Goal: Task Accomplishment & Management: Manage account settings

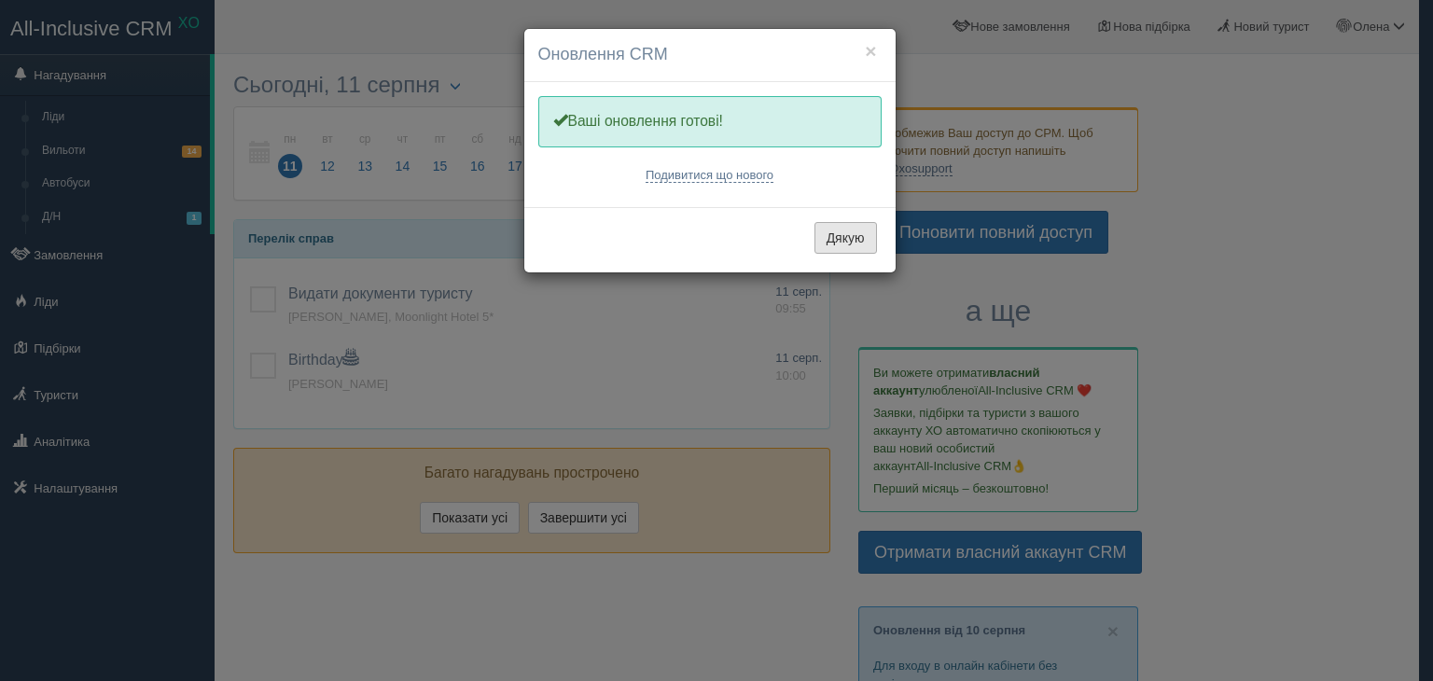
click at [841, 238] on button "Дякую" at bounding box center [845, 238] width 63 height 32
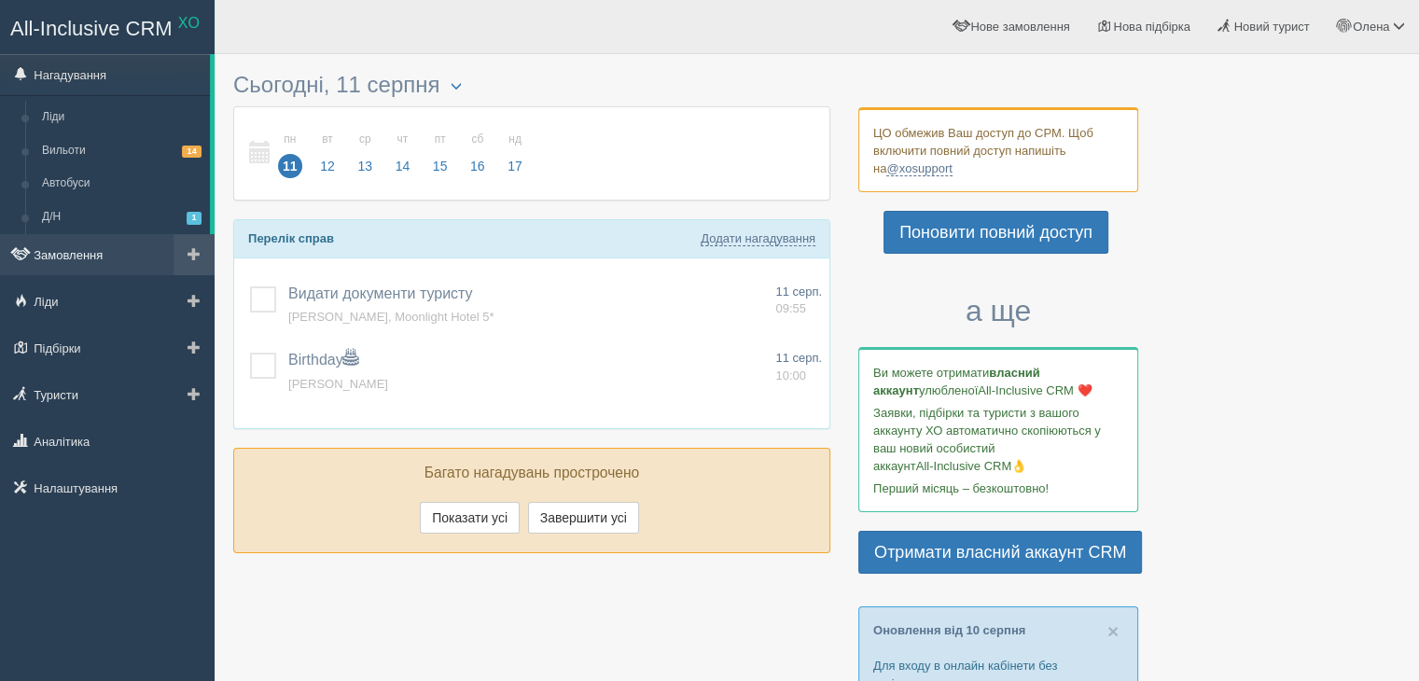
click at [66, 256] on link "Замовлення" at bounding box center [107, 254] width 215 height 41
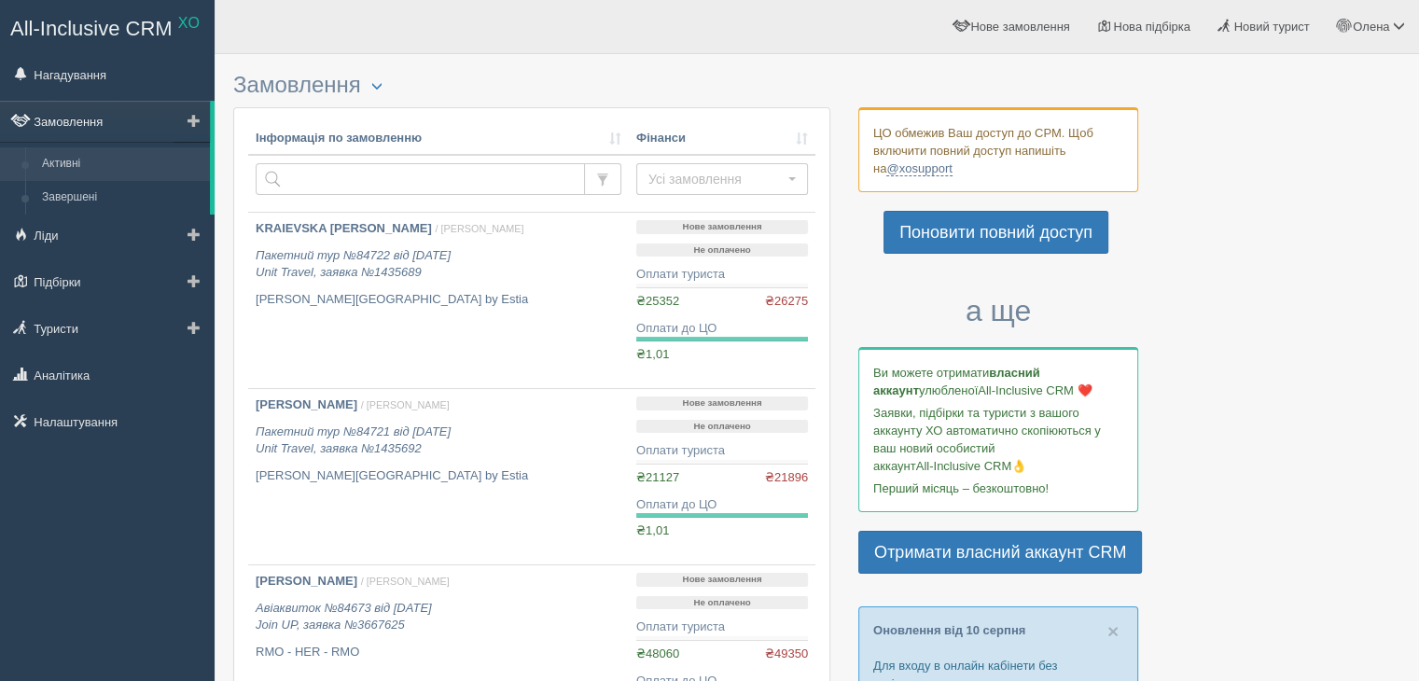
click at [76, 122] on link "Замовлення" at bounding box center [105, 121] width 210 height 41
click at [1028, 31] on span "Нове замовлення" at bounding box center [1019, 27] width 99 height 14
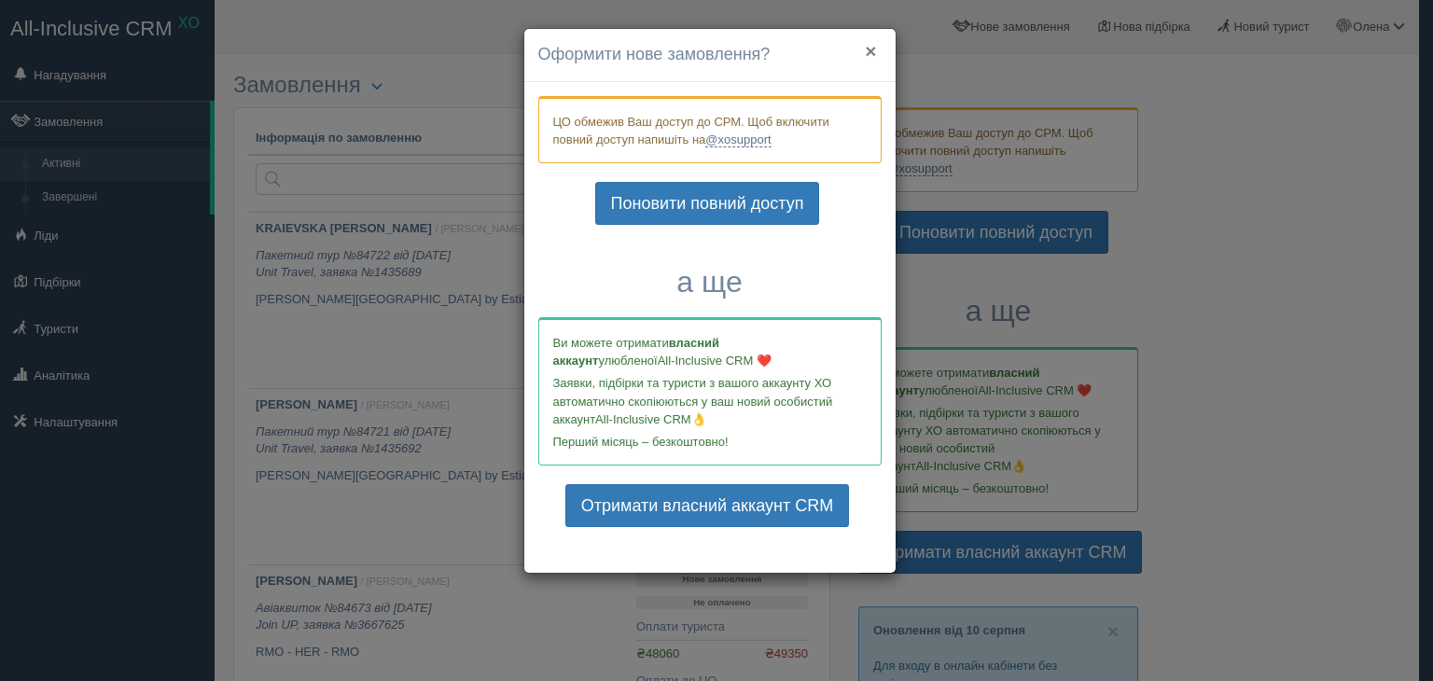
click at [869, 49] on button "×" at bounding box center [870, 51] width 11 height 20
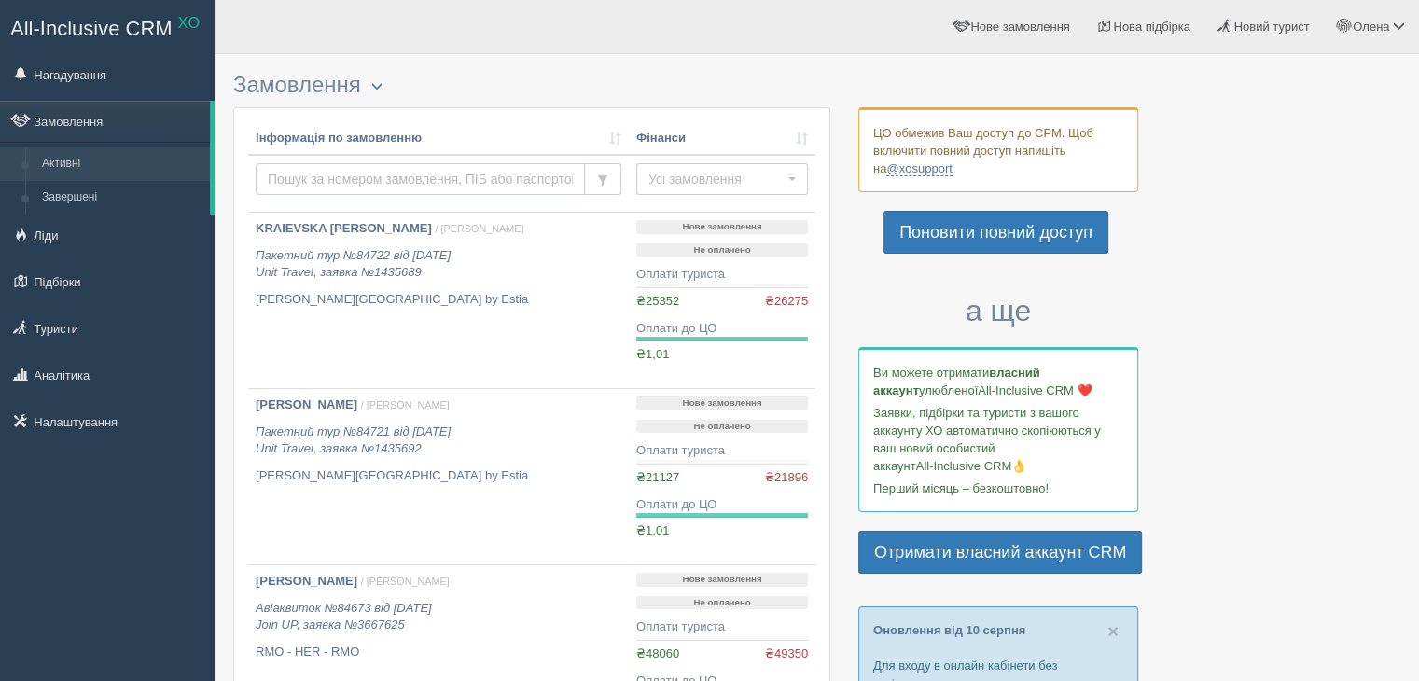
click at [309, 175] on input "text" at bounding box center [420, 179] width 329 height 32
type input "ugc"
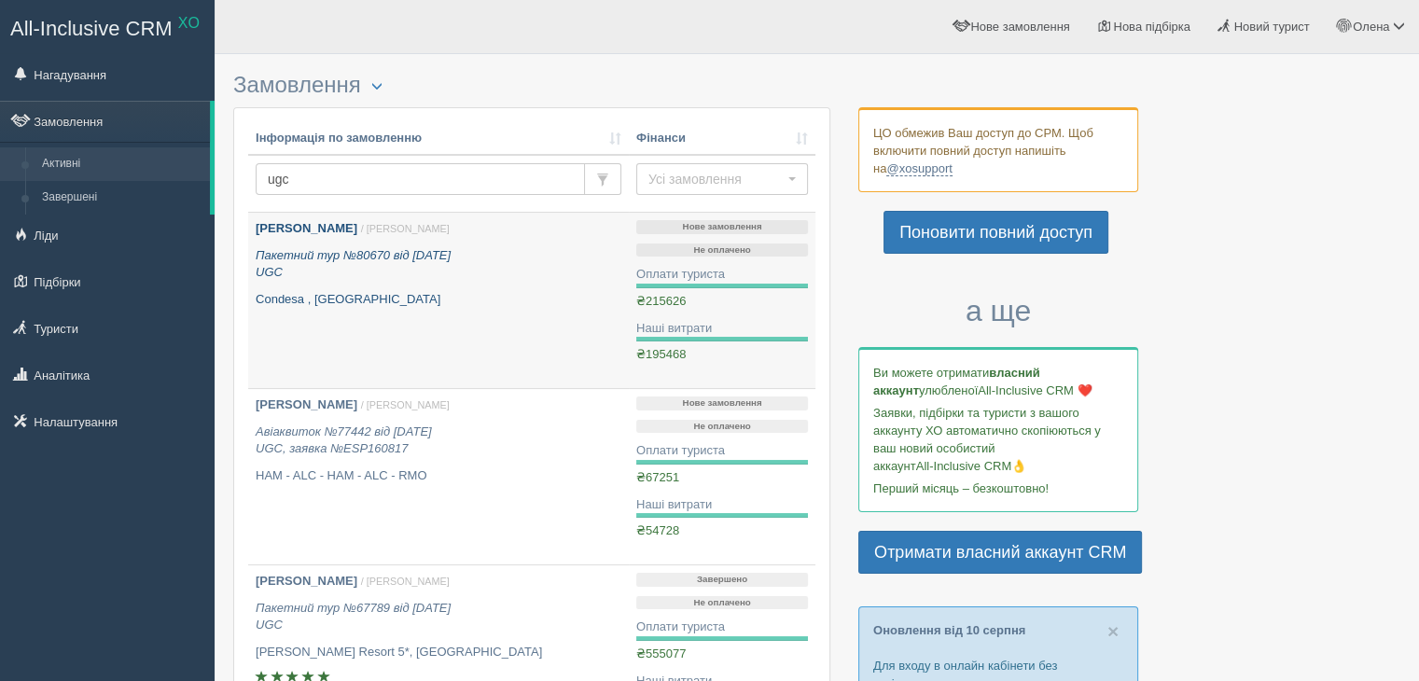
click at [343, 232] on b "[PERSON_NAME]" at bounding box center [307, 228] width 102 height 14
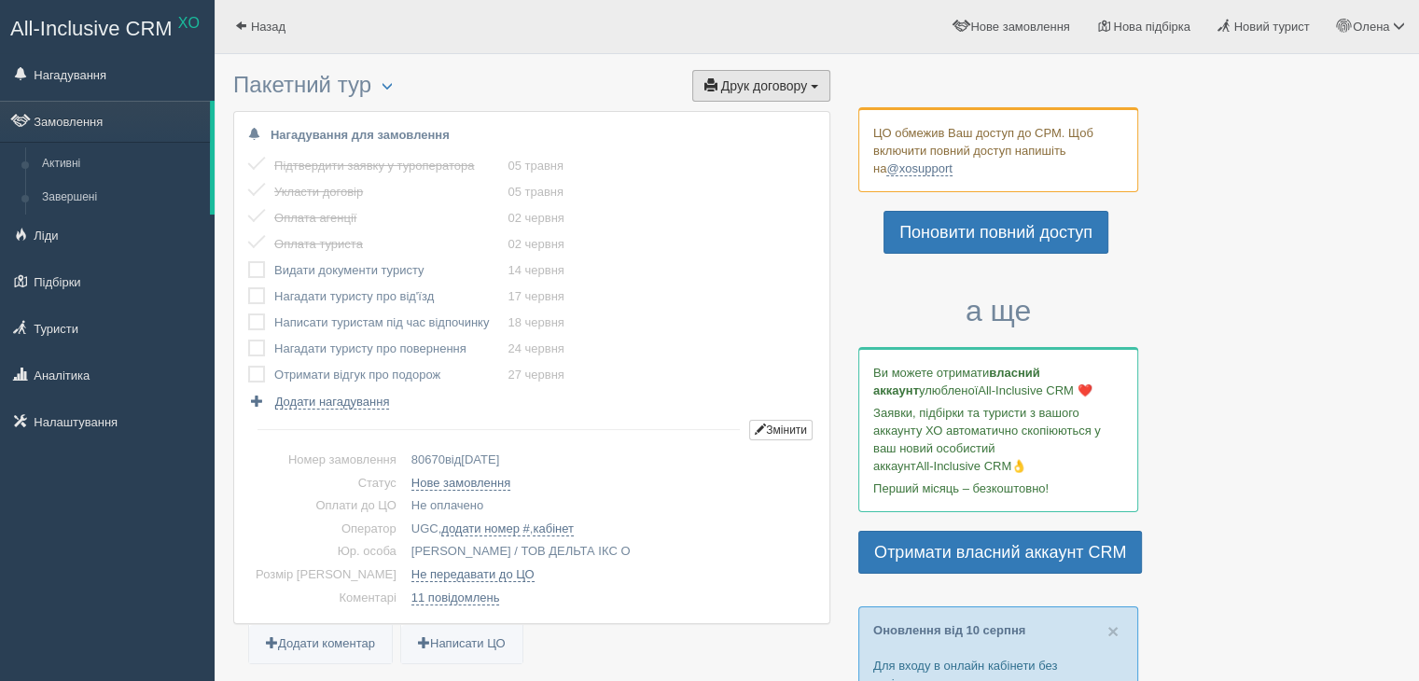
click at [765, 89] on span "Друк договору" at bounding box center [764, 85] width 86 height 15
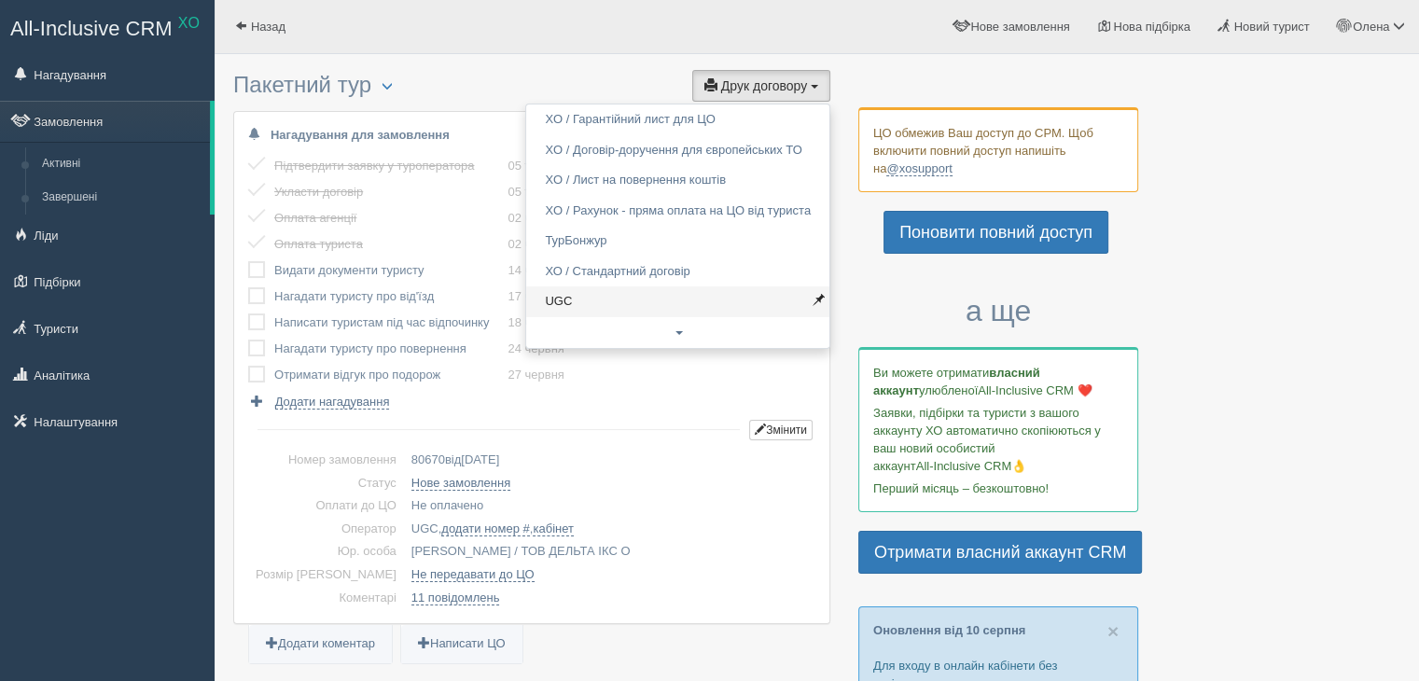
click at [563, 300] on link "UGC" at bounding box center [677, 301] width 303 height 31
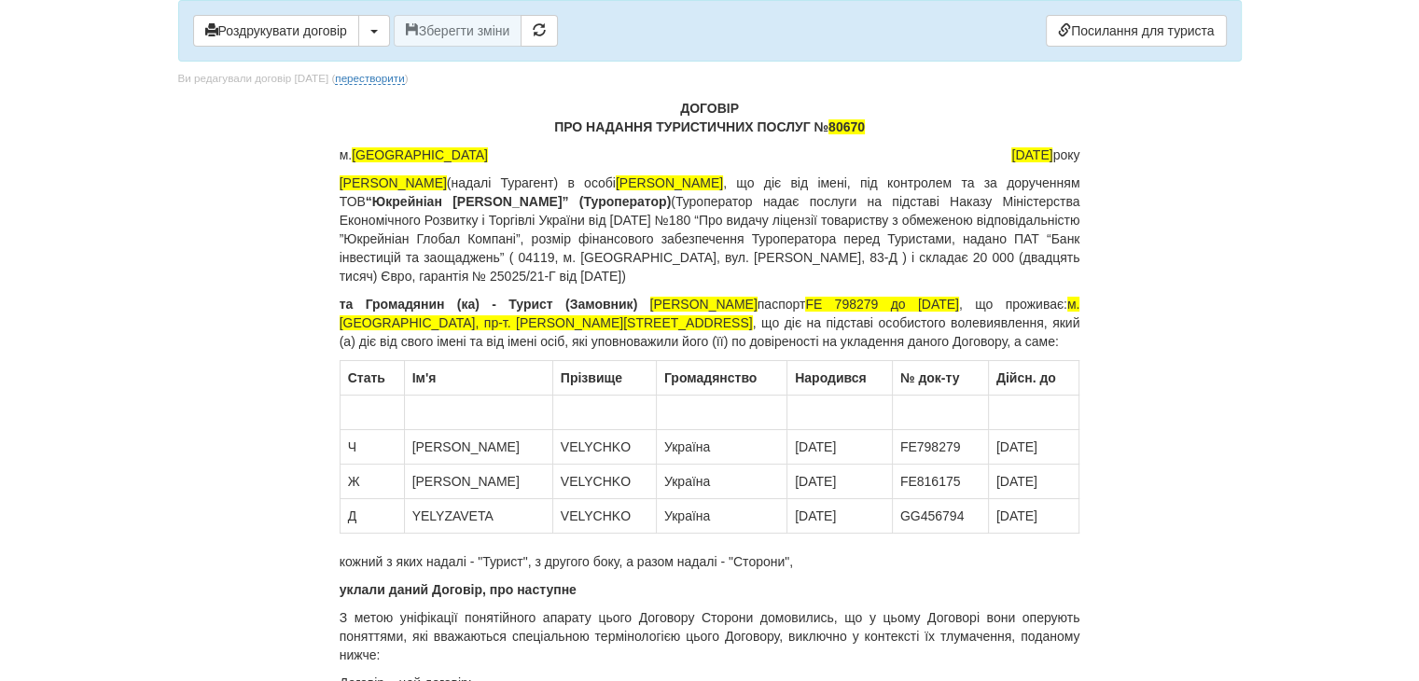
click at [843, 129] on span "80670" at bounding box center [846, 126] width 36 height 15
click at [1011, 154] on span "[DATE]" at bounding box center [1031, 154] width 41 height 15
drag, startPoint x: 619, startPoint y: 302, endPoint x: 816, endPoint y: 309, distance: 197.0
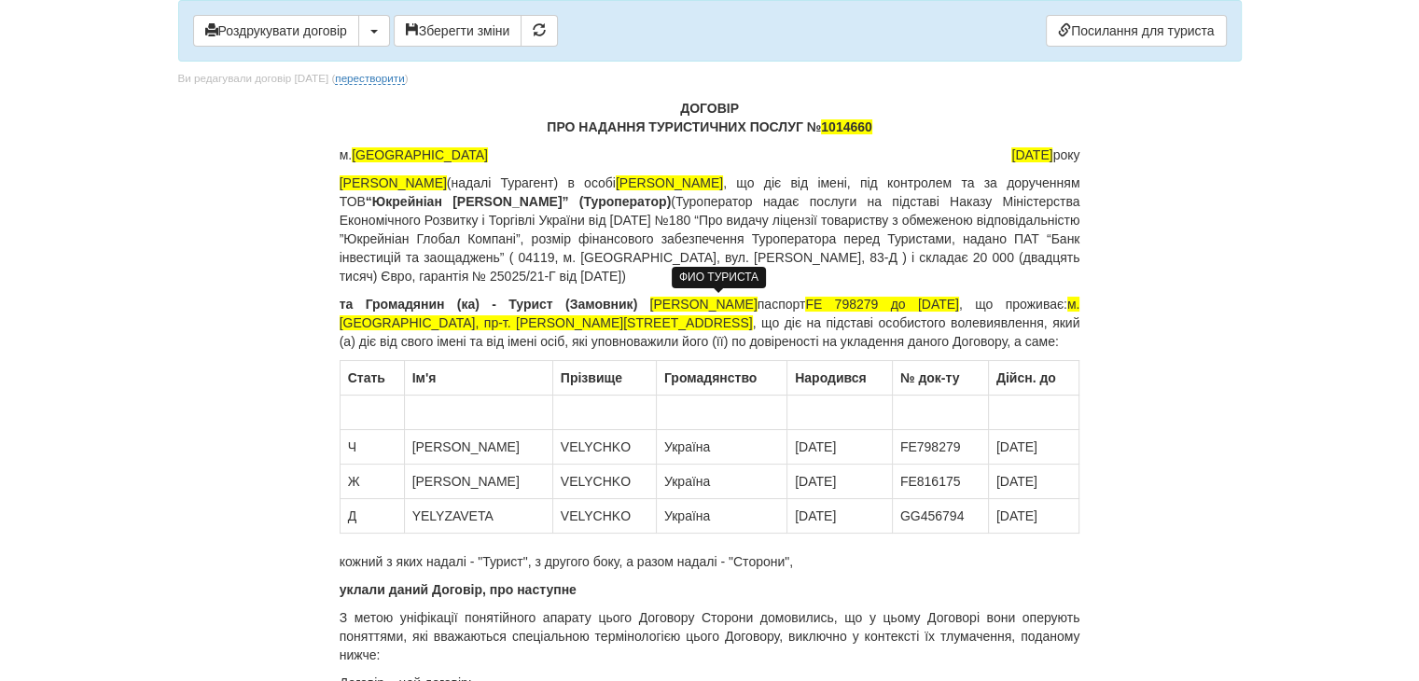
click at [758, 309] on span "[PERSON_NAME]" at bounding box center [703, 304] width 107 height 15
drag, startPoint x: 826, startPoint y: 299, endPoint x: 985, endPoint y: 305, distance: 159.7
click at [985, 305] on p "та [PERSON_NAME] (ка) - Турист (Замовник) [PERSON_NAME] паспорт [PASSPORT] до […" at bounding box center [710, 323] width 741 height 56
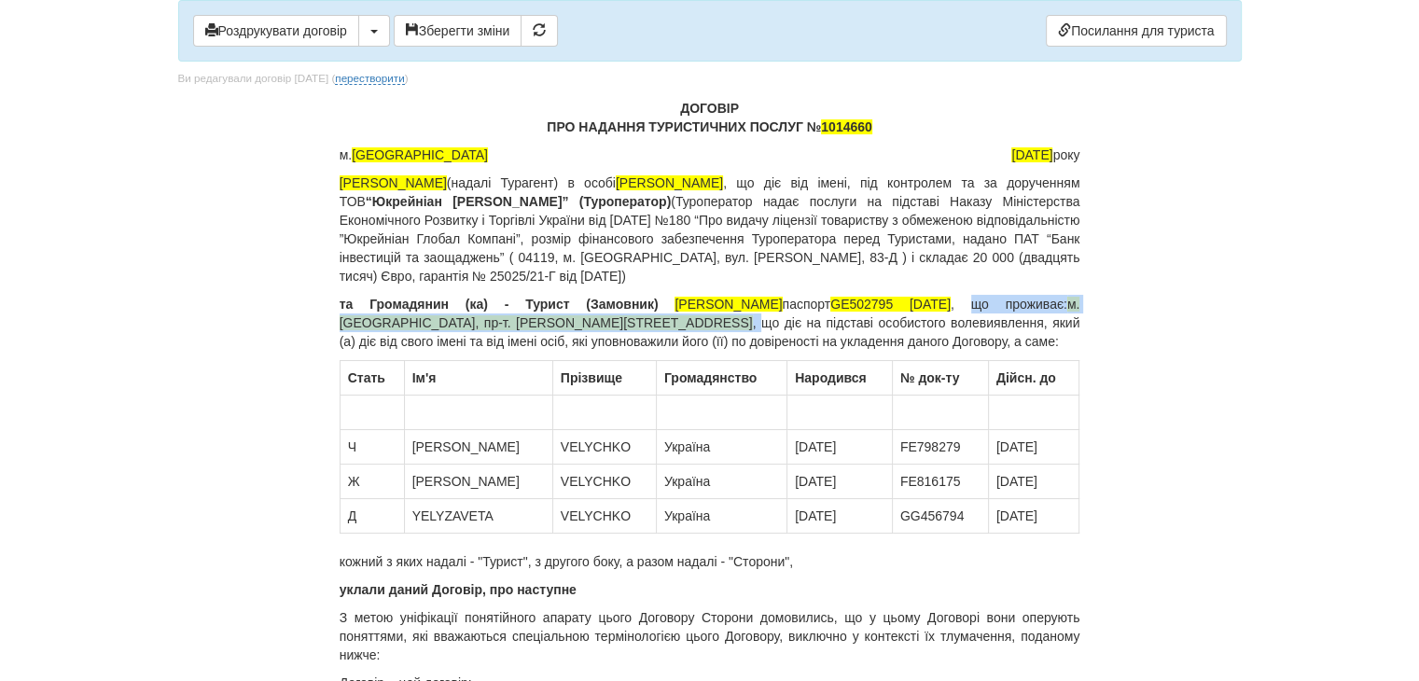
drag, startPoint x: 996, startPoint y: 303, endPoint x: 595, endPoint y: 330, distance: 402.1
click at [595, 330] on p "та [PERSON_NAME] (ка) - Турист (Замовник) [PERSON_NAME] паспорт [PASSPORT] [DAT…" at bounding box center [710, 323] width 741 height 56
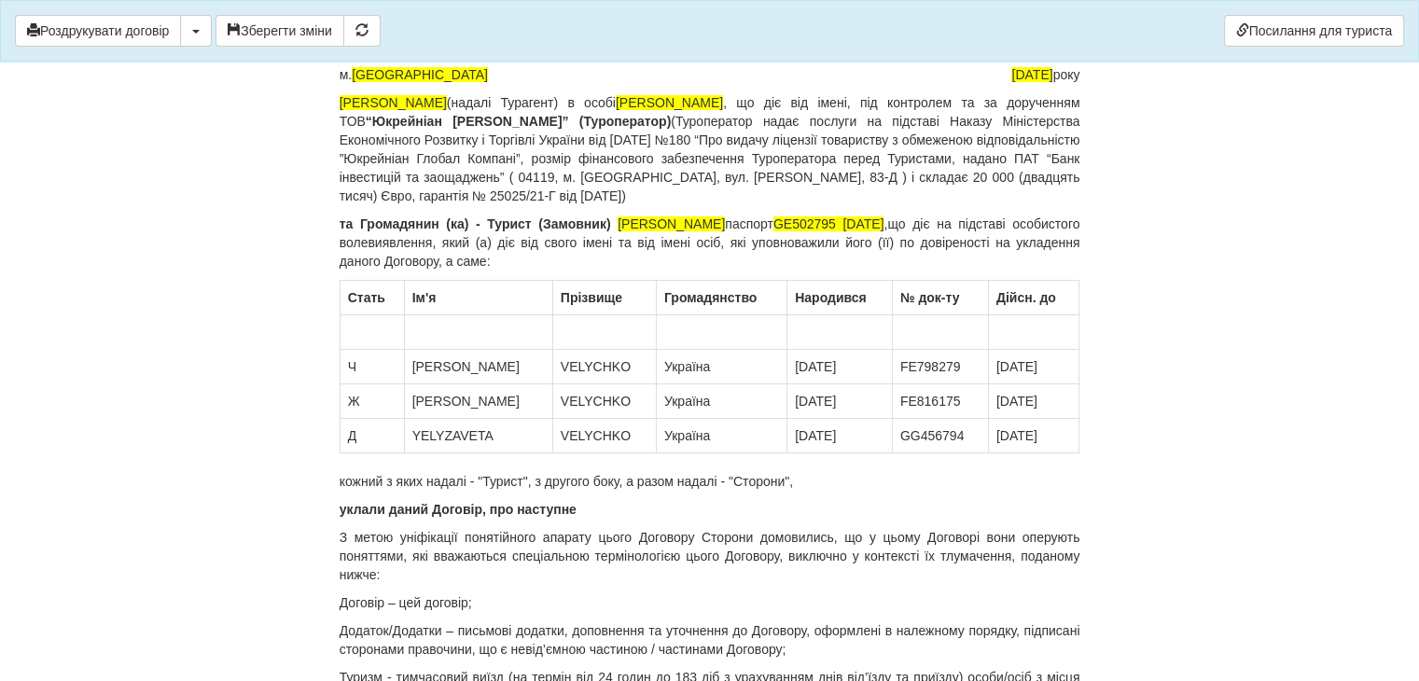
scroll to position [187, 0]
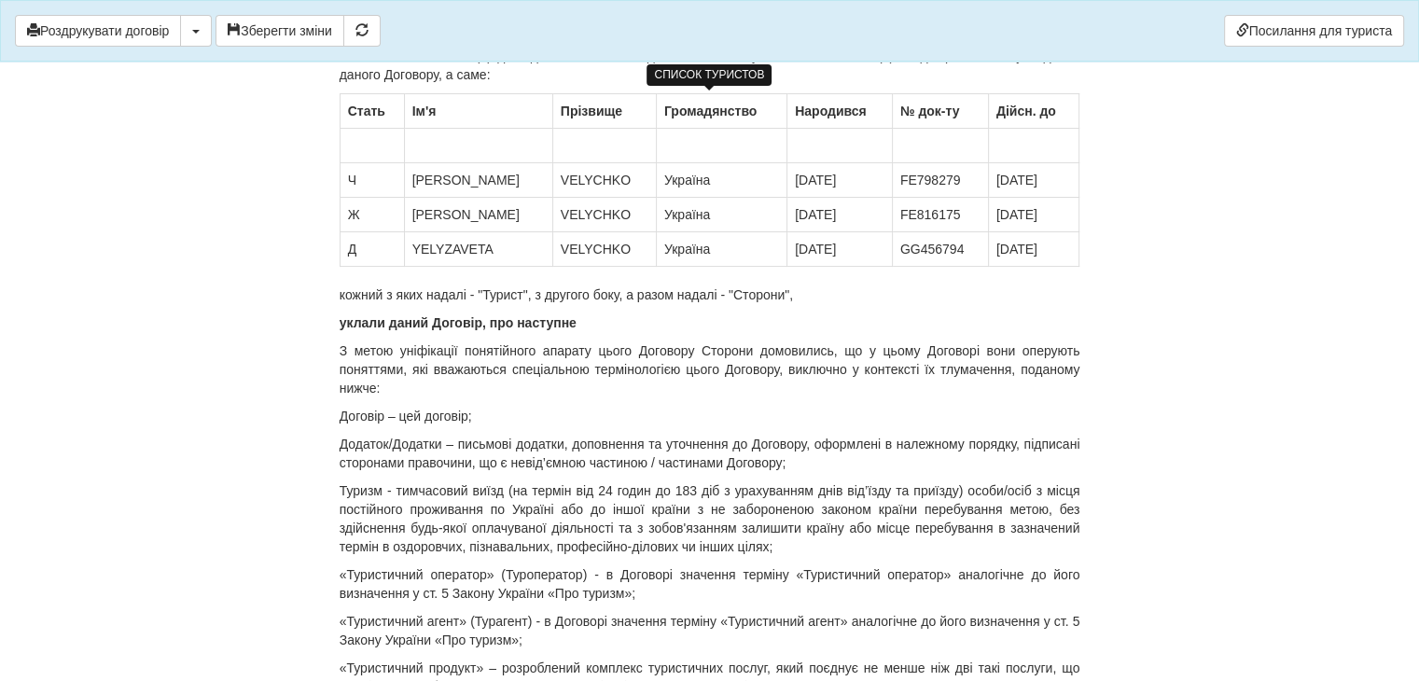
click at [450, 184] on td "[PERSON_NAME]" at bounding box center [478, 180] width 148 height 35
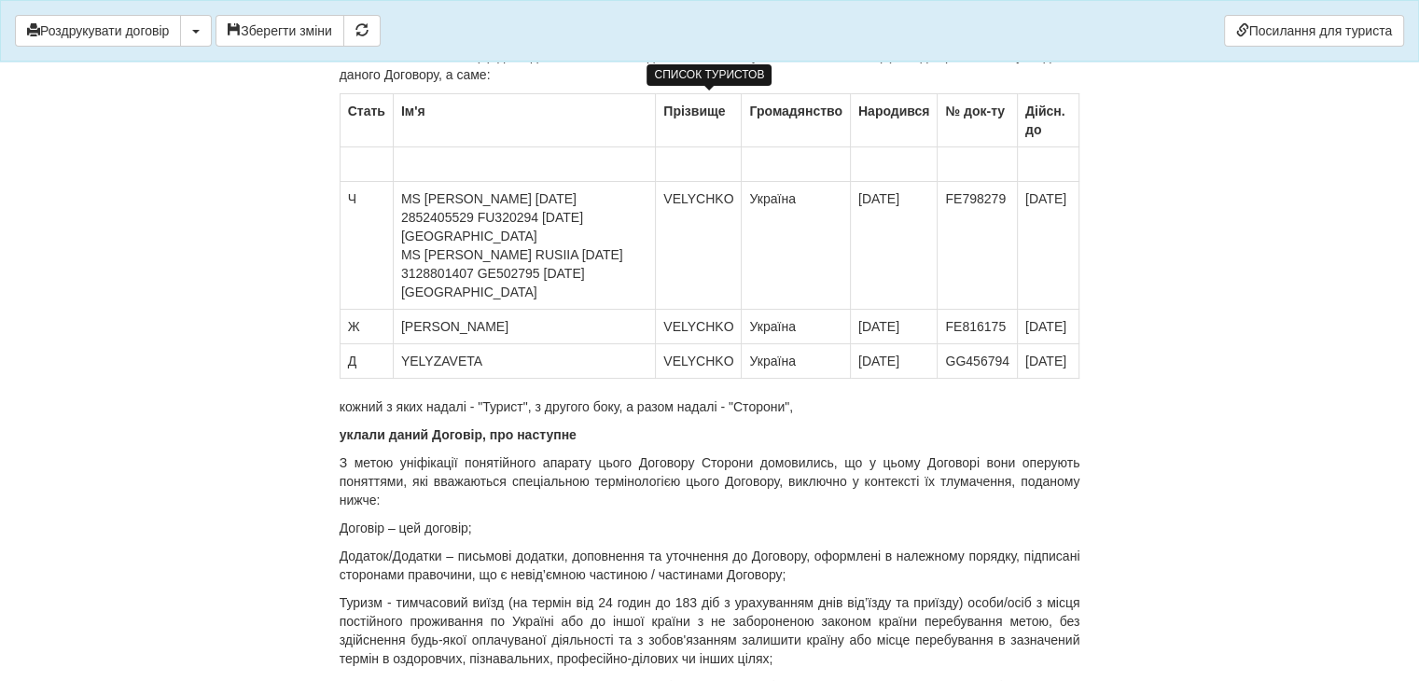
drag, startPoint x: 399, startPoint y: 306, endPoint x: 716, endPoint y: 311, distance: 317.2
click at [716, 311] on tr "Ж [GEOGRAPHIC_DATA] [GEOGRAPHIC_DATA] [GEOGRAPHIC_DATA] [DATE] FE816175 [DATE]" at bounding box center [710, 327] width 740 height 35
click at [671, 182] on td "VELYCHKO" at bounding box center [699, 246] width 86 height 128
click at [675, 344] on td "VELYCHKO" at bounding box center [699, 361] width 86 height 35
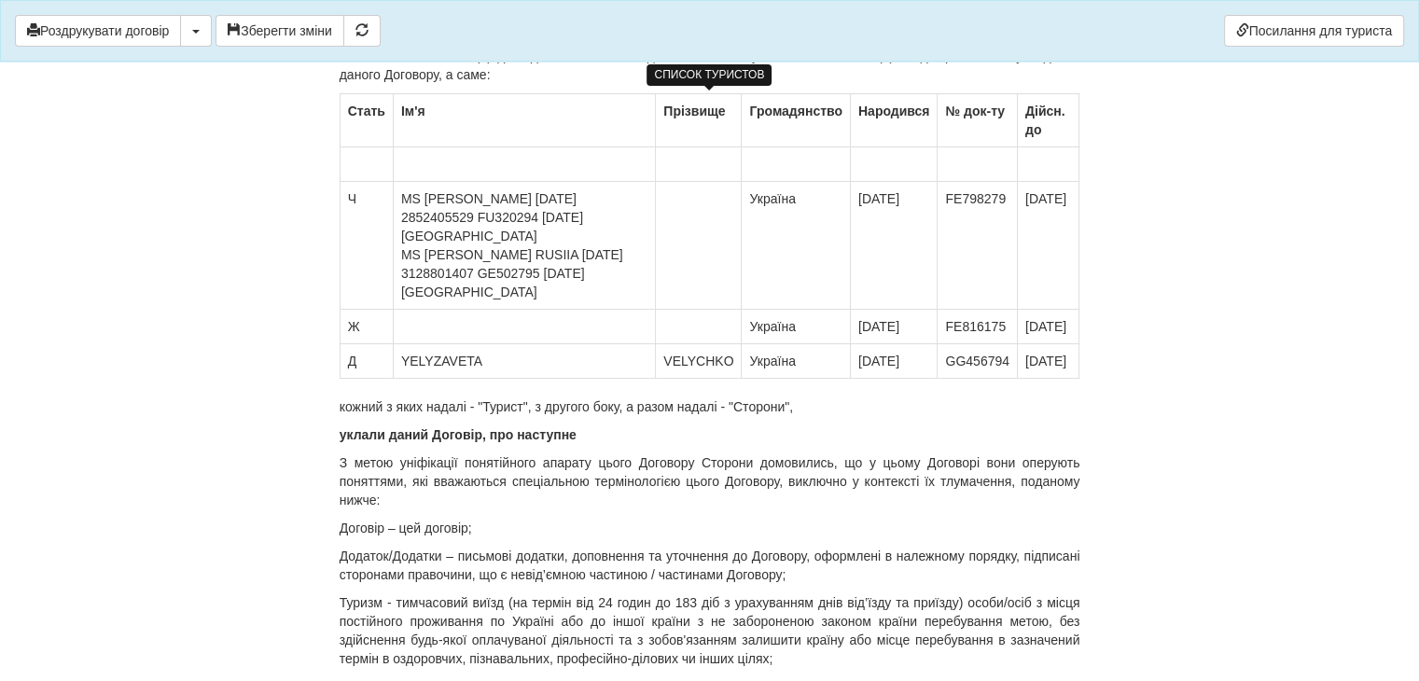
click at [675, 344] on td "VELYCHKO" at bounding box center [699, 361] width 86 height 35
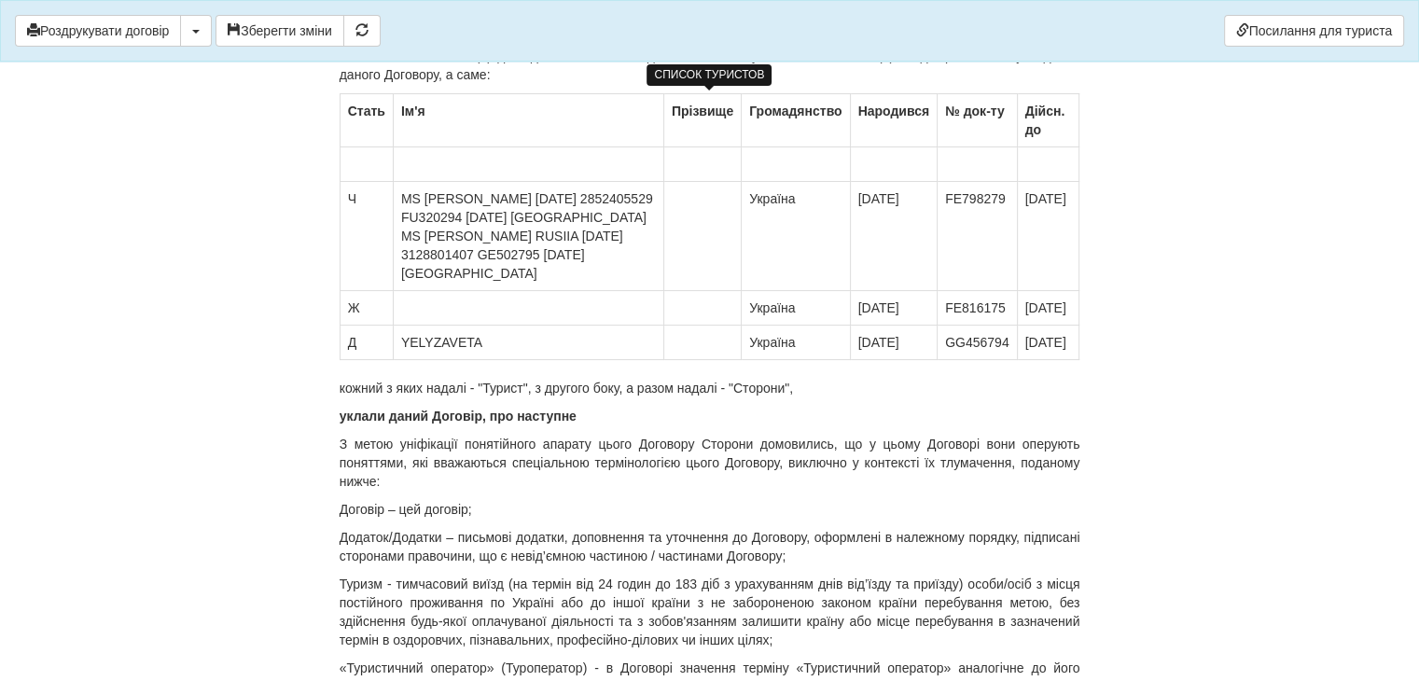
click at [429, 347] on td "YELYZAVETA" at bounding box center [528, 343] width 271 height 35
drag, startPoint x: 843, startPoint y: 176, endPoint x: 858, endPoint y: 341, distance: 165.8
click at [858, 341] on tbody "Стать Ім'я Прiзвище Громадянство Народився № док-ту Дійсн. до Ч MS [PERSON_NAME…" at bounding box center [710, 227] width 740 height 266
click at [853, 219] on td "[DATE]" at bounding box center [894, 236] width 88 height 109
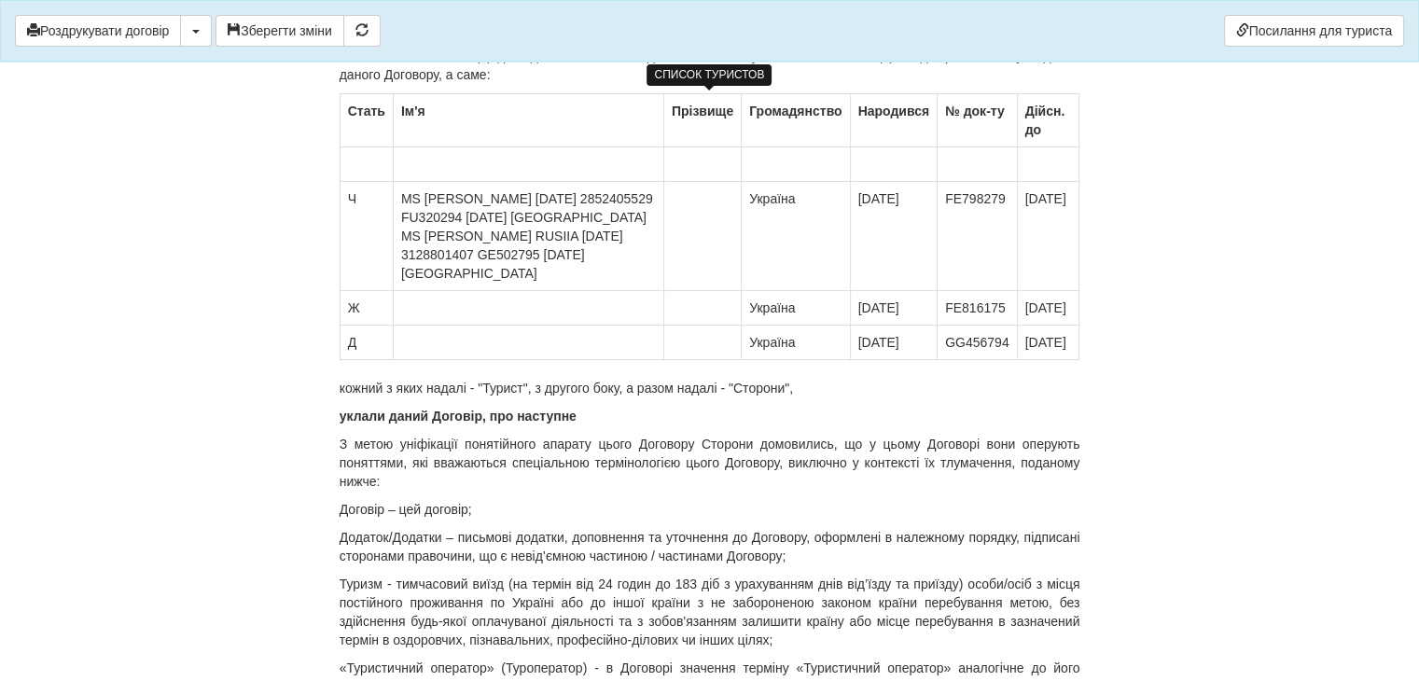
drag, startPoint x: 843, startPoint y: 175, endPoint x: 1072, endPoint y: 190, distance: 229.1
click at [1072, 190] on tr "Ч MS [PERSON_NAME] [PERSON_NAME] [DATE] 2852405529 FU320294 [DATE] [GEOGRAPHIC_…" at bounding box center [710, 236] width 740 height 109
drag, startPoint x: 840, startPoint y: 308, endPoint x: 1077, endPoint y: 315, distance: 237.1
click at [1077, 315] on tr "Ж [GEOGRAPHIC_DATA] [DATE] FE816175 [DATE]" at bounding box center [710, 308] width 740 height 35
click at [850, 338] on td "[DATE]" at bounding box center [894, 343] width 88 height 35
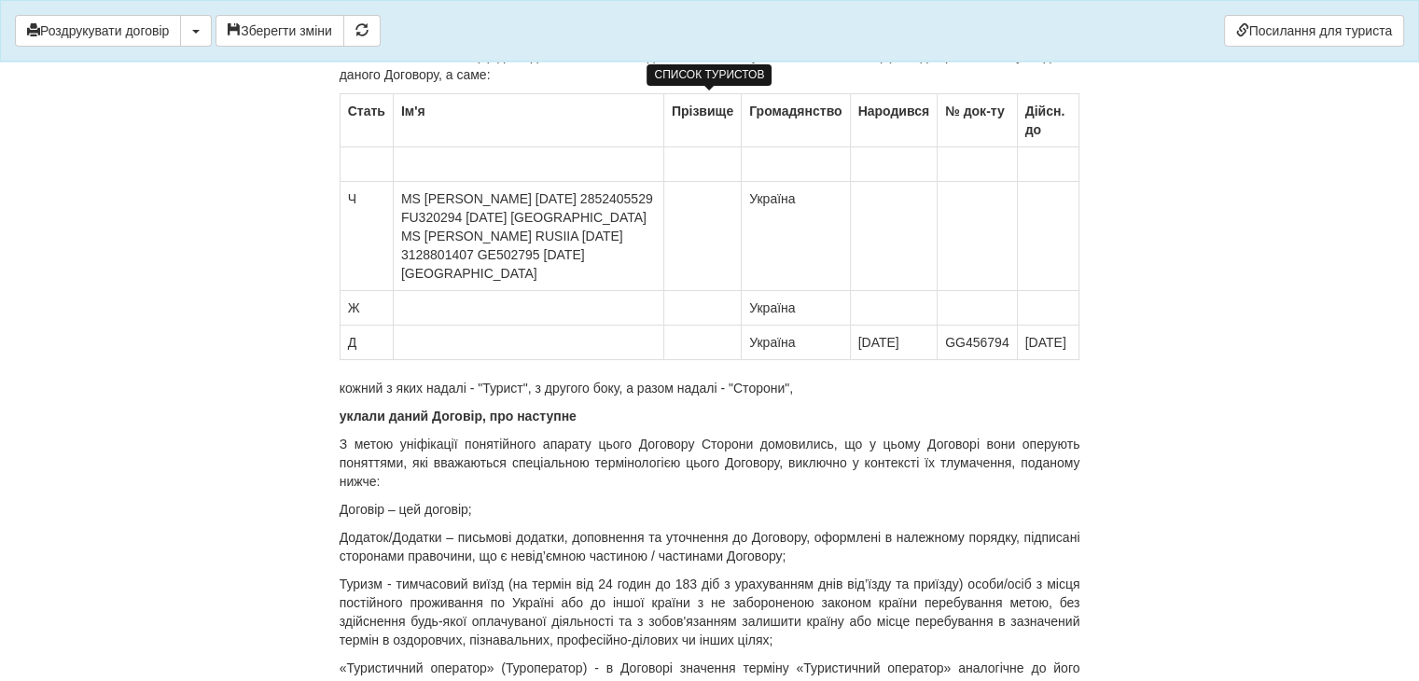
drag, startPoint x: 836, startPoint y: 341, endPoint x: 1078, endPoint y: 348, distance: 241.7
click at [1078, 348] on tr "Д [GEOGRAPHIC_DATA] [DATE] GG456794 [DATE]" at bounding box center [710, 343] width 740 height 35
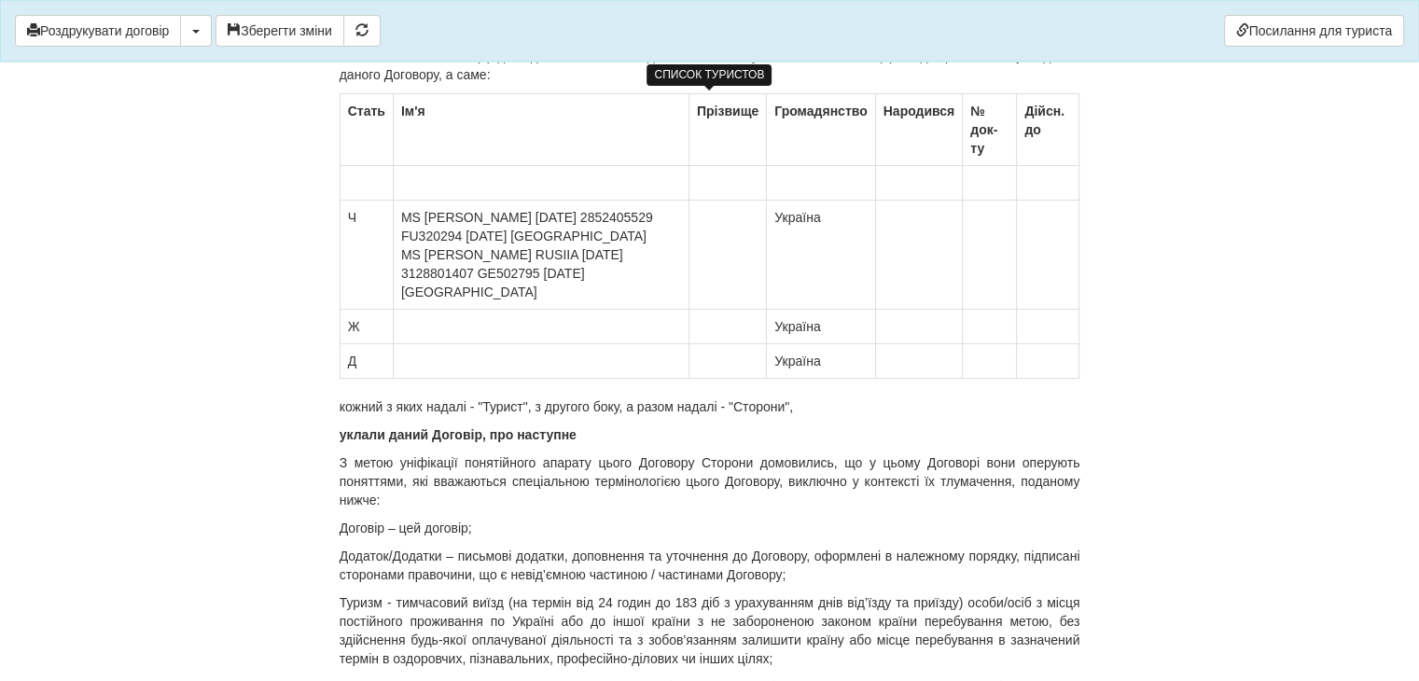
click at [359, 310] on td "Ж" at bounding box center [366, 327] width 53 height 35
click at [351, 310] on td "Ж" at bounding box center [366, 327] width 53 height 35
copy td "Ж"
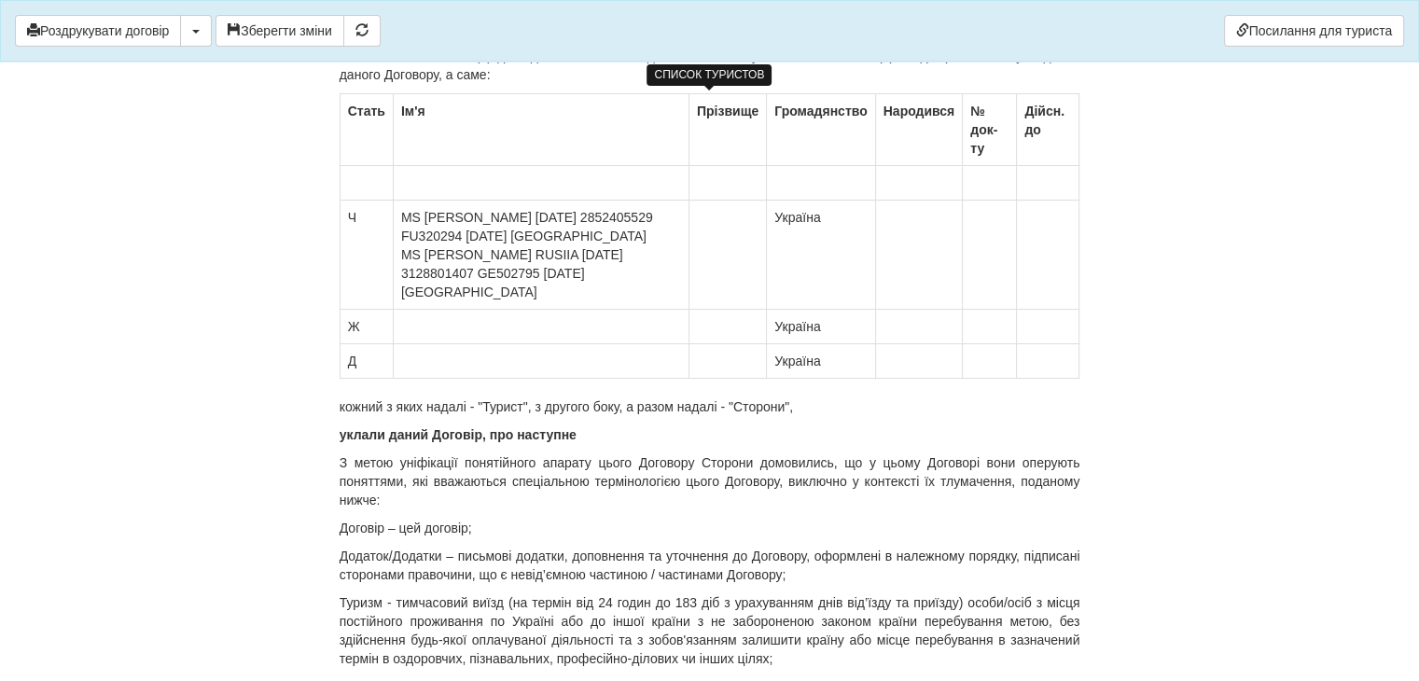
click at [351, 201] on td "Ч" at bounding box center [366, 255] width 53 height 109
click at [351, 344] on td "Д" at bounding box center [366, 361] width 53 height 35
click at [803, 344] on td "Україна" at bounding box center [821, 361] width 108 height 35
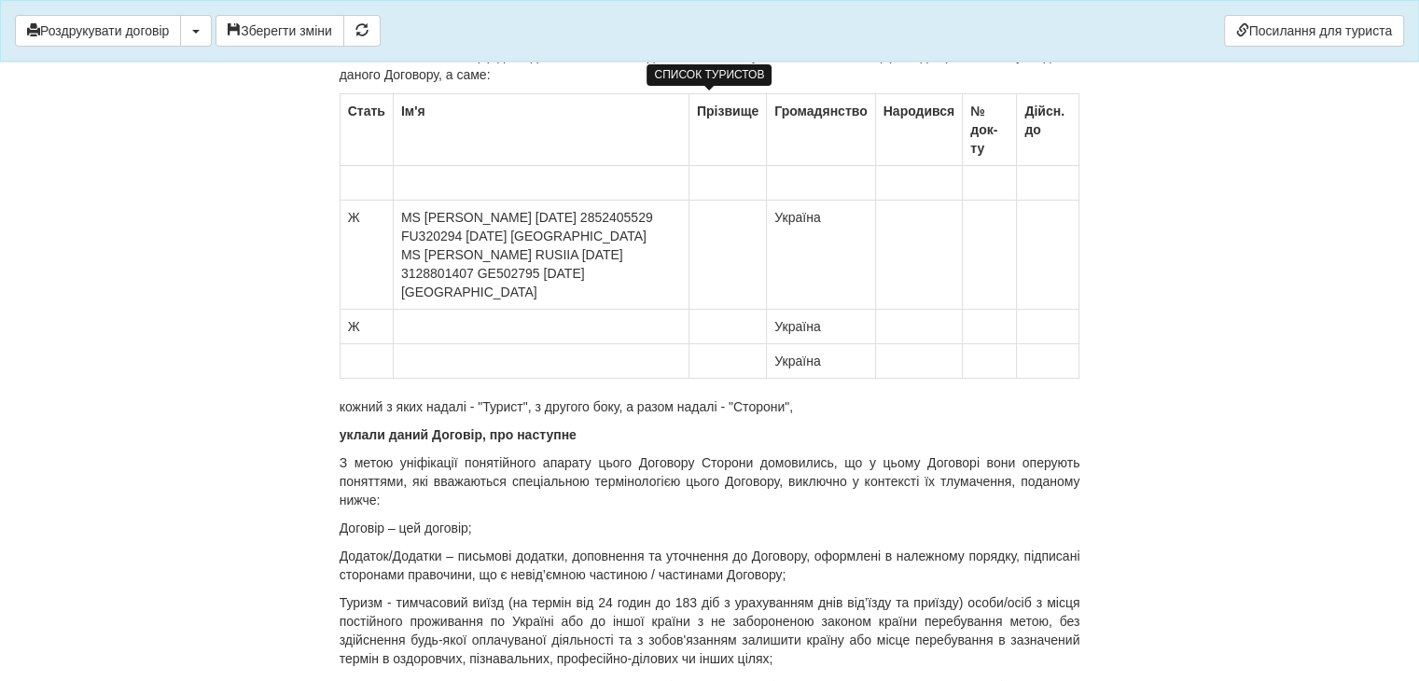
click at [803, 344] on td "Україна" at bounding box center [821, 361] width 108 height 35
click at [465, 201] on td "MS [PERSON_NAME] [PERSON_NAME] [DATE] 2852405529 FU320294 [DATE] [GEOGRAPHIC_DA…" at bounding box center [541, 255] width 296 height 109
drag, startPoint x: 471, startPoint y: 218, endPoint x: 533, endPoint y: 217, distance: 61.6
click at [533, 217] on td "MS [PERSON_NAME] [DATE] 2852405529 FU320294 [DATE] [GEOGRAPHIC_DATA] MS [PERSON…" at bounding box center [527, 255] width 268 height 109
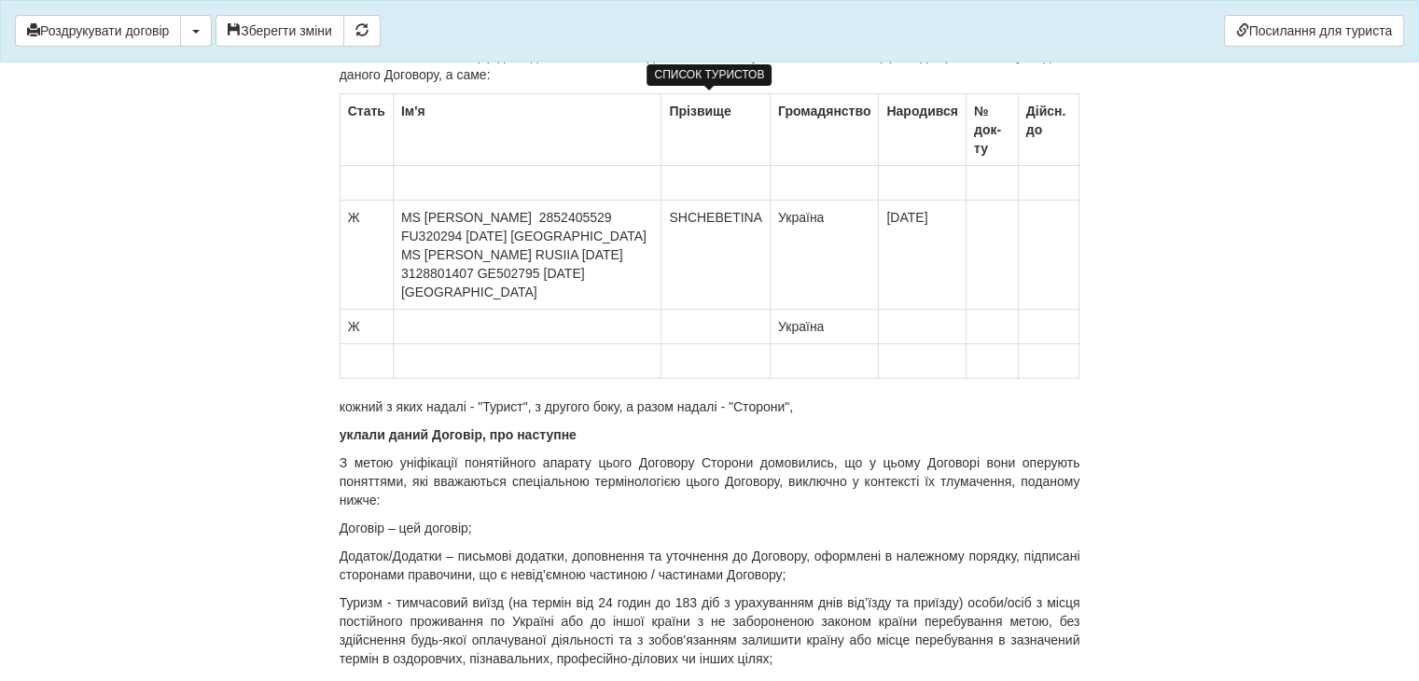
click at [550, 218] on td "MS [PERSON_NAME] 2852405529 FU320294 [DATE] [GEOGRAPHIC_DATA] MS [PERSON_NAME] …" at bounding box center [527, 255] width 268 height 109
drag, startPoint x: 552, startPoint y: 215, endPoint x: 468, endPoint y: 232, distance: 85.8
click at [468, 232] on td "MS [PERSON_NAME] 2852405529 FU320294 [DATE] [GEOGRAPHIC_DATA] MS [PERSON_NAME] …" at bounding box center [527, 255] width 268 height 109
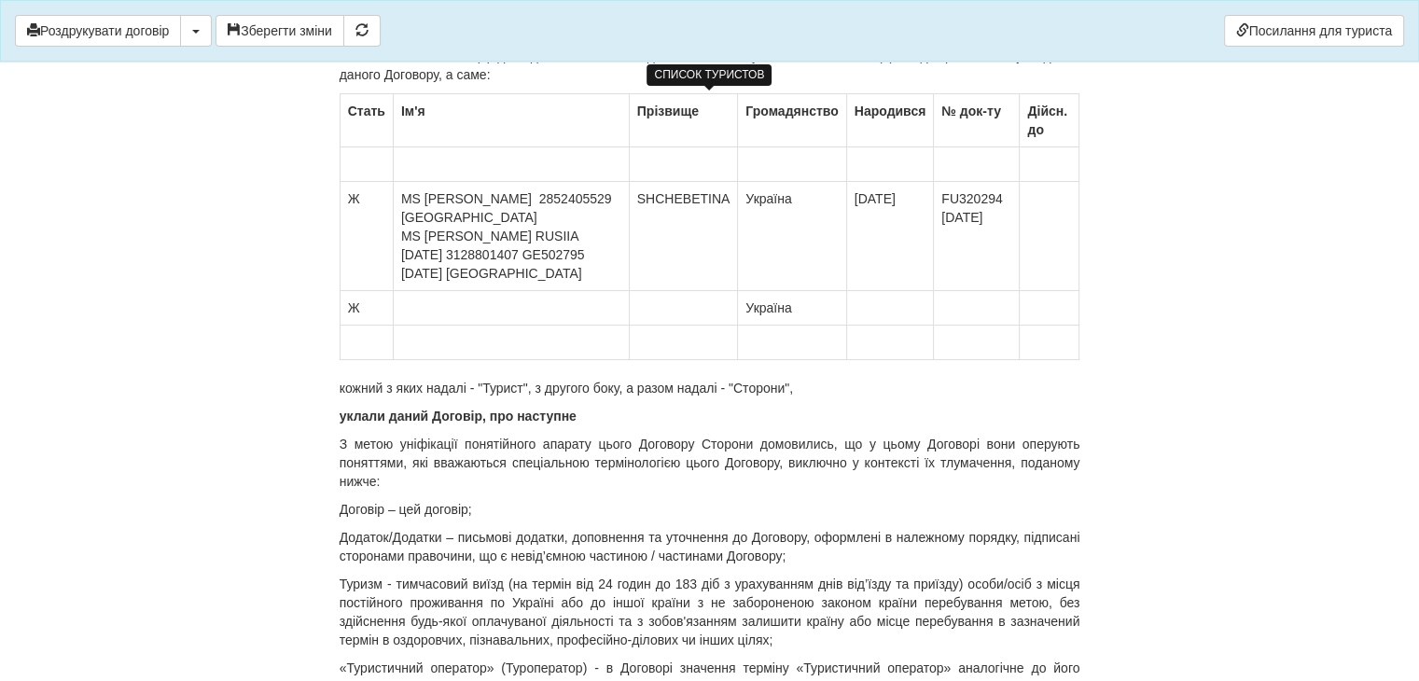
click at [942, 217] on td "FU320294 [DATE]" at bounding box center [977, 236] width 86 height 109
drag, startPoint x: 473, startPoint y: 177, endPoint x: 601, endPoint y: 180, distance: 127.8
click at [601, 182] on td "MS [PERSON_NAME] 2852405529 [GEOGRAPHIC_DATA] [GEOGRAPHIC_DATA][PERSON_NAME] [D…" at bounding box center [514, 236] width 243 height 109
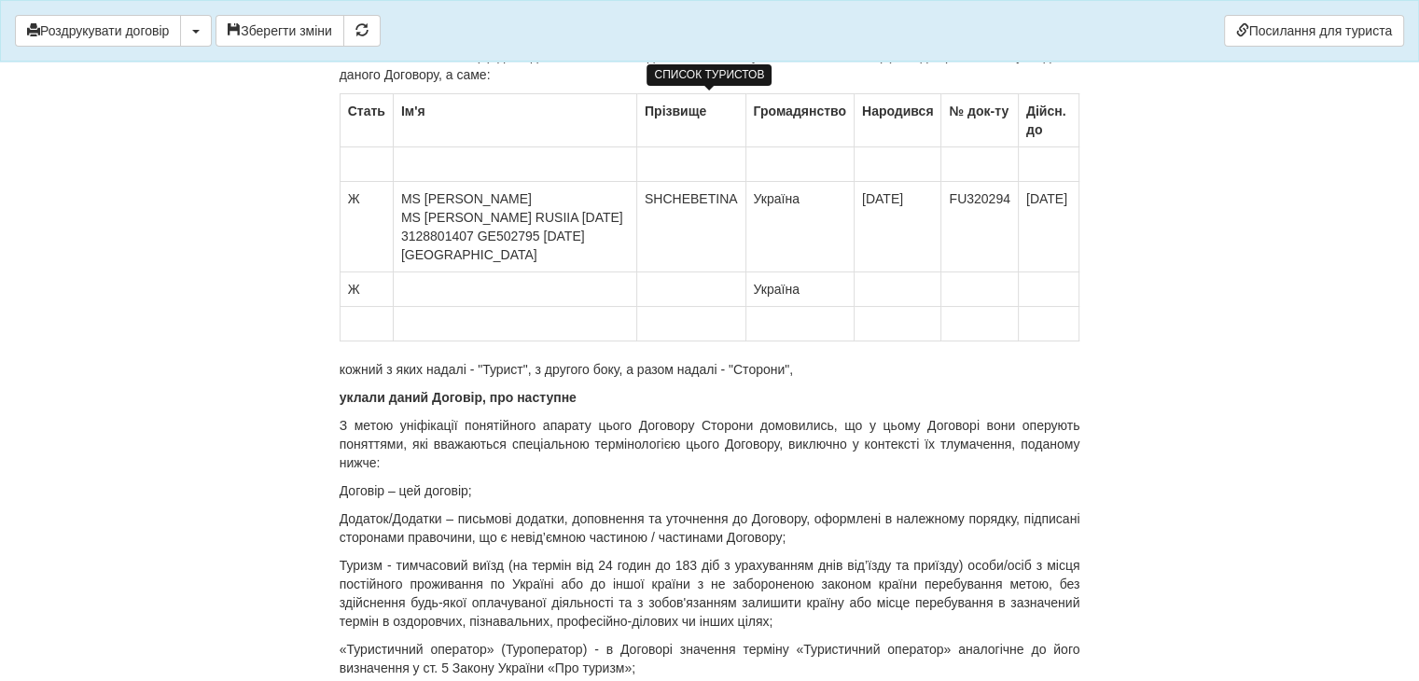
click at [425, 182] on td "MS [PERSON_NAME] [PERSON_NAME] RUSIIA [DATE] 3128801407 GE502795 [DATE] [GEOGRA…" at bounding box center [514, 227] width 243 height 90
click at [426, 192] on td "[PERSON_NAME] [PERSON_NAME] RUSIIA [DATE] 3128801407 GE502795 [DATE] [GEOGRAPHI…" at bounding box center [514, 227] width 243 height 90
click at [437, 198] on td "[PERSON_NAME] RUSIIA [DATE] 3128801407 GE502795 [DATE] [GEOGRAPHIC_DATA]" at bounding box center [514, 227] width 243 height 90
click at [411, 195] on td "[PERSON_NAME] [DATE] 3128801407 GE502795 [DATE] [GEOGRAPHIC_DATA]" at bounding box center [514, 227] width 242 height 90
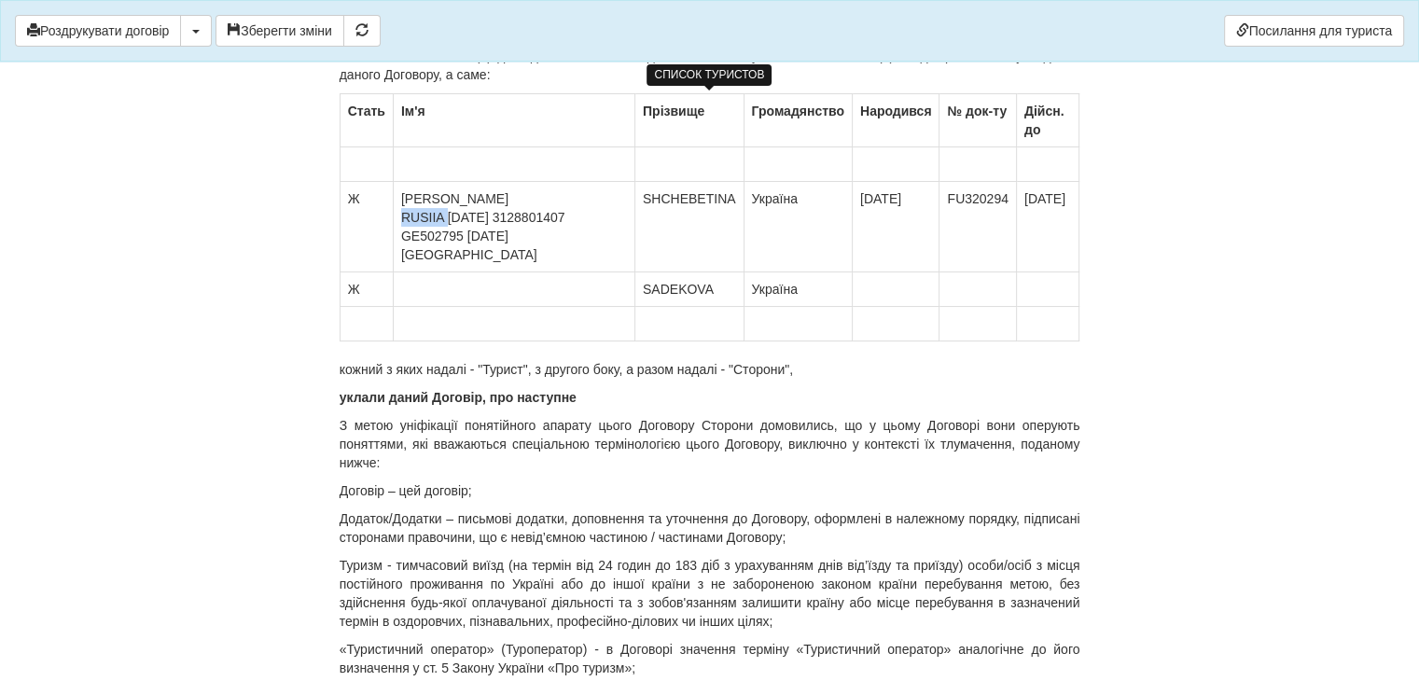
click at [411, 195] on td "[PERSON_NAME] [DATE] 3128801407 GE502795 [DATE] [GEOGRAPHIC_DATA]" at bounding box center [514, 227] width 242 height 90
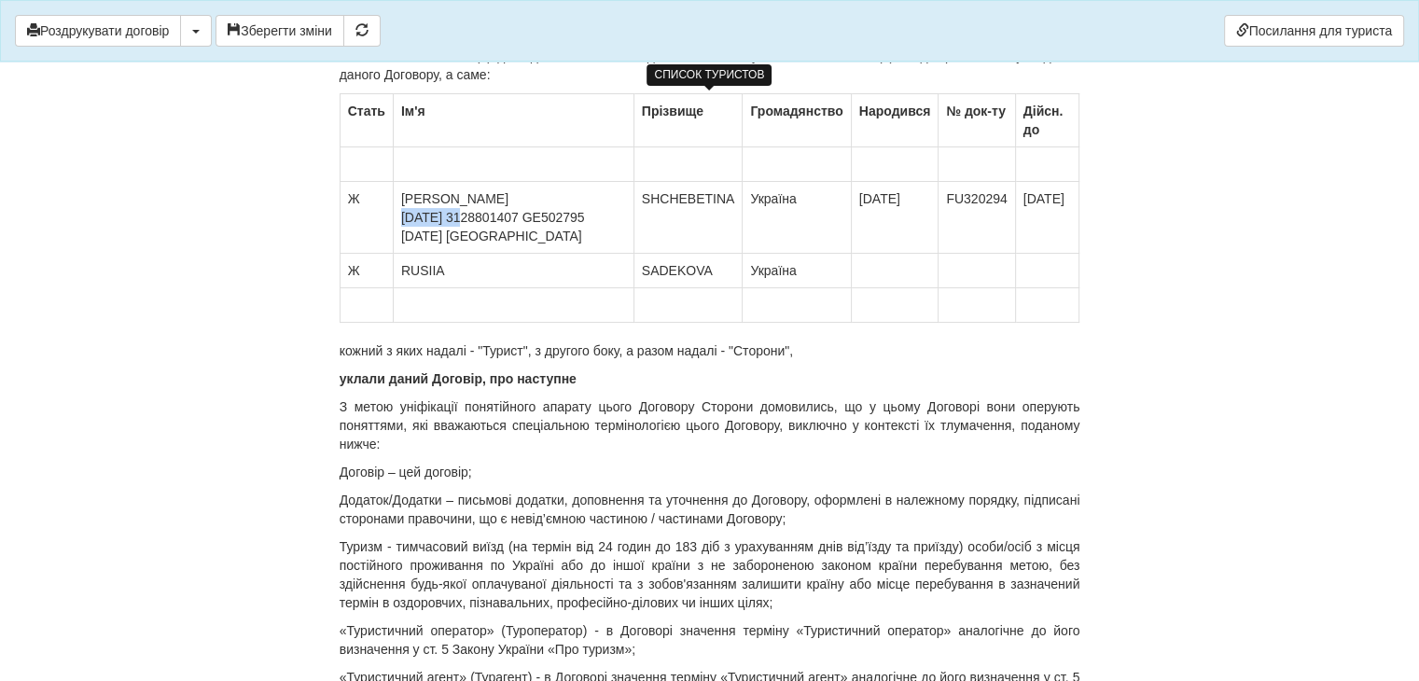
drag, startPoint x: 403, startPoint y: 199, endPoint x: 466, endPoint y: 202, distance: 62.6
click at [466, 202] on td "[PERSON_NAME] [DATE] 3128801407 GE502795 [DATE] [GEOGRAPHIC_DATA]" at bounding box center [513, 218] width 241 height 72
drag, startPoint x: 481, startPoint y: 197, endPoint x: 470, endPoint y: 212, distance: 18.7
click at [470, 212] on td "[PERSON_NAME] 3128801407 GE502795 [DATE] [GEOGRAPHIC_DATA]" at bounding box center [512, 218] width 239 height 72
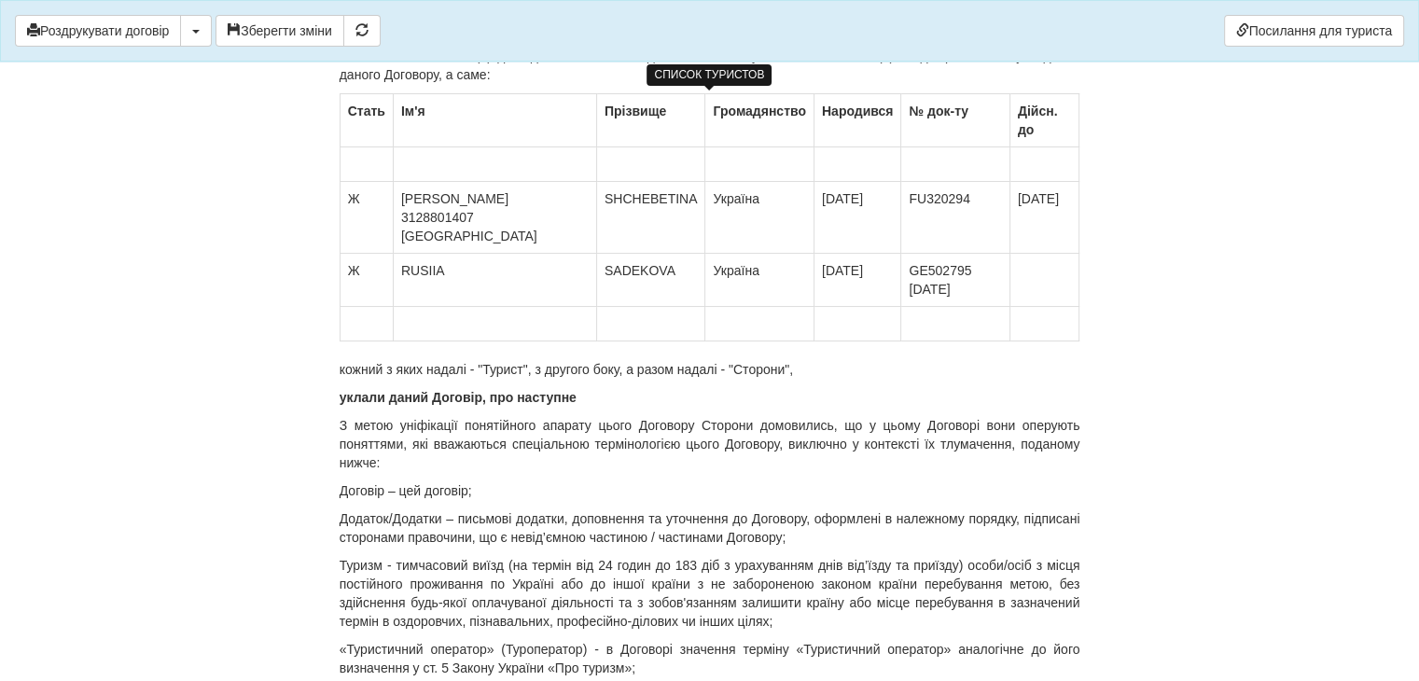
click at [941, 254] on td "GE502795 [DATE]" at bounding box center [955, 280] width 108 height 53
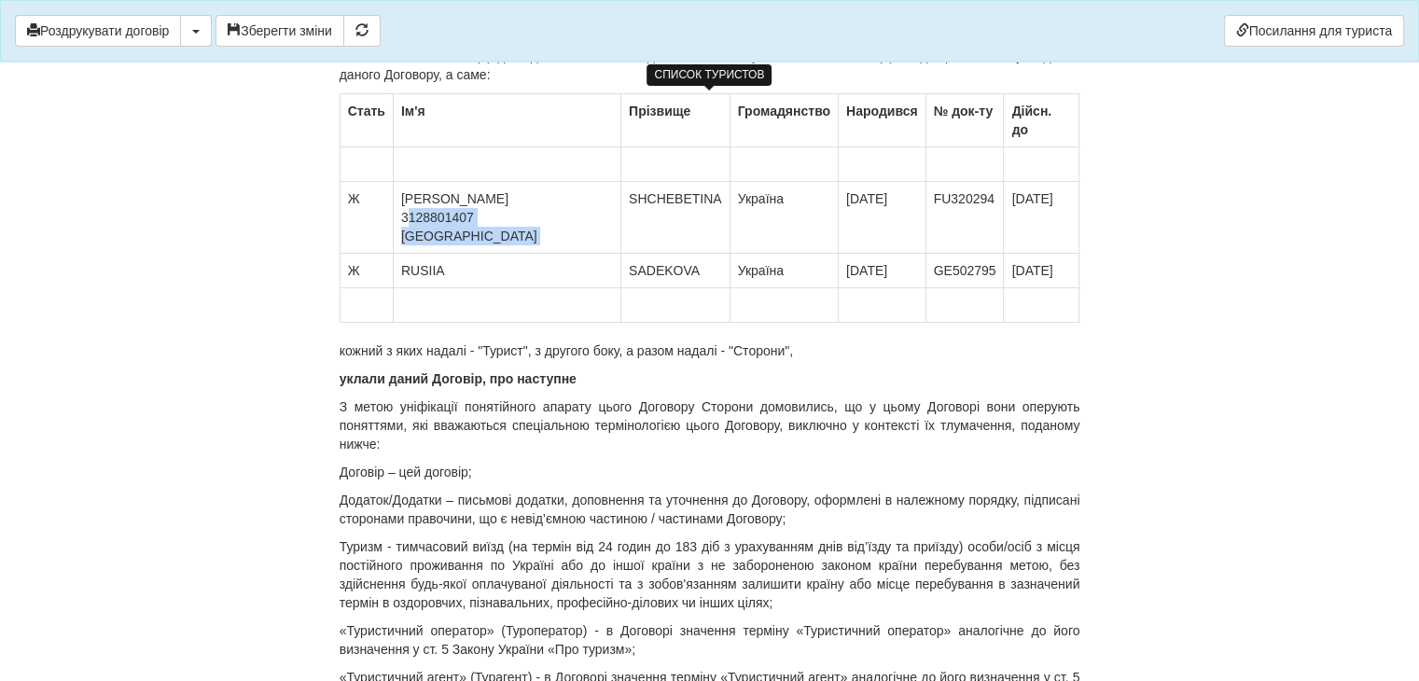
drag, startPoint x: 410, startPoint y: 196, endPoint x: 556, endPoint y: 202, distance: 146.6
click at [556, 202] on tr "Ж [PERSON_NAME] 3128801407 [GEOGRAPHIC_DATA] SHCHEBETINA Україна [DATE] FU32029…" at bounding box center [710, 218] width 740 height 72
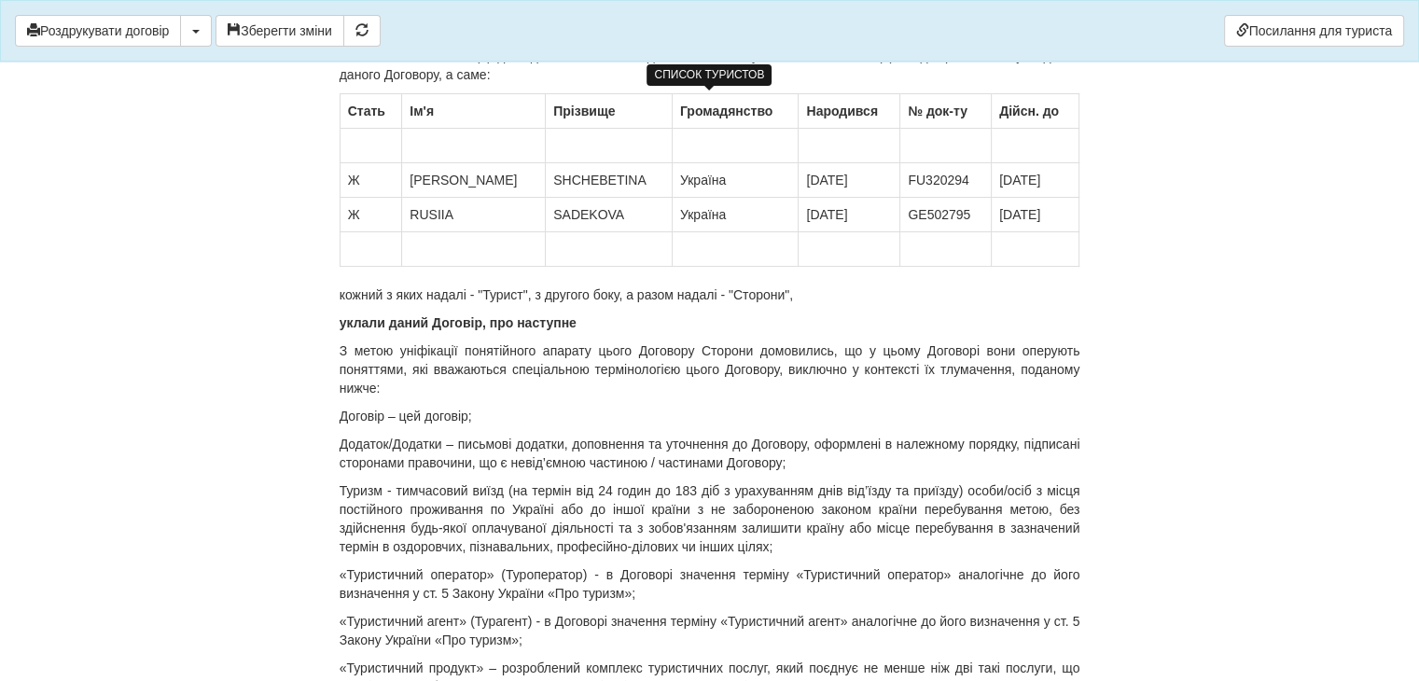
click at [474, 224] on td "RUSIIA" at bounding box center [474, 215] width 144 height 35
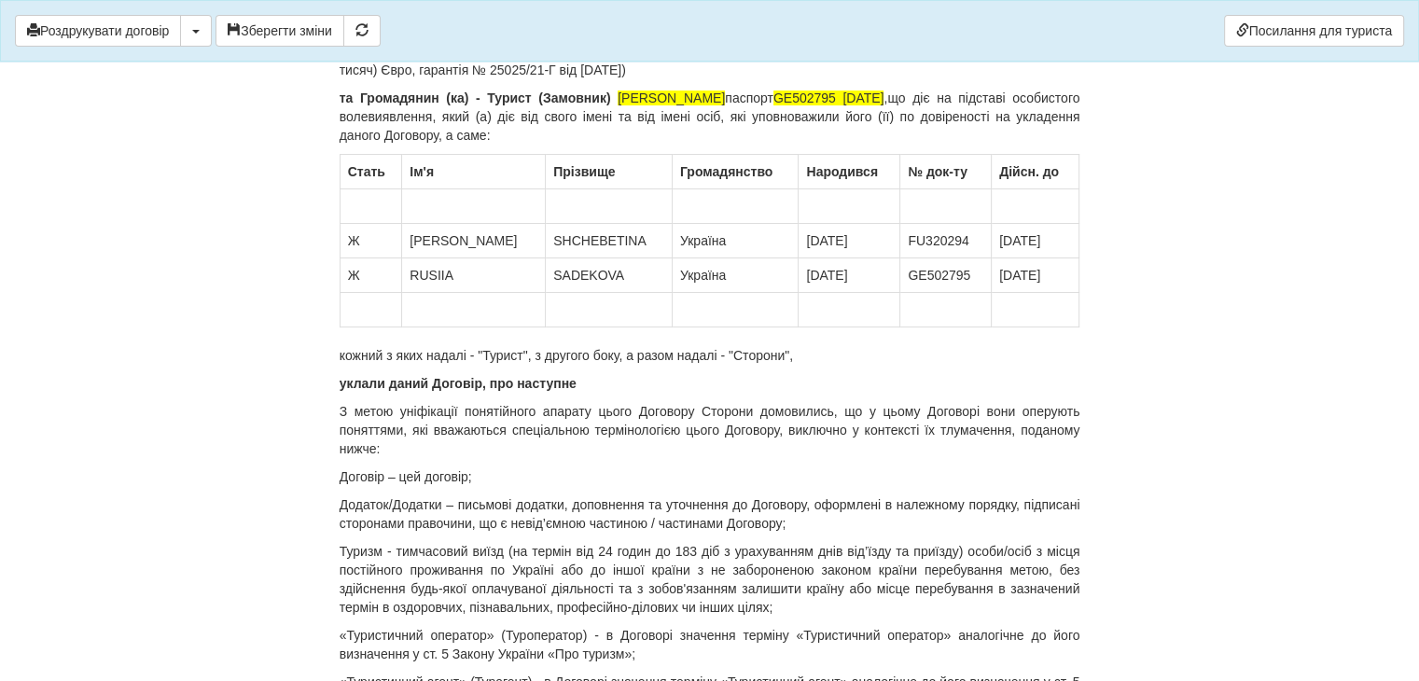
scroll to position [93, 0]
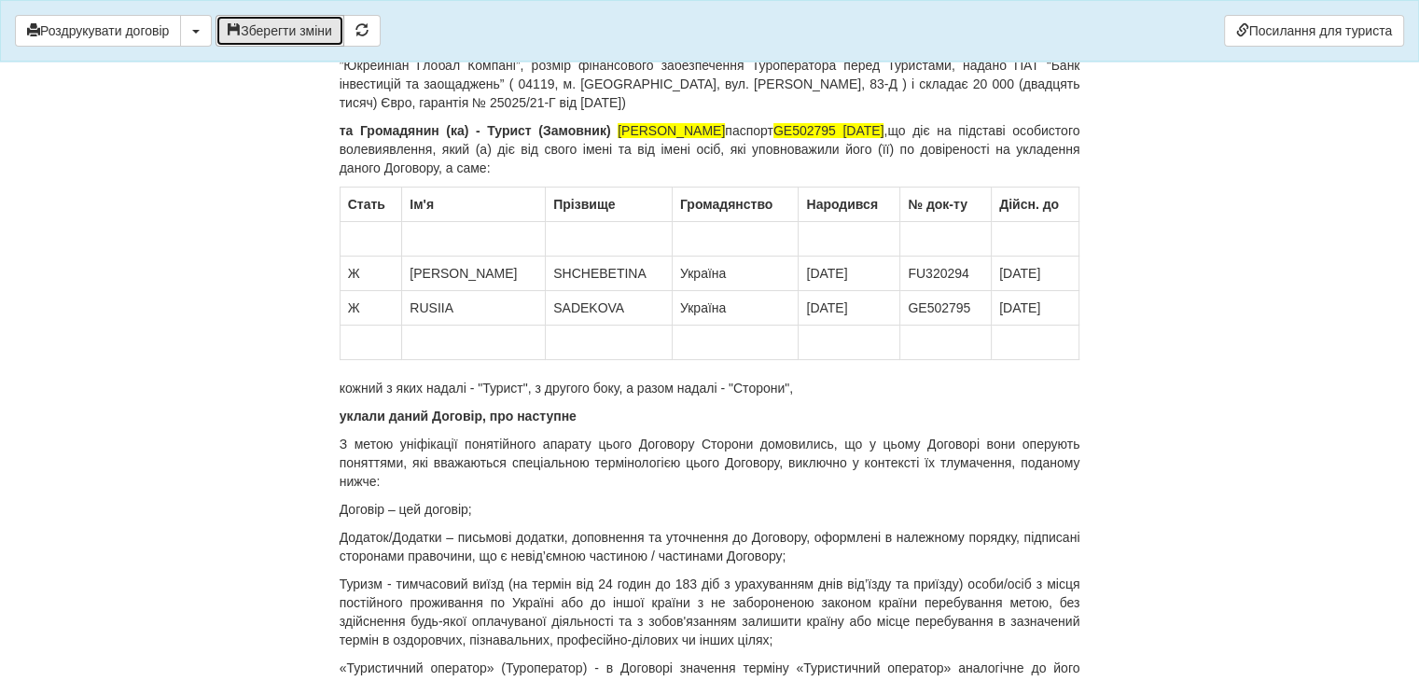
click at [286, 32] on button "Зберегти зміни" at bounding box center [280, 31] width 129 height 32
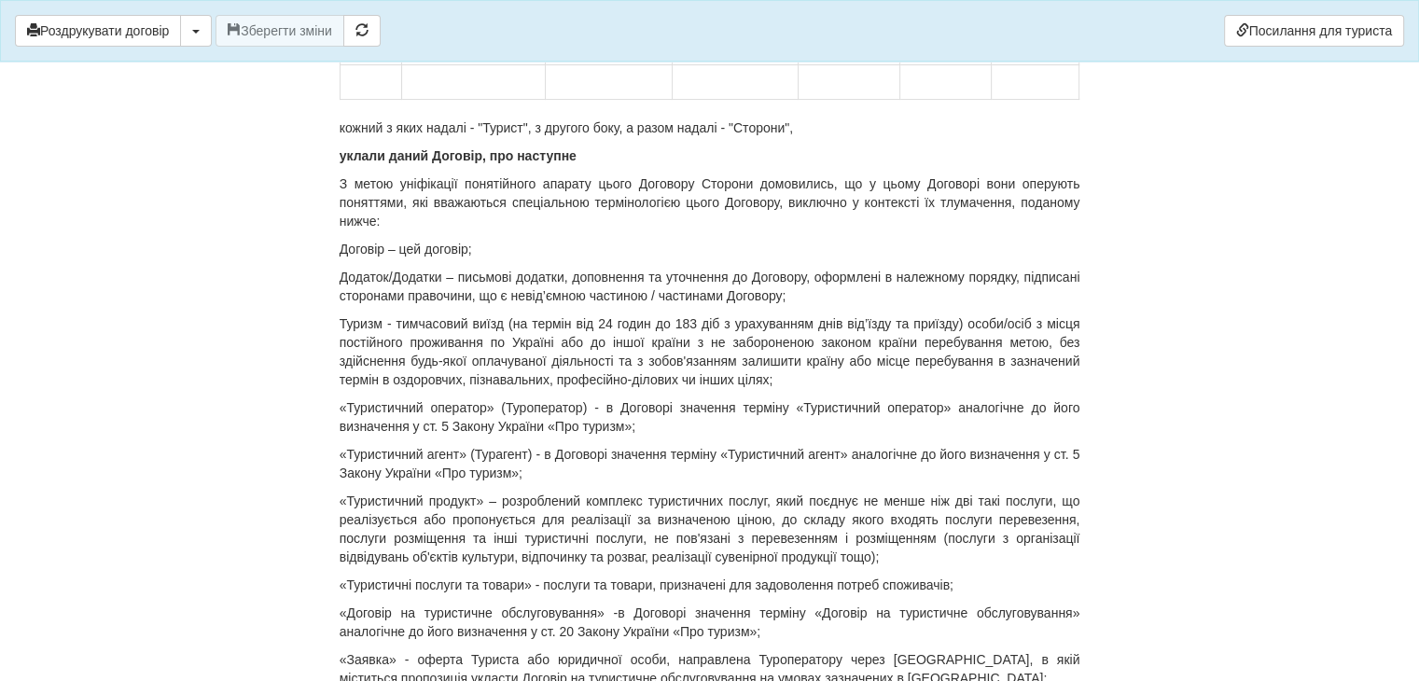
scroll to position [373, 0]
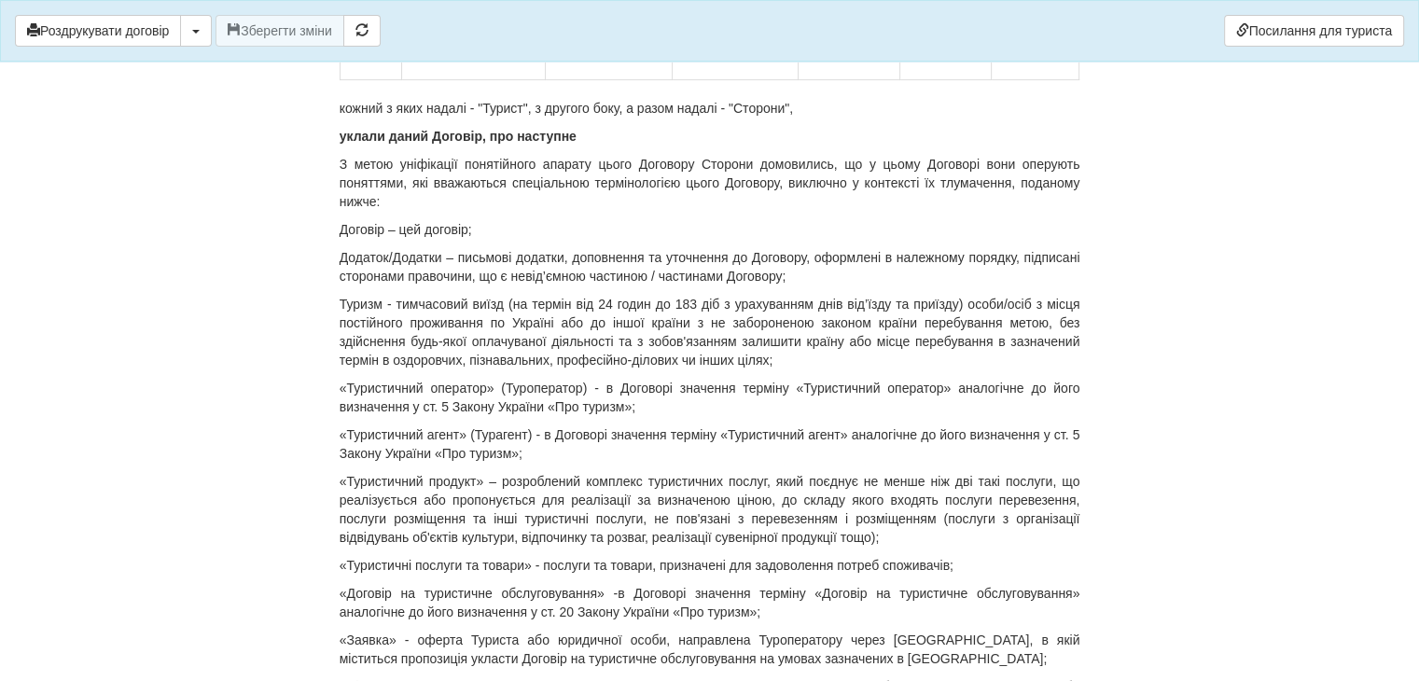
click at [340, 132] on p "уклали даний Договір, про наступне" at bounding box center [710, 136] width 741 height 19
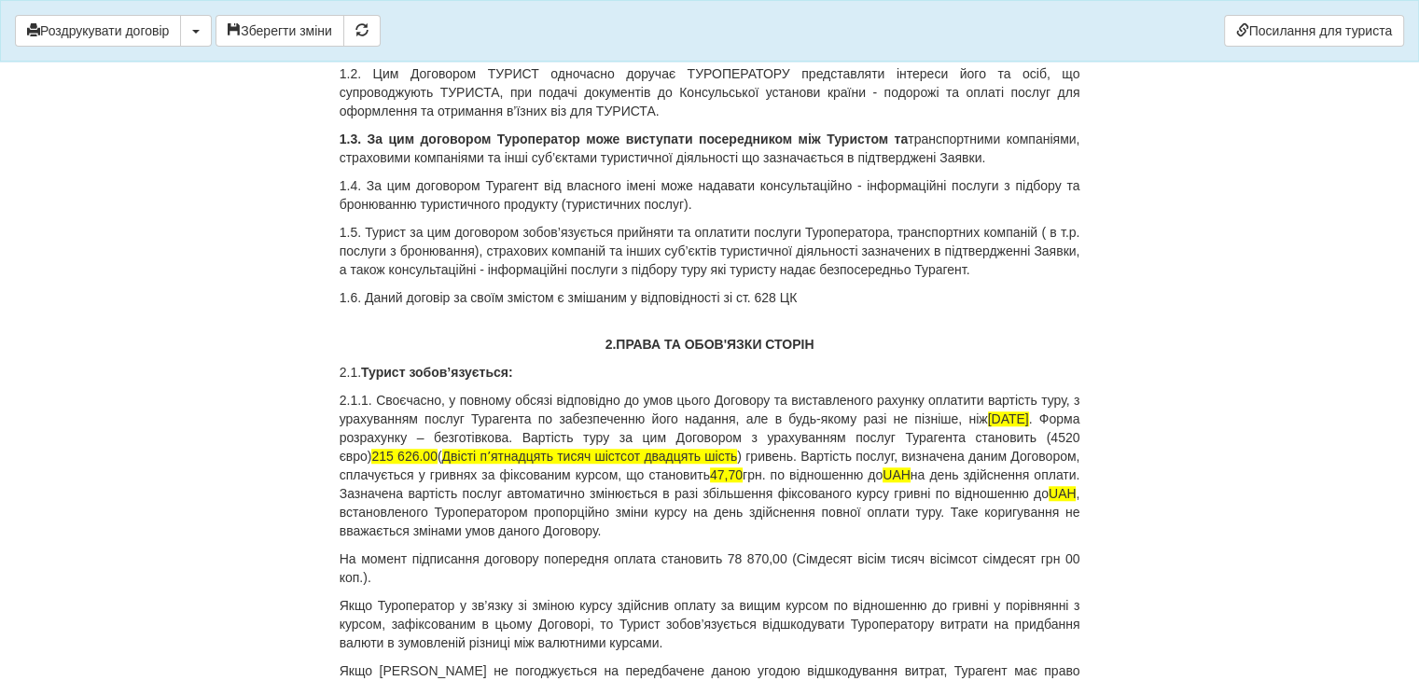
scroll to position [1586, 0]
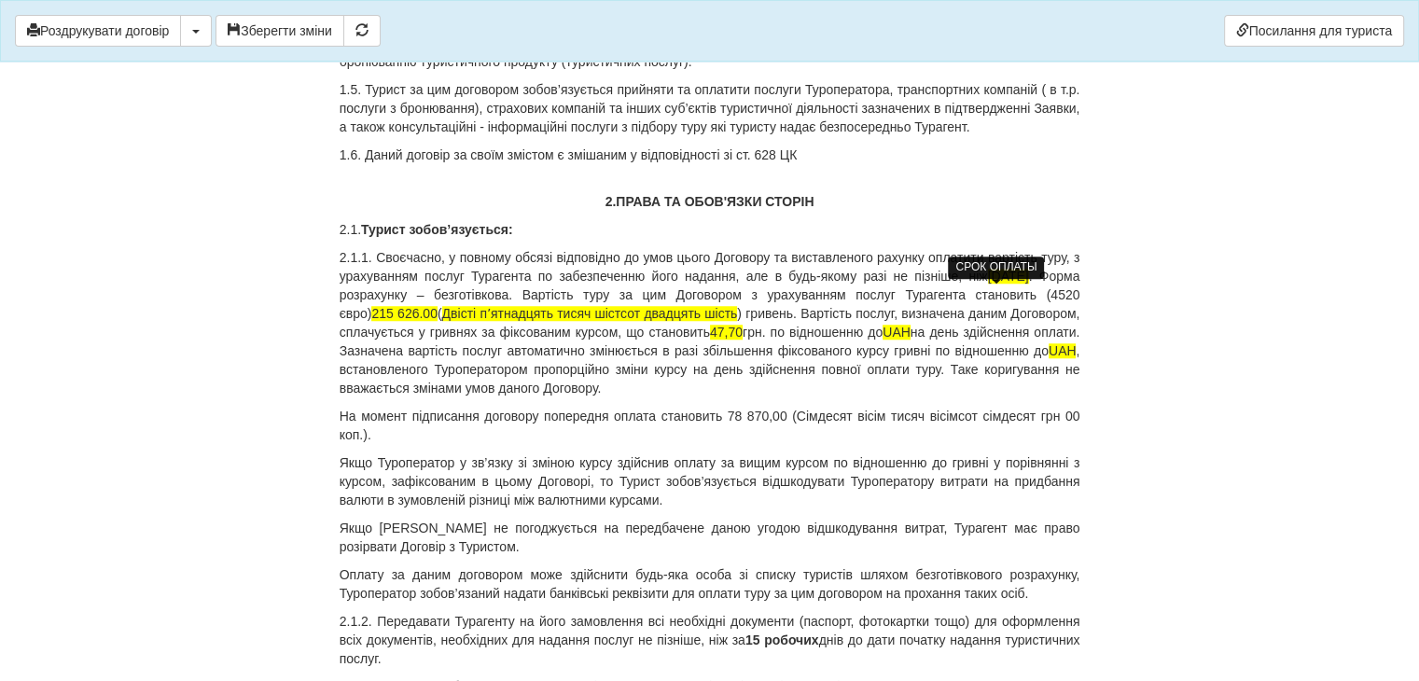
click at [988, 284] on span "[DATE]" at bounding box center [1008, 276] width 41 height 15
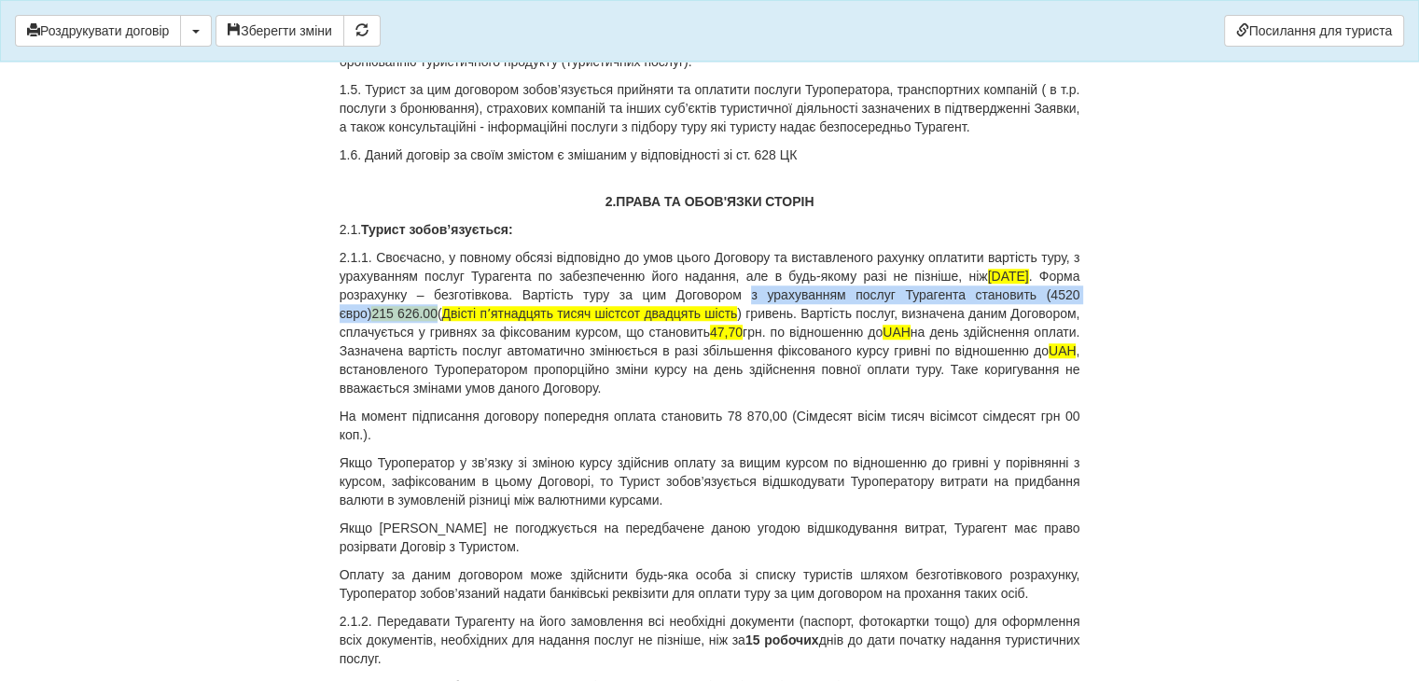
drag, startPoint x: 751, startPoint y: 311, endPoint x: 452, endPoint y: 328, distance: 299.1
click at [452, 328] on p "2.1.1. Своєчасно, у повному обсязі відповідно до умов цього Договору та виставл…" at bounding box center [710, 322] width 741 height 149
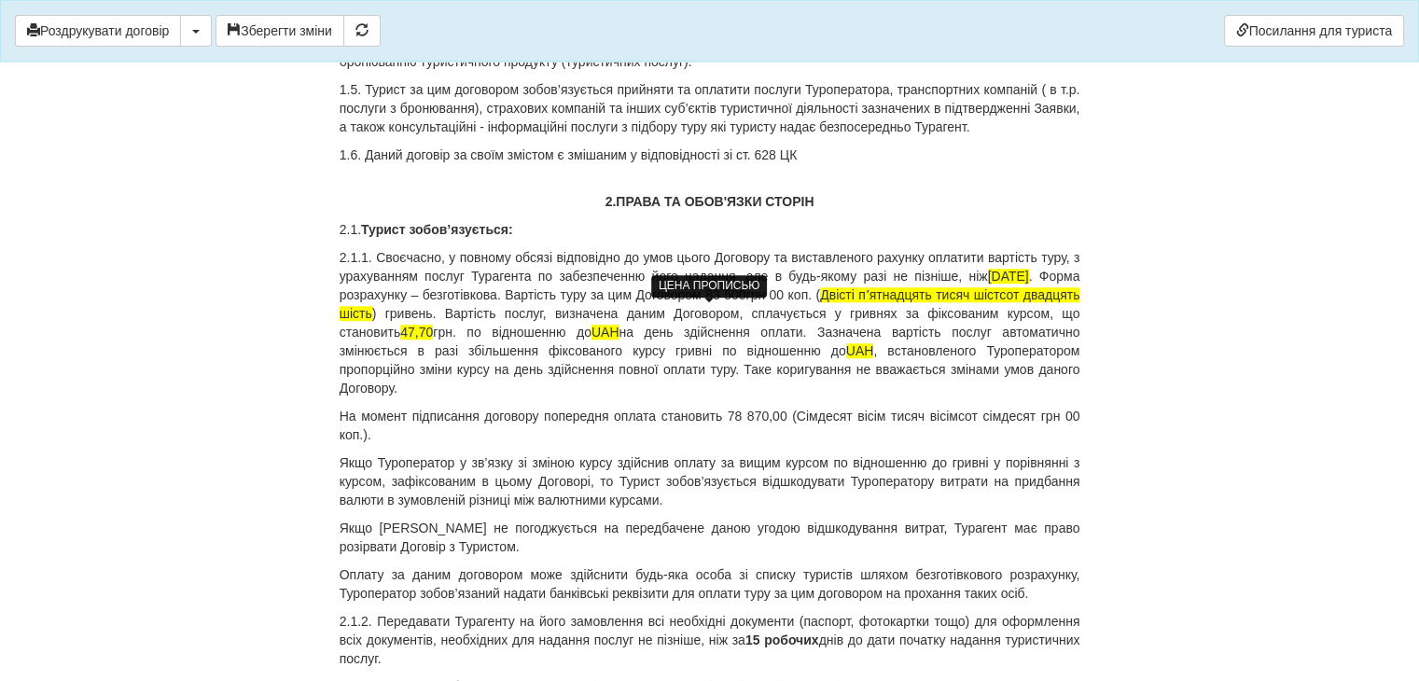
click at [826, 309] on span "Двісті пʼятнадцять тисяч шістсот двадцять шість" at bounding box center [710, 304] width 741 height 34
click at [822, 313] on span "Двісті пʼятнадцять тисяч шістсот двадцять шість" at bounding box center [710, 304] width 741 height 34
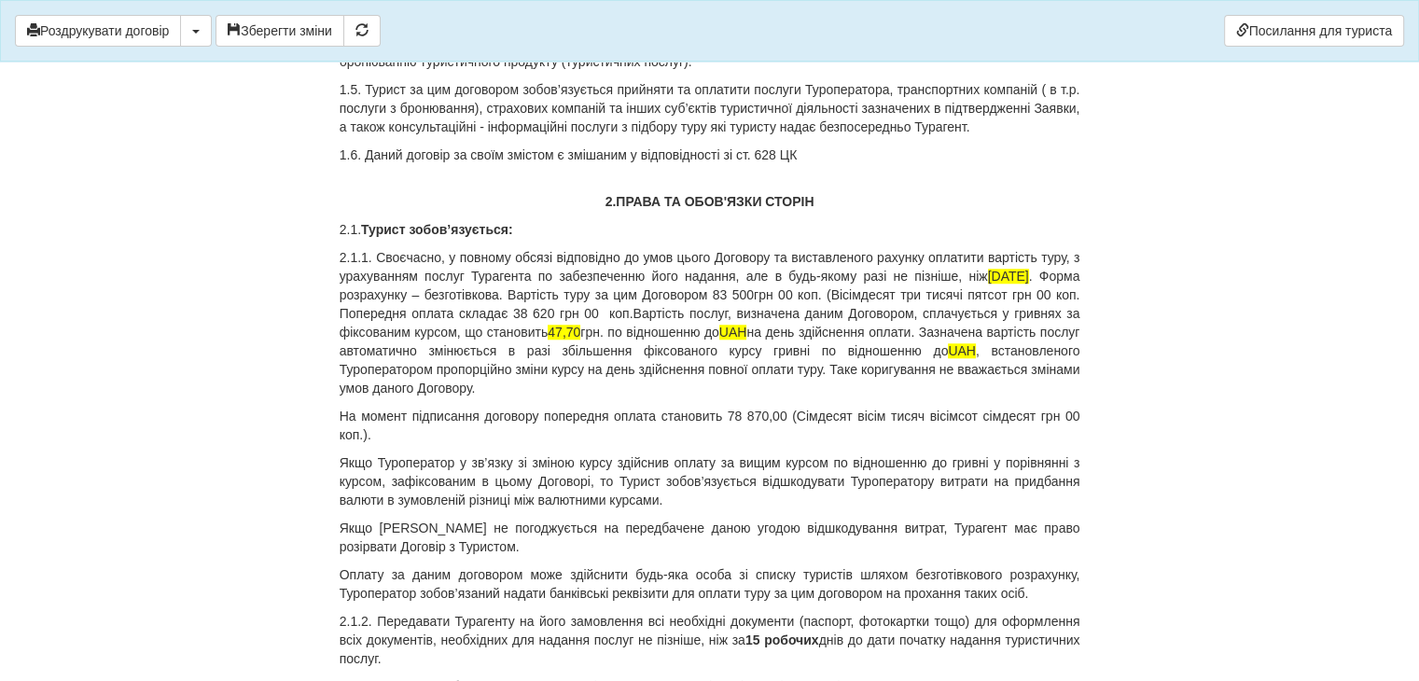
click at [634, 329] on p "2.1.1. Своєчасно, у повному обсязі відповідно до умов цього Договору та виставл…" at bounding box center [710, 322] width 741 height 149
drag, startPoint x: 467, startPoint y: 349, endPoint x: 629, endPoint y: 355, distance: 161.5
click at [629, 355] on p "2.1.1. Своєчасно, у повному обсязі відповідно до умов цього Договору та виставл…" at bounding box center [710, 322] width 741 height 149
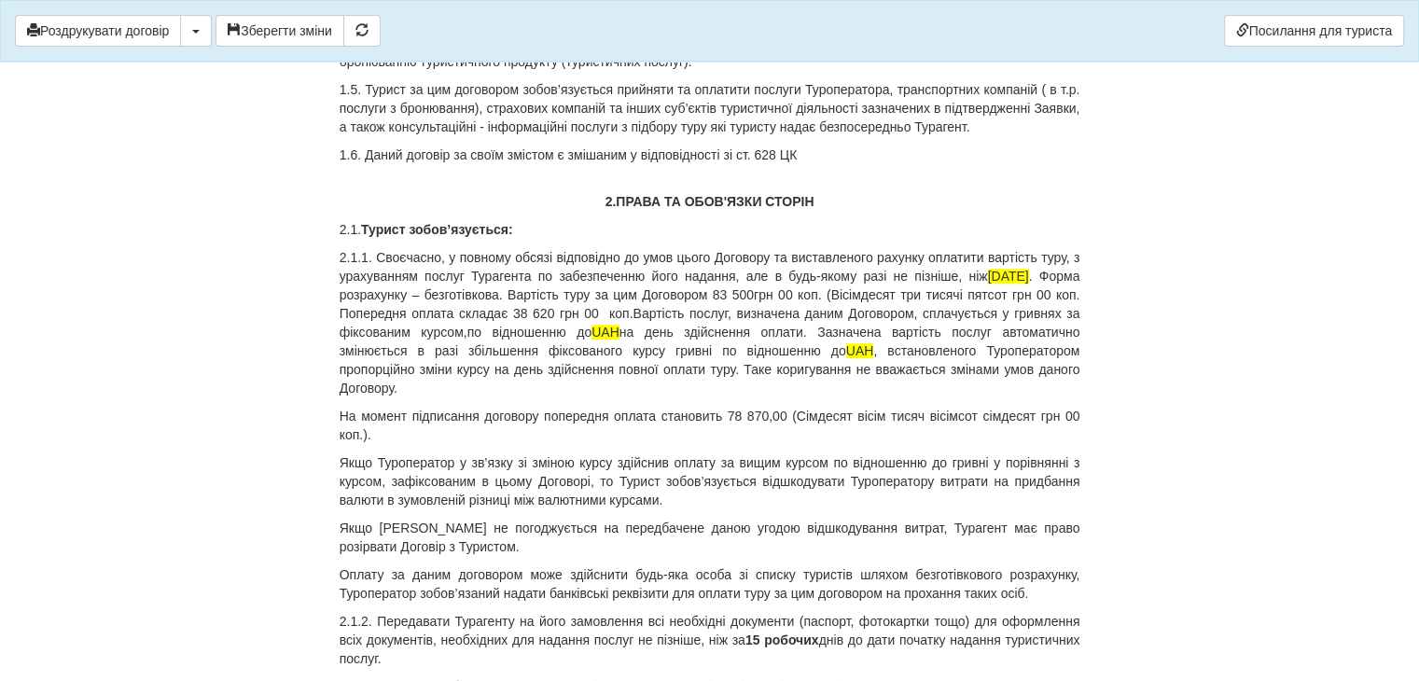
click at [635, 329] on p "2.1.1. Своєчасно, у повному обсязі відповідно до умов цього Договору та виставл…" at bounding box center [710, 322] width 741 height 149
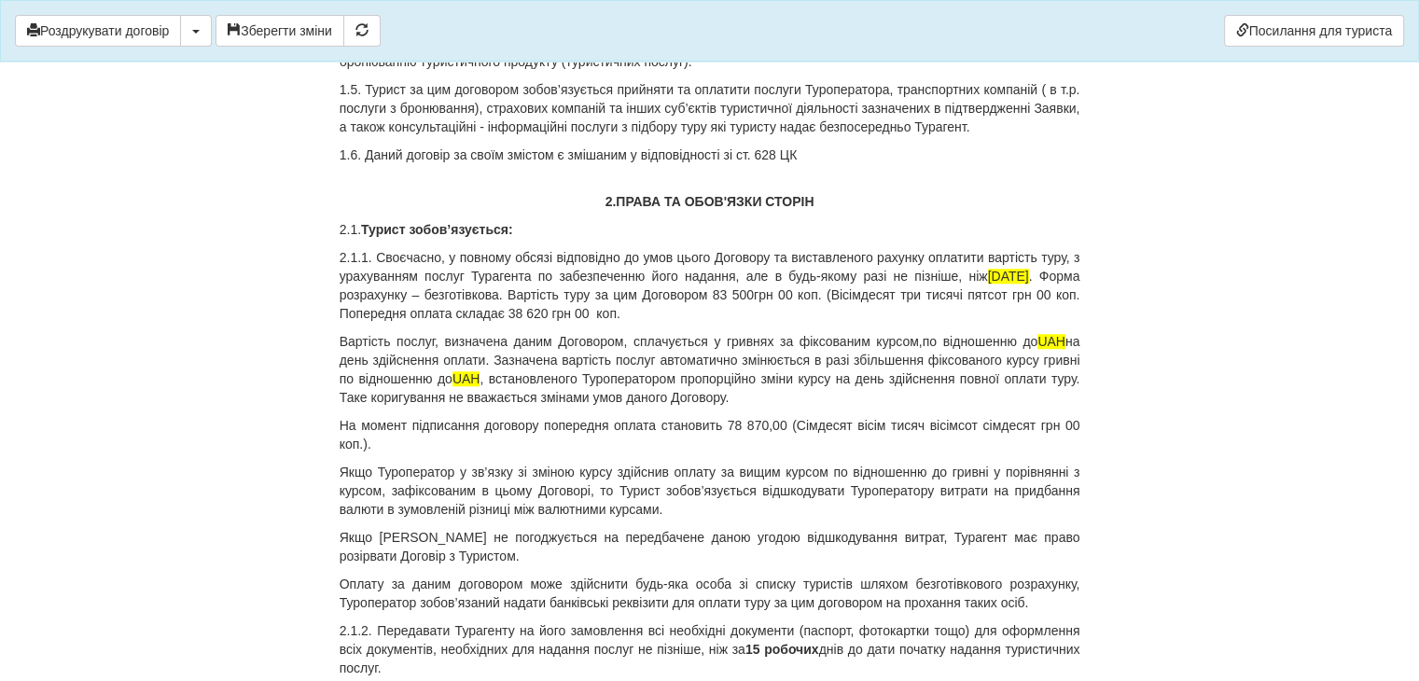
drag, startPoint x: 341, startPoint y: 441, endPoint x: 405, endPoint y: 462, distance: 66.7
click at [405, 453] on p "На момент підписання договору попередня оплата становить 78 870,00 (Сімдесят ві…" at bounding box center [710, 434] width 741 height 37
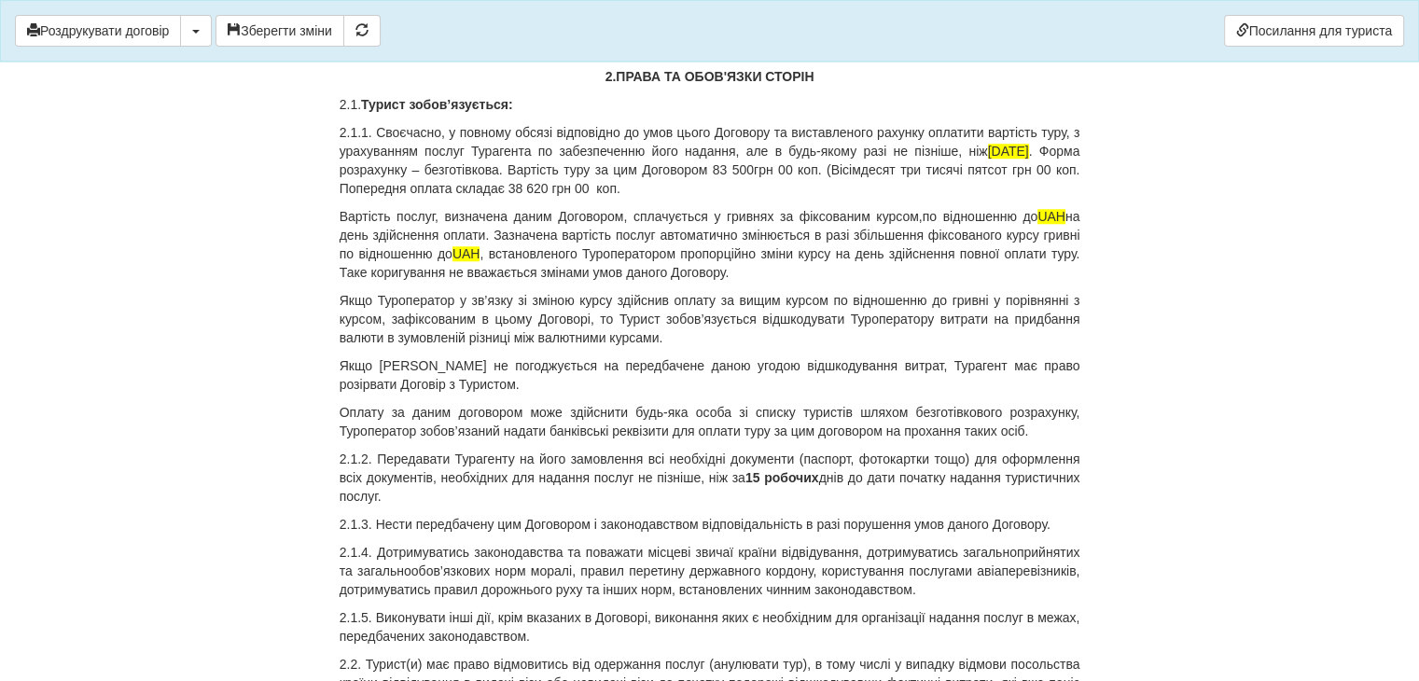
scroll to position [1679, 0]
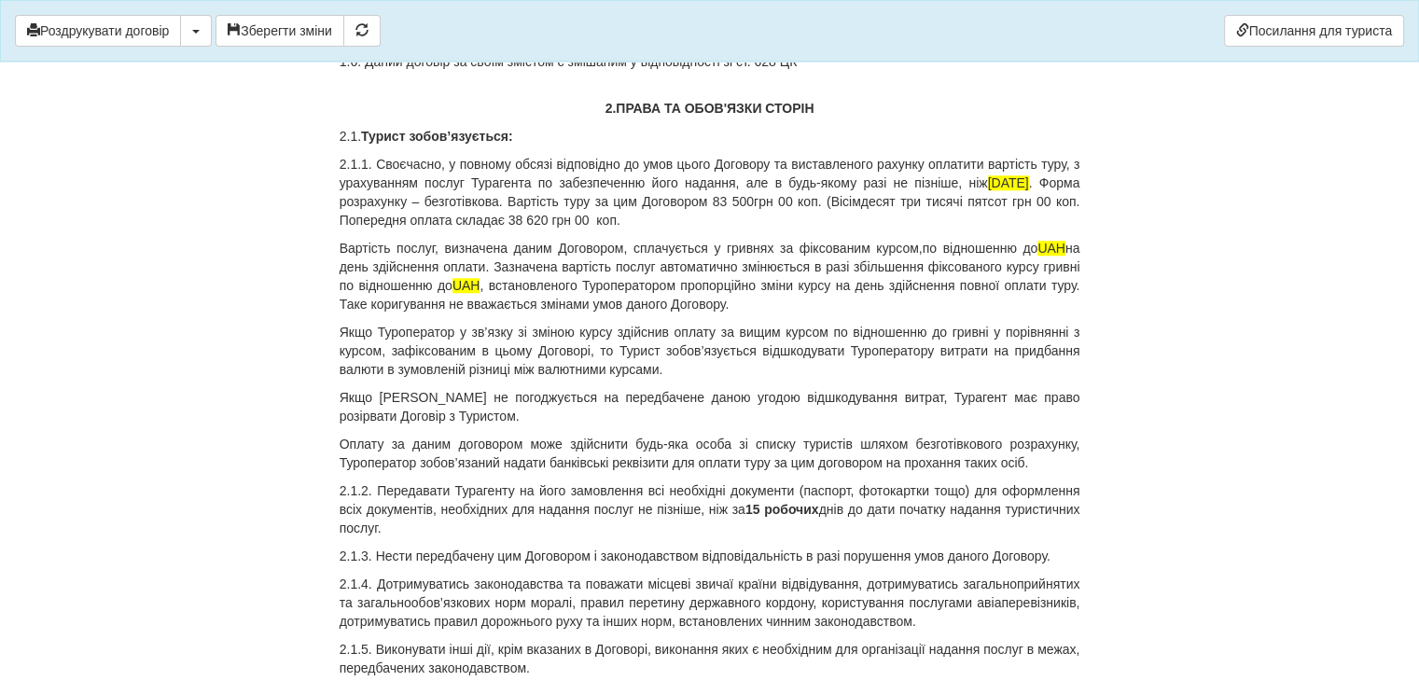
click at [505, 217] on p "2.1.1. Своєчасно, у повному обсязі відповідно до умов цього Договору та виставл…" at bounding box center [710, 192] width 741 height 75
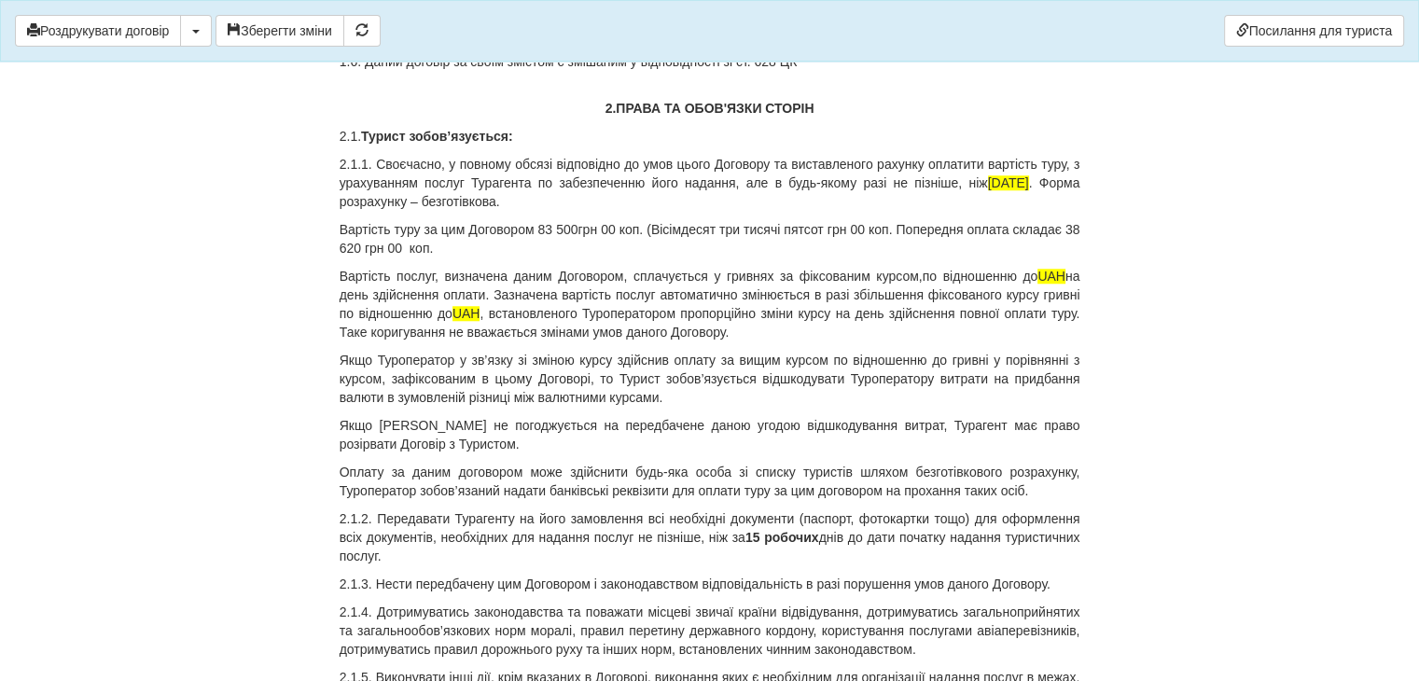
click at [913, 243] on p "Вартість туру за цим Договором 83 500 грн 00 коп. (Вісімдесят три тисячі пятсот…" at bounding box center [710, 238] width 741 height 37
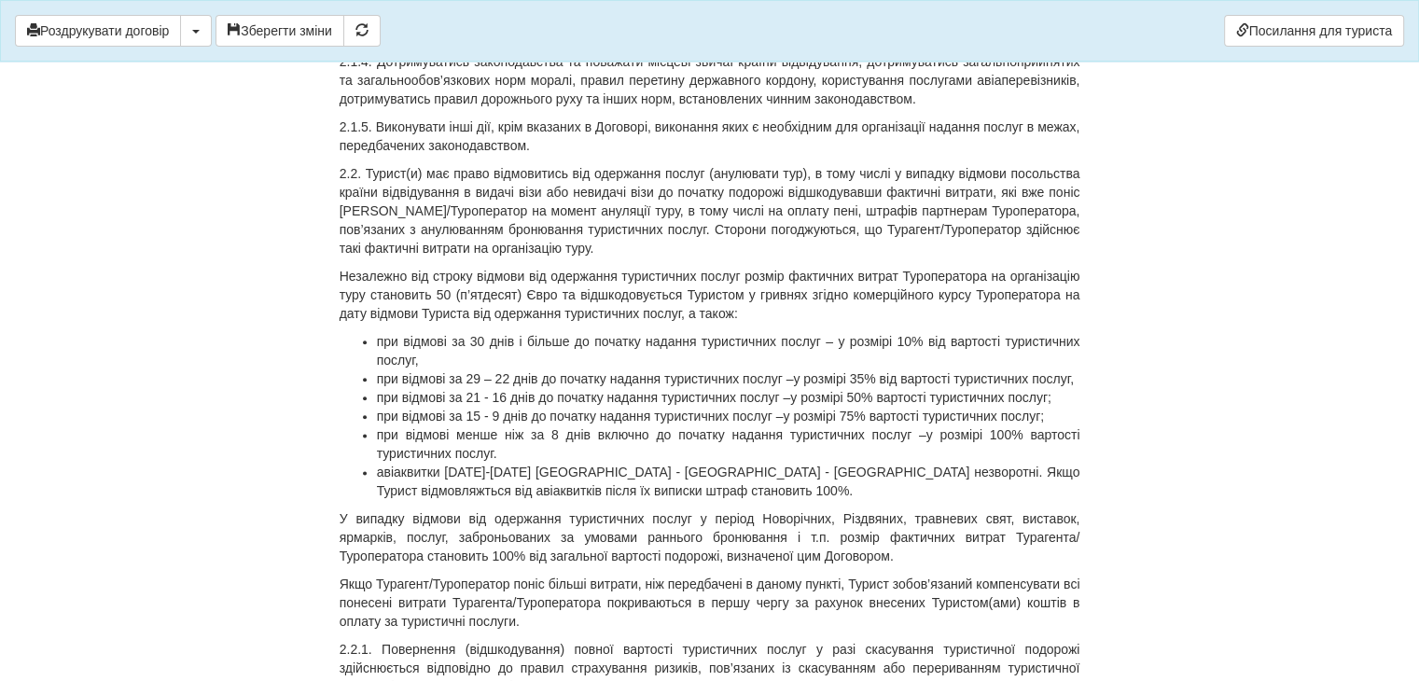
scroll to position [2332, 0]
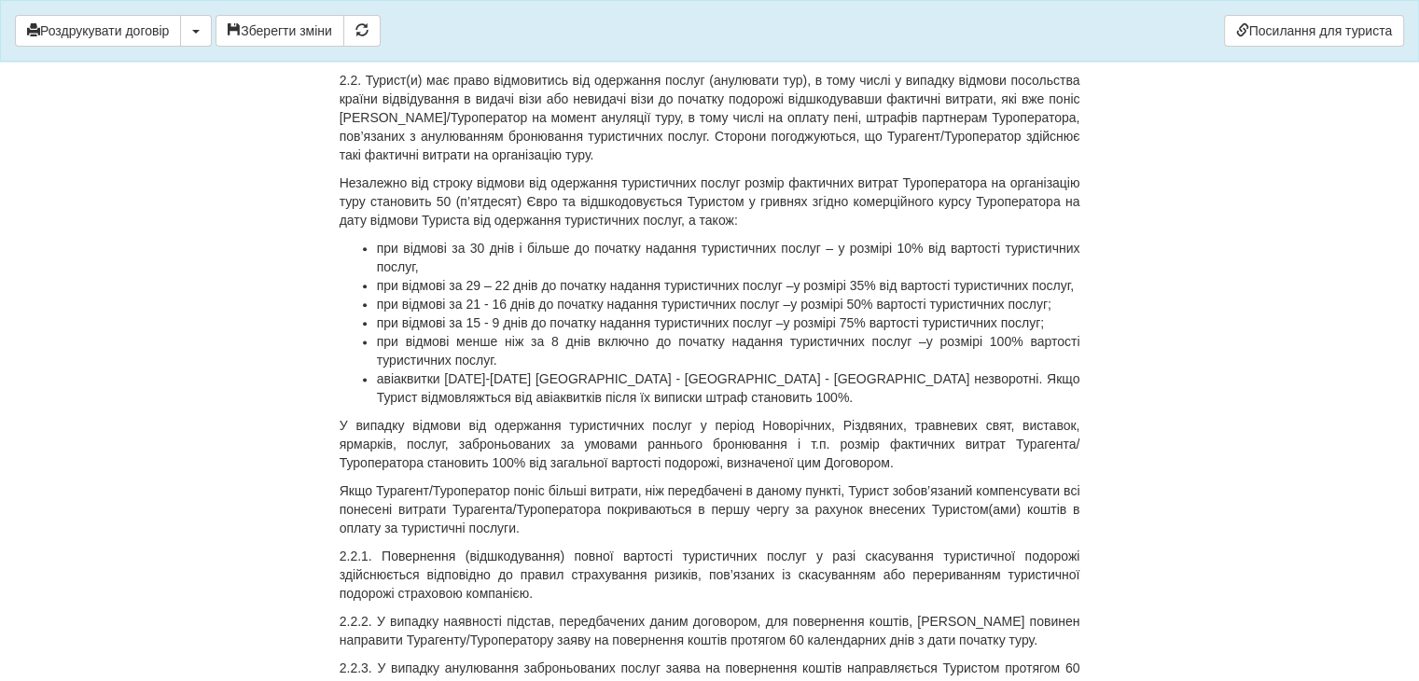
click at [448, 396] on li "авіаквитки [DATE]-[DATE] [GEOGRAPHIC_DATA] - [GEOGRAPHIC_DATA] - [GEOGRAPHIC_DA…" at bounding box center [728, 387] width 703 height 37
drag, startPoint x: 626, startPoint y: 396, endPoint x: 748, endPoint y: 400, distance: 122.3
click at [748, 400] on li "авіаквитки [DATE]-[DATE] [GEOGRAPHIC_DATA] незворотні. Якщо Турист відмовляжтьс…" at bounding box center [728, 387] width 703 height 37
click at [1019, 397] on li "авіаквитки [DATE]-[DATE] [GEOGRAPHIC_DATA] незворотні. Якщо Турист відмовляжтьс…" at bounding box center [728, 387] width 703 height 37
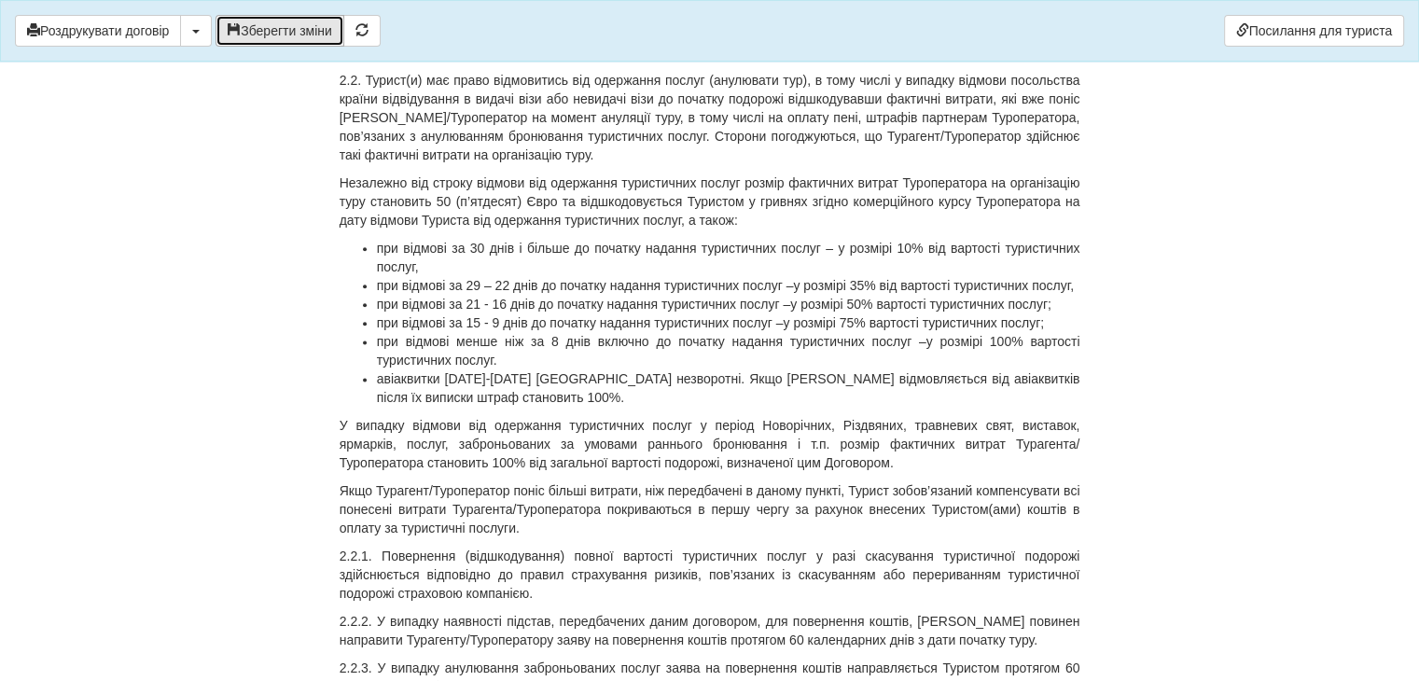
click at [283, 23] on button "Зберегти зміни" at bounding box center [280, 31] width 129 height 32
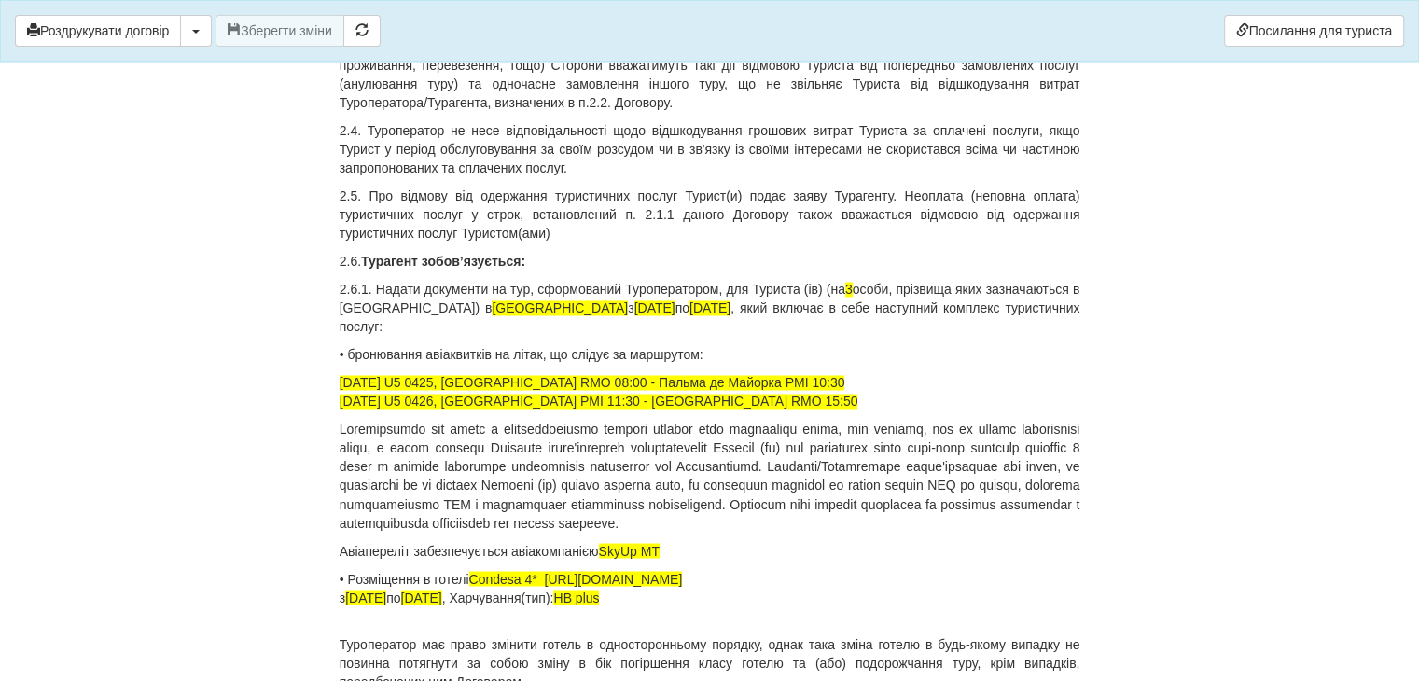
scroll to position [3079, 0]
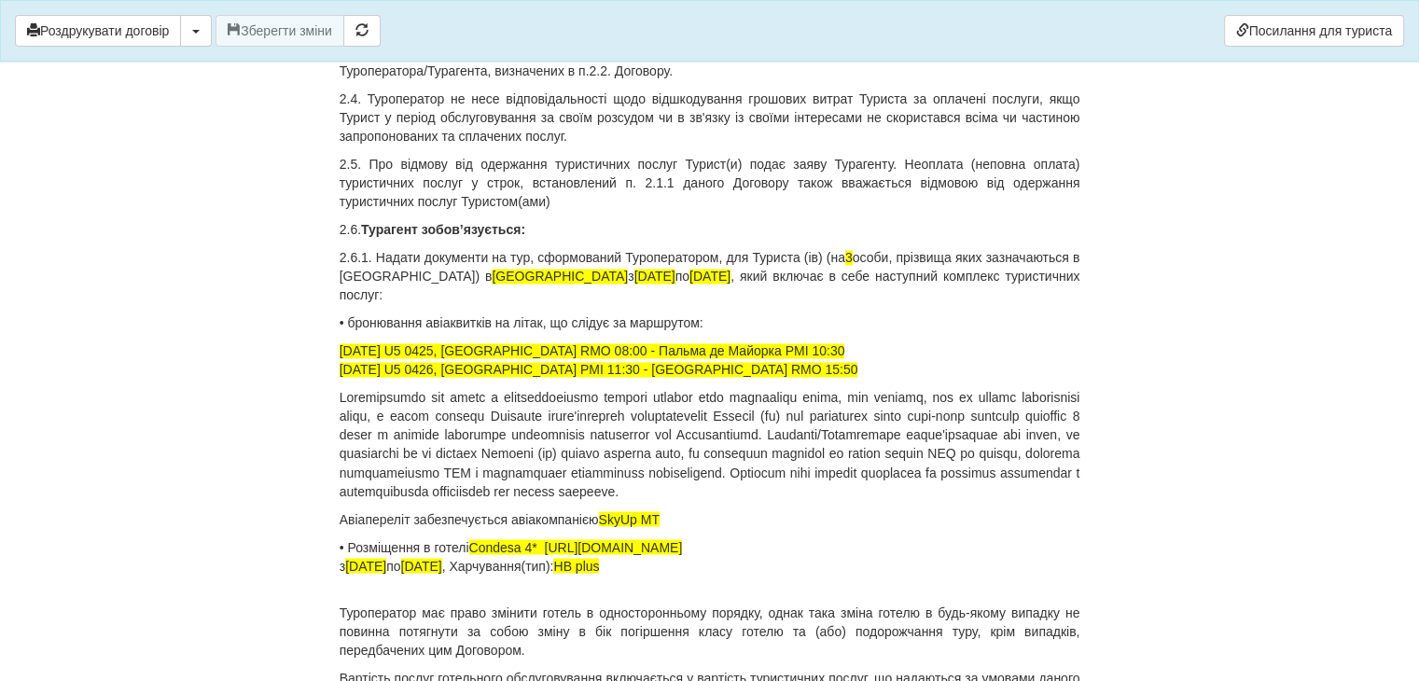
click at [853, 265] on span "3" at bounding box center [848, 257] width 7 height 15
click at [492, 284] on span "[GEOGRAPHIC_DATA]" at bounding box center [560, 276] width 136 height 15
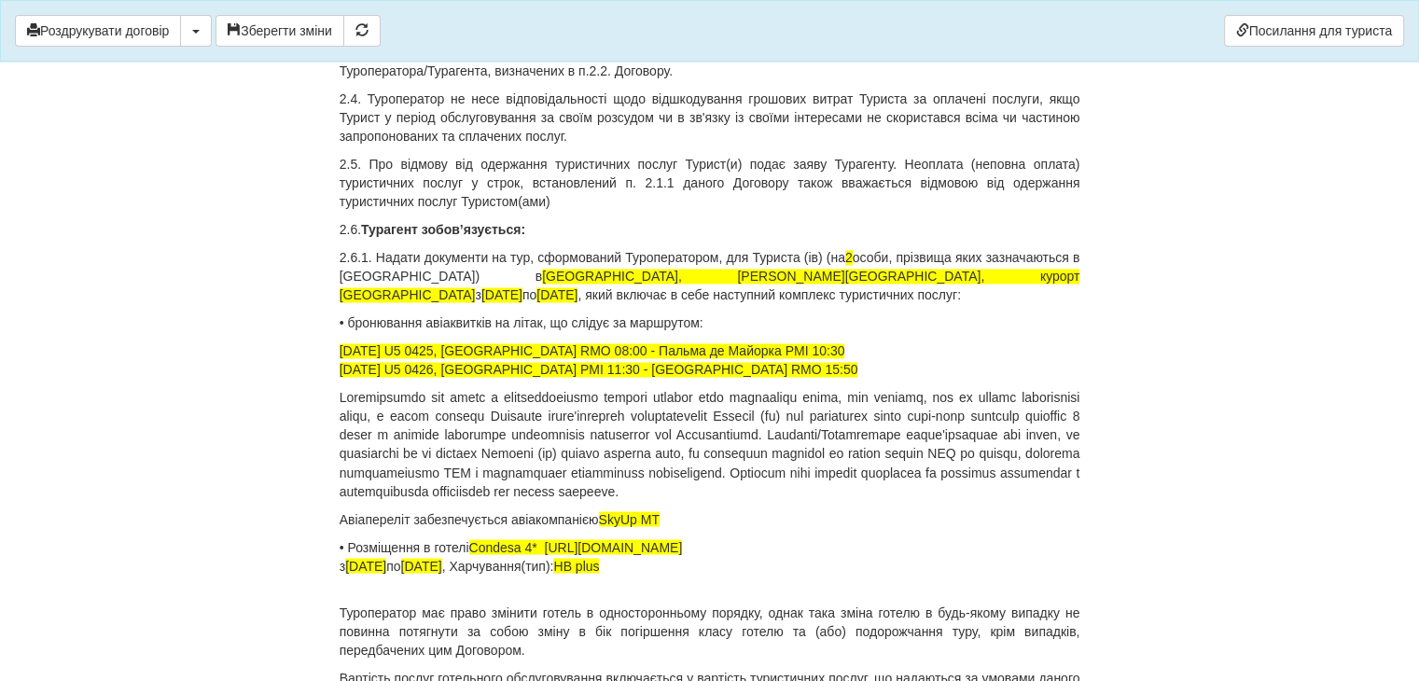
click at [690, 296] on p "2.6.1. Надати документи на тур, сформований Туроператором, для Туриста (ів) (на…" at bounding box center [710, 276] width 741 height 56
click at [522, 293] on span "[DATE]" at bounding box center [501, 294] width 41 height 15
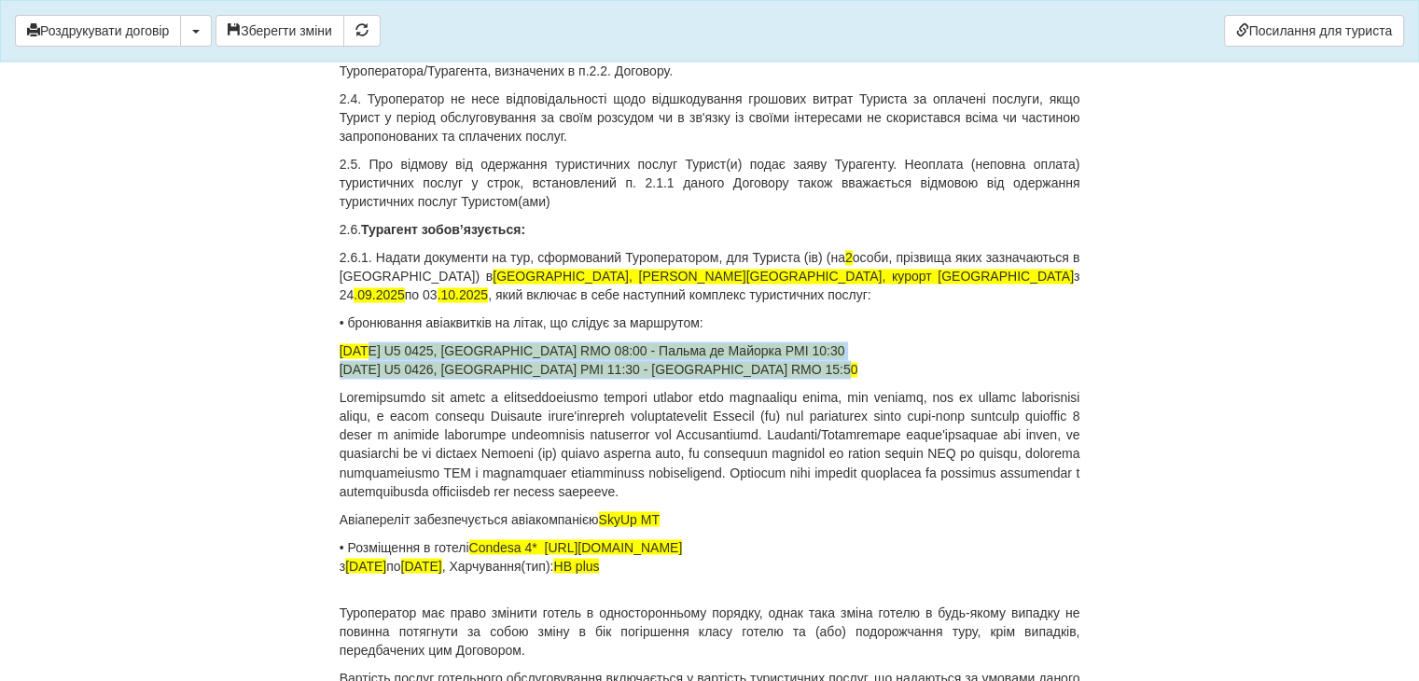
drag, startPoint x: 340, startPoint y: 363, endPoint x: 789, endPoint y: 386, distance: 450.3
click at [789, 379] on p "[DATE] U5 0425, [GEOGRAPHIC_DATA] RMO 08:00 - [GEOGRAPHIC_DATA] PMI 10:30 [DATE…" at bounding box center [710, 359] width 741 height 37
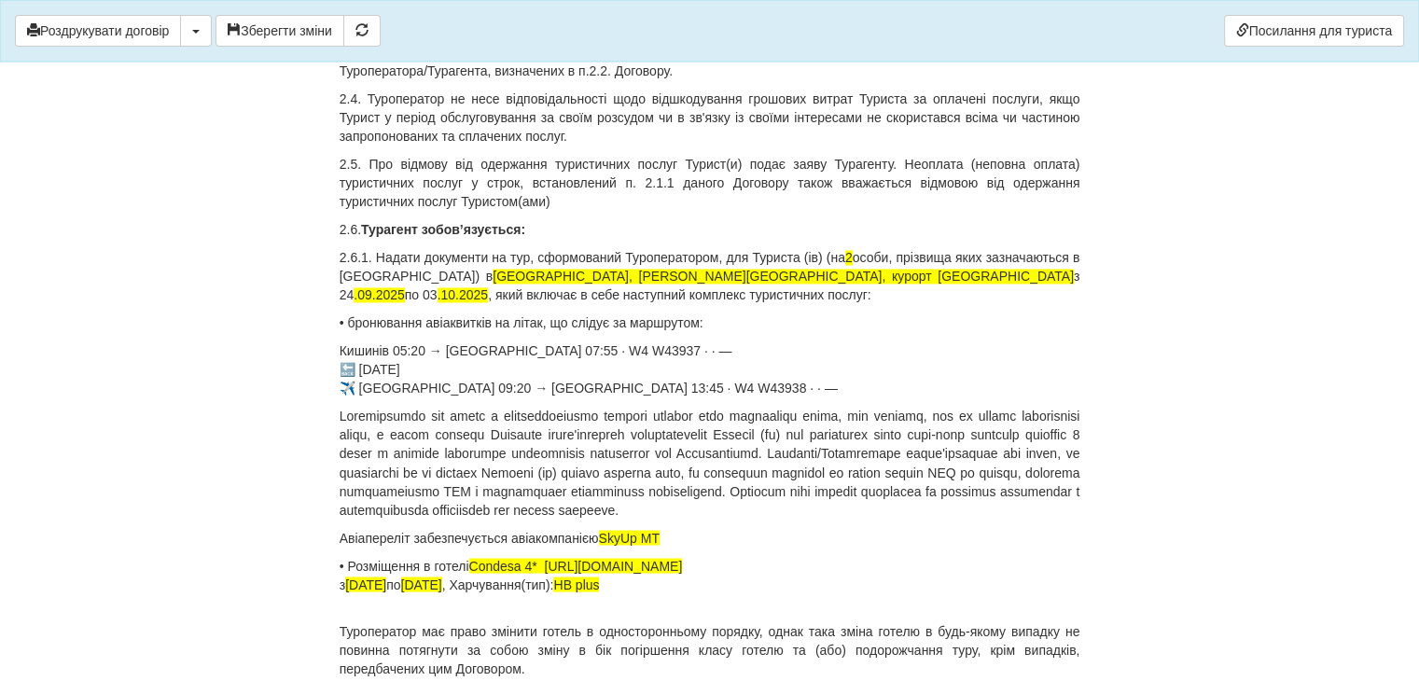
click at [437, 382] on p "Кишинів 05:20 → [GEOGRAPHIC_DATA] 07:55 · W4 W43937 · · — 🔙 [DATE] ✈️ [GEOGRAPH…" at bounding box center [710, 369] width 741 height 56
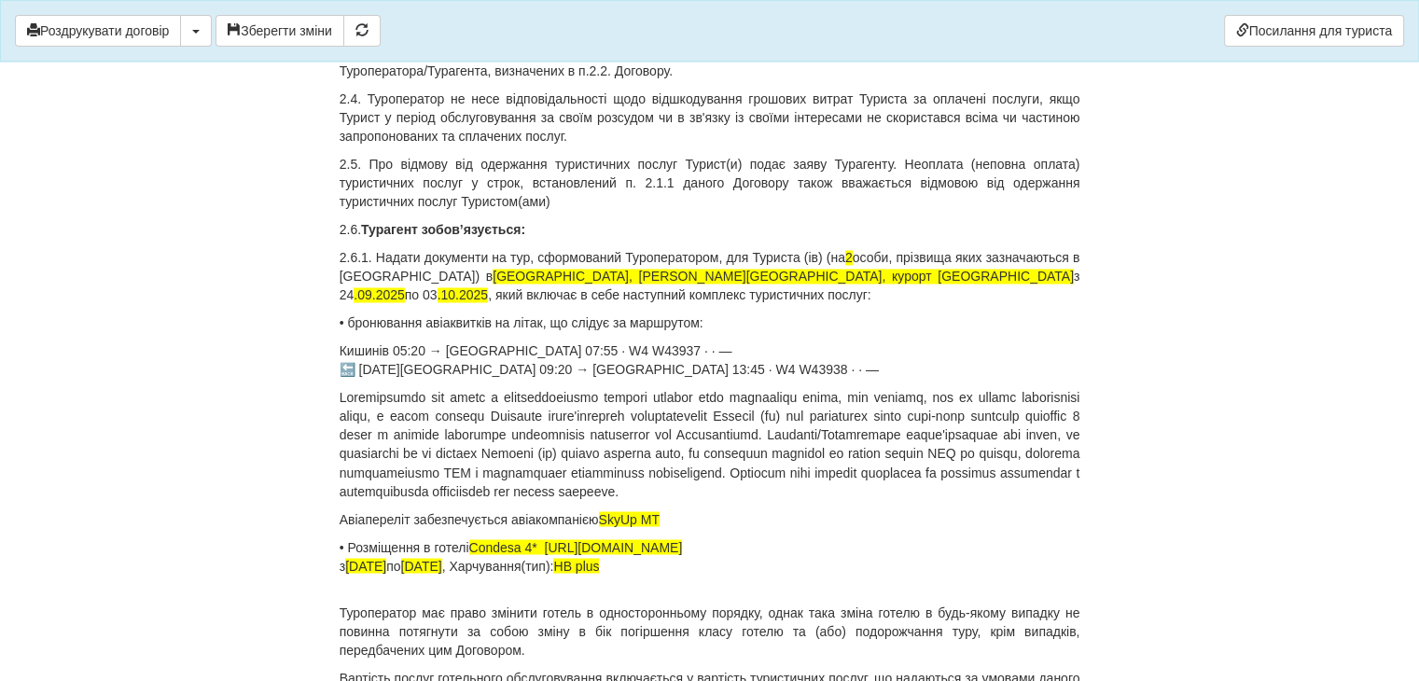
click at [361, 379] on p "Кишинів 05:20 → [GEOGRAPHIC_DATA] 07:55 · W4 W43937 · · — 🔙 [DATE] [GEOGRAPHIC_…" at bounding box center [710, 359] width 741 height 37
click at [340, 364] on p "Кишинів 05:20 → [GEOGRAPHIC_DATA] 07:55 · W4 W43937 · · — [DATE] [GEOGRAPHIC_DA…" at bounding box center [710, 359] width 741 height 37
click at [367, 379] on p "24.09 Кишинів 05:20 → [GEOGRAPHIC_DATA] 07:55 · W4 W43937 · · — [DATE] [GEOGRAP…" at bounding box center [710, 359] width 741 height 37
drag, startPoint x: 688, startPoint y: 370, endPoint x: 705, endPoint y: 373, distance: 17.0
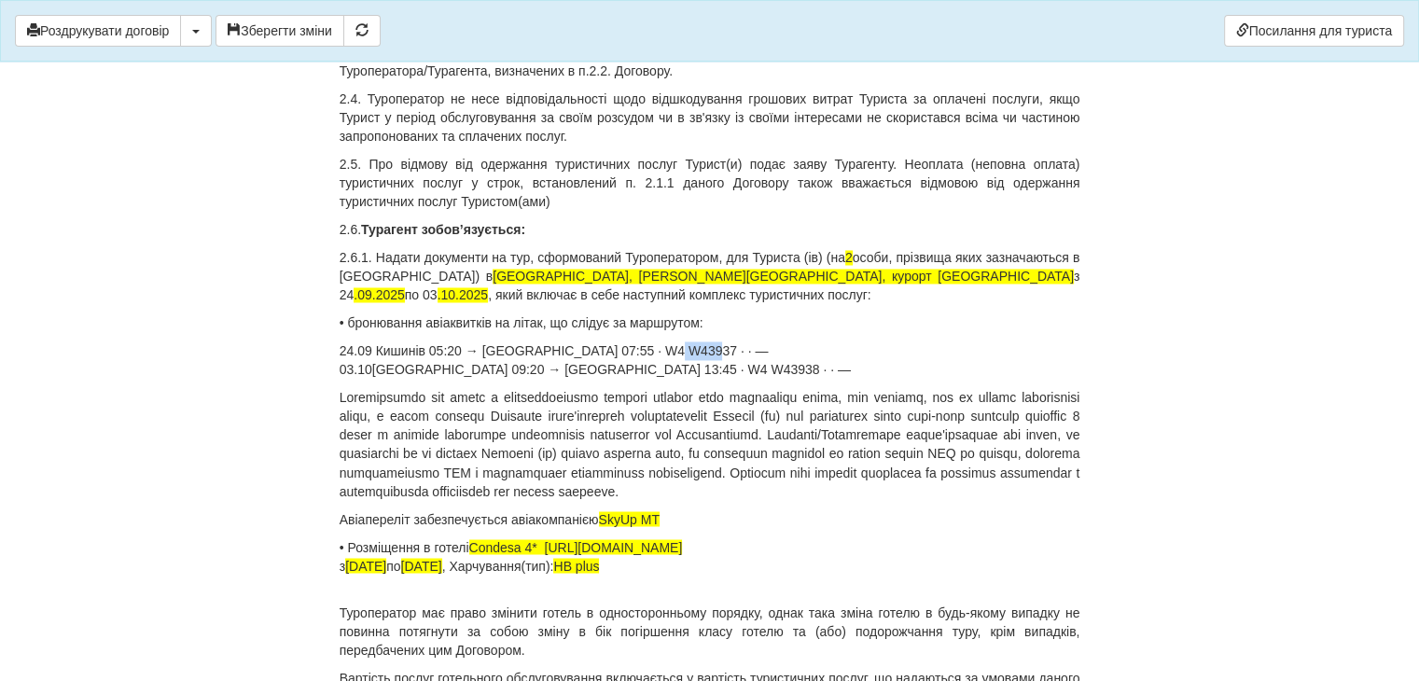
click at [705, 373] on p "24.09 Кишинів 05:20 → [GEOGRAPHIC_DATA] 07:55 · W4 W43937 · · — 03.10 [GEOGRAPH…" at bounding box center [710, 359] width 741 height 37
drag, startPoint x: 671, startPoint y: 386, endPoint x: 702, endPoint y: 391, distance: 32.1
click at [702, 379] on p "24.09 Кишинів 05:20 → [GEOGRAPHIC_DATA] 07:55 · W4 W43937 03.10 [GEOGRAPHIC_DAT…" at bounding box center [710, 359] width 741 height 37
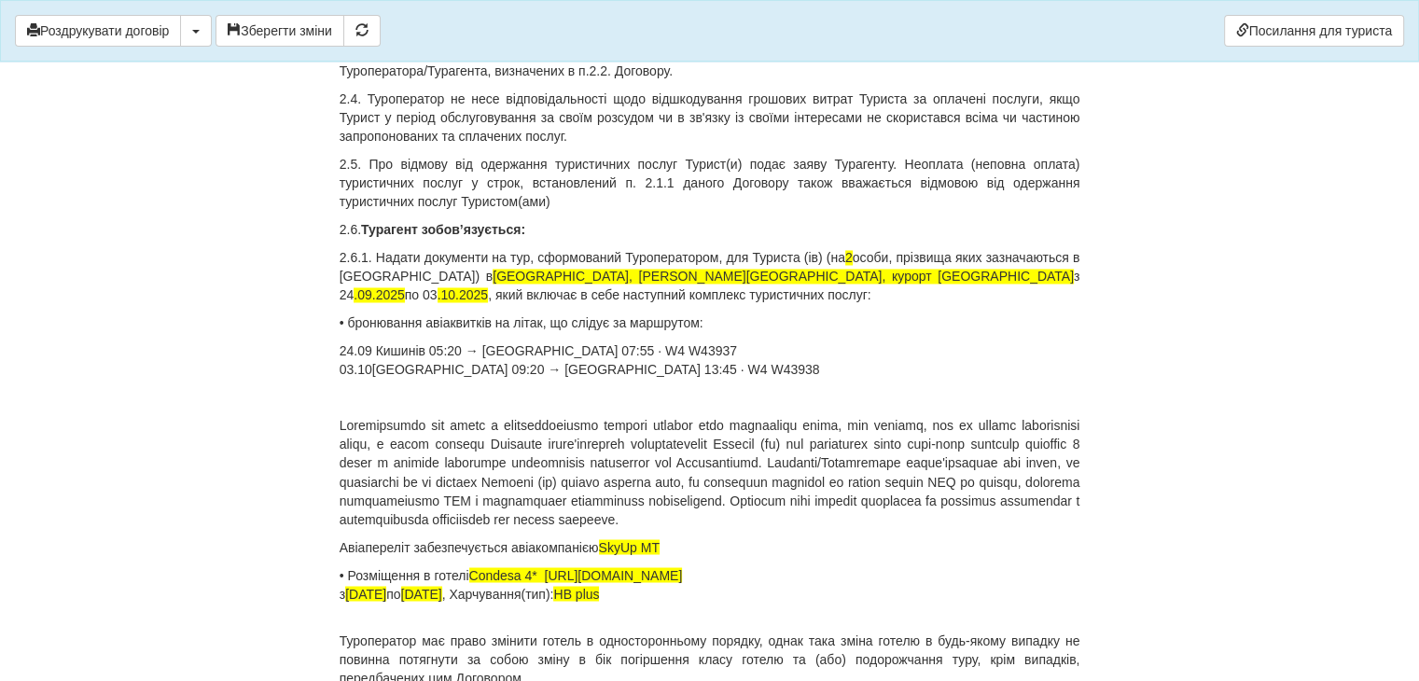
click at [436, 406] on p at bounding box center [710, 397] width 741 height 19
click at [631, 407] on p "2 малі ручні поклажі + 2 багажа 20 к" at bounding box center [710, 397] width 741 height 19
click at [534, 407] on p "2 малі ручні поклажі + 2 багажа 20 кг" at bounding box center [710, 397] width 741 height 19
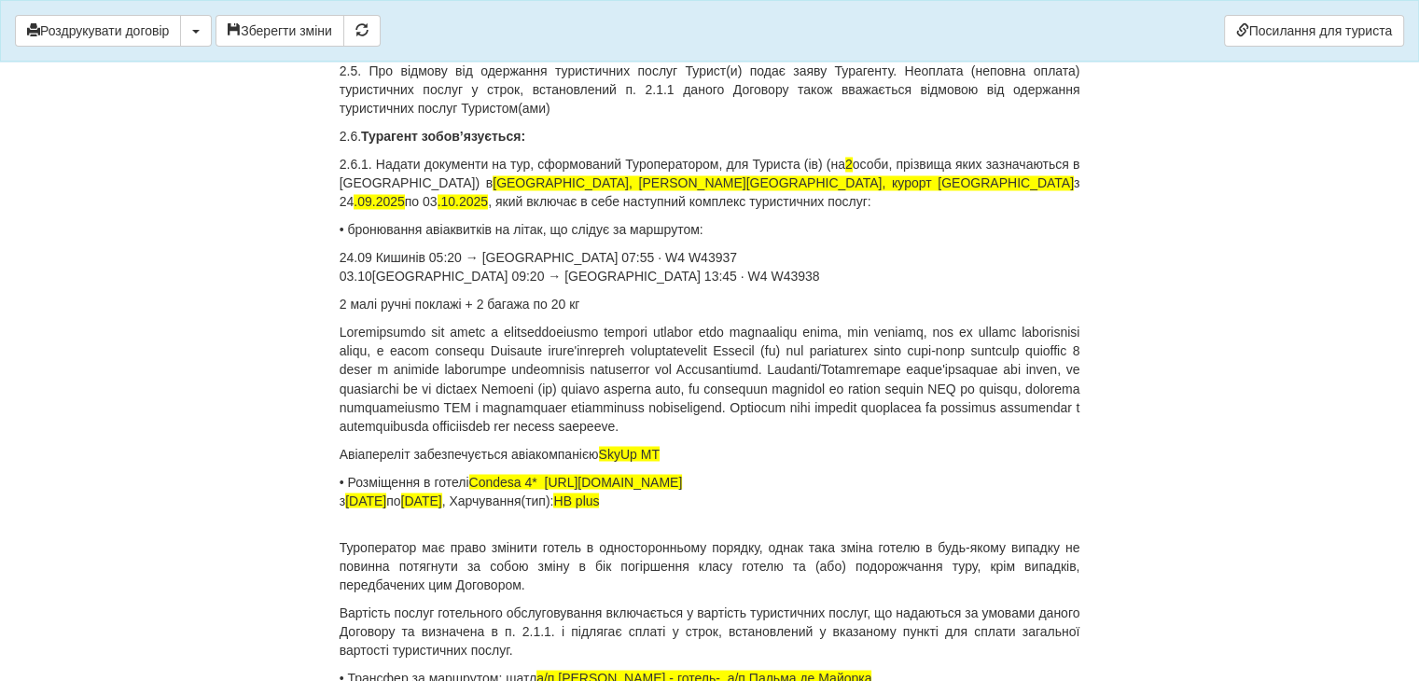
scroll to position [3265, 0]
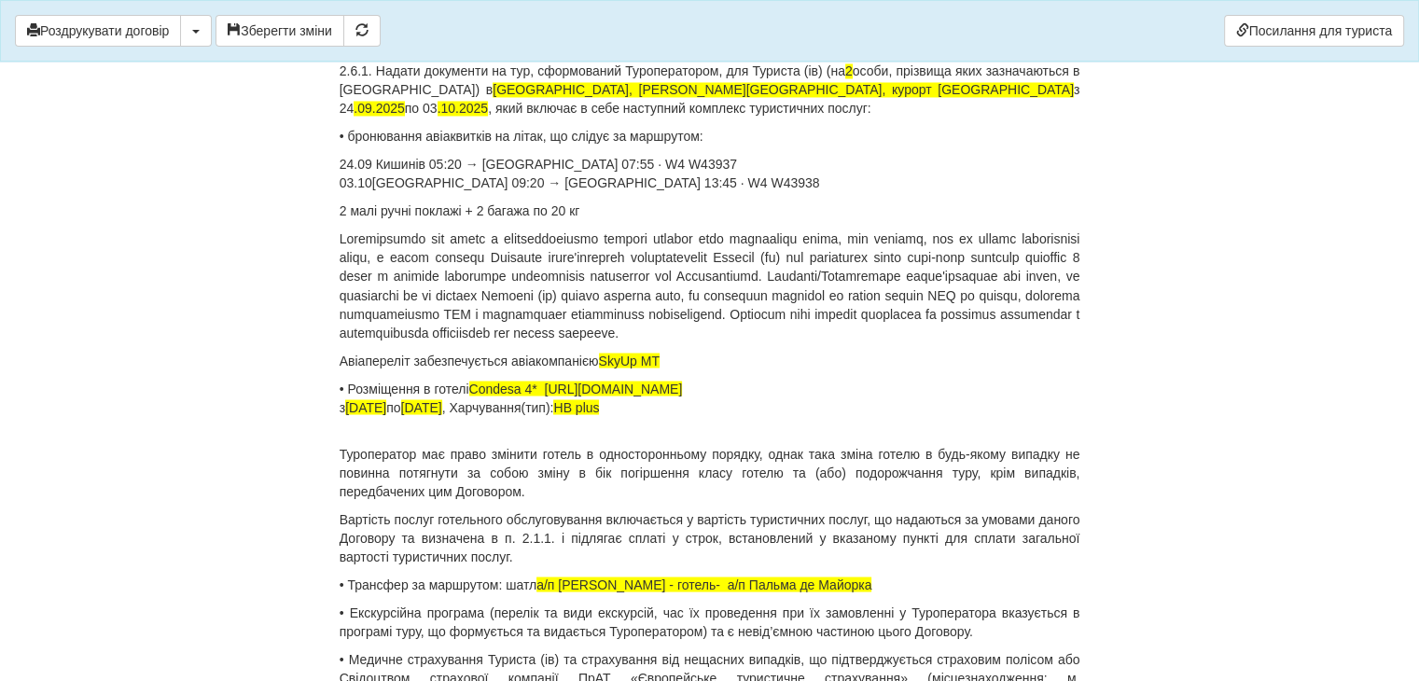
click at [602, 174] on p "24.09 Кишинів 05:20 → [GEOGRAPHIC_DATA] 07:55 · W4 W43937 03.10 [GEOGRAPHIC_DAT…" at bounding box center [710, 173] width 741 height 37
copy p "W4"
click at [617, 368] on span "SkyUp MT" at bounding box center [629, 360] width 61 height 15
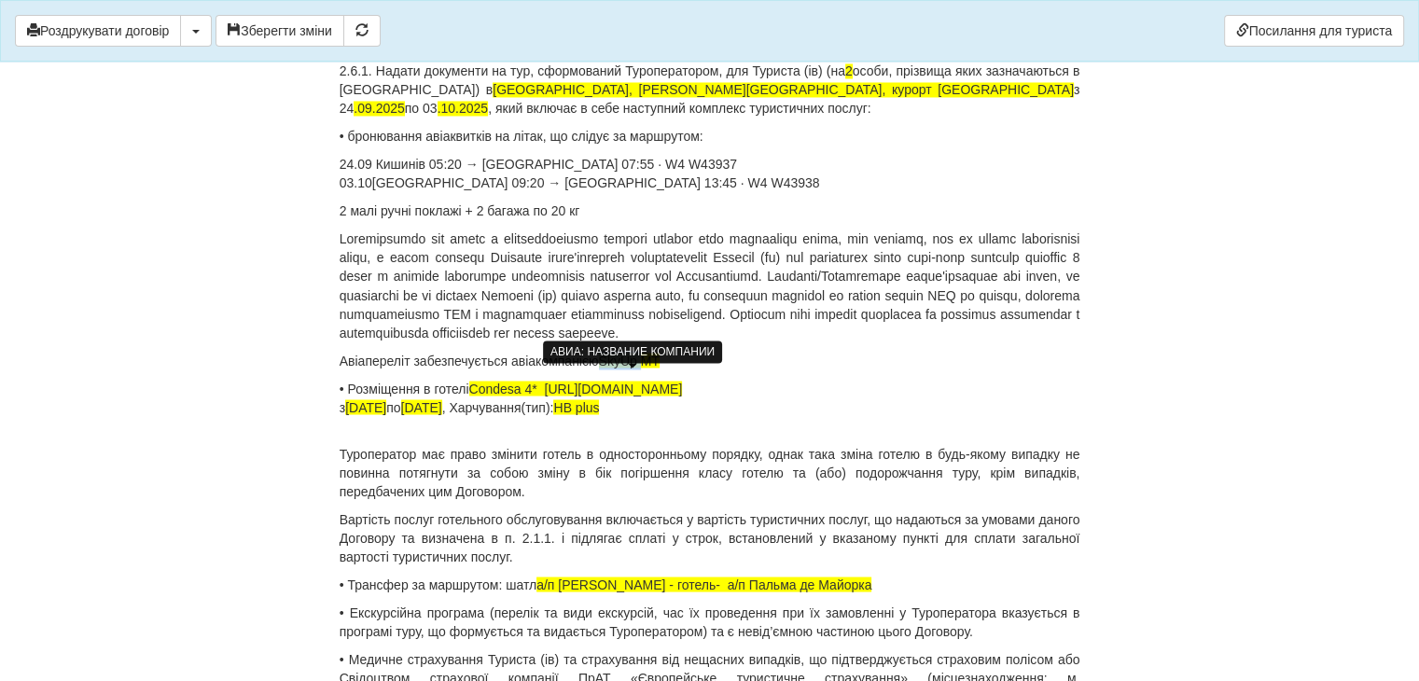
click at [617, 368] on span "SkyUp MT" at bounding box center [629, 360] width 61 height 15
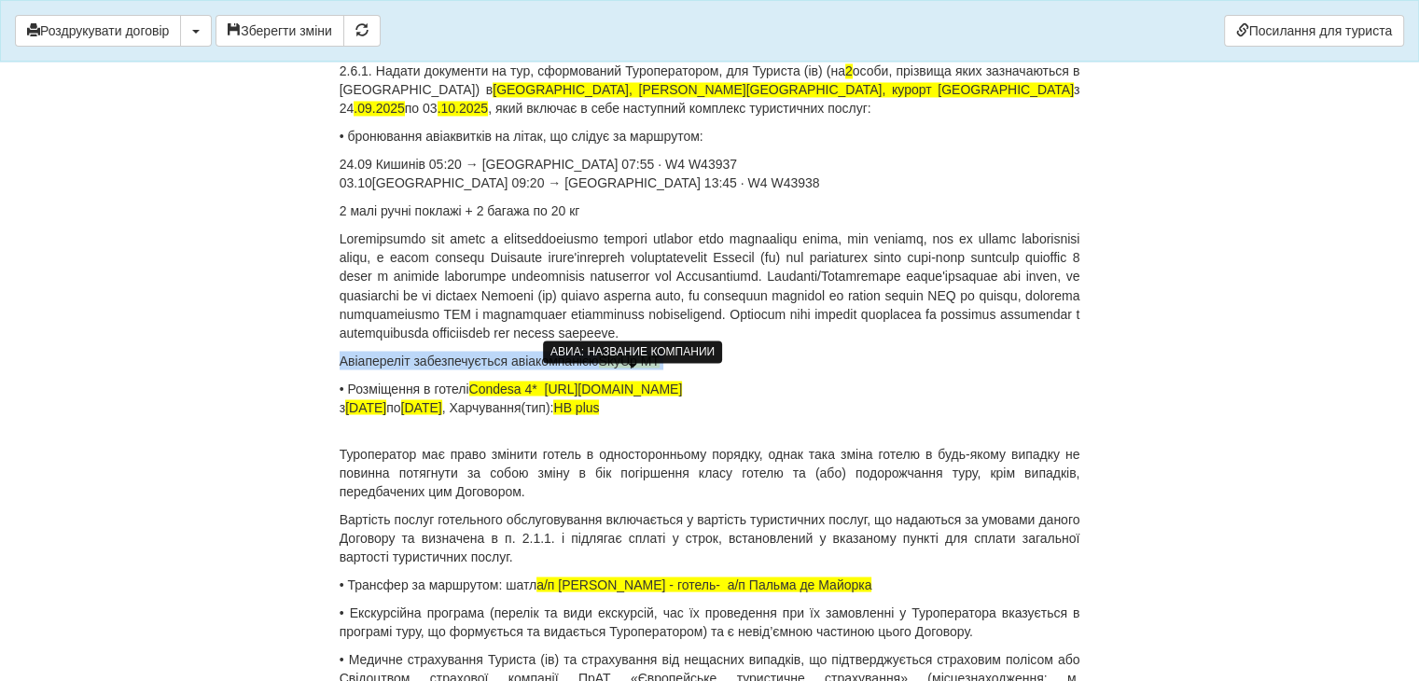
click at [605, 368] on span "SkyUp MT" at bounding box center [629, 360] width 61 height 15
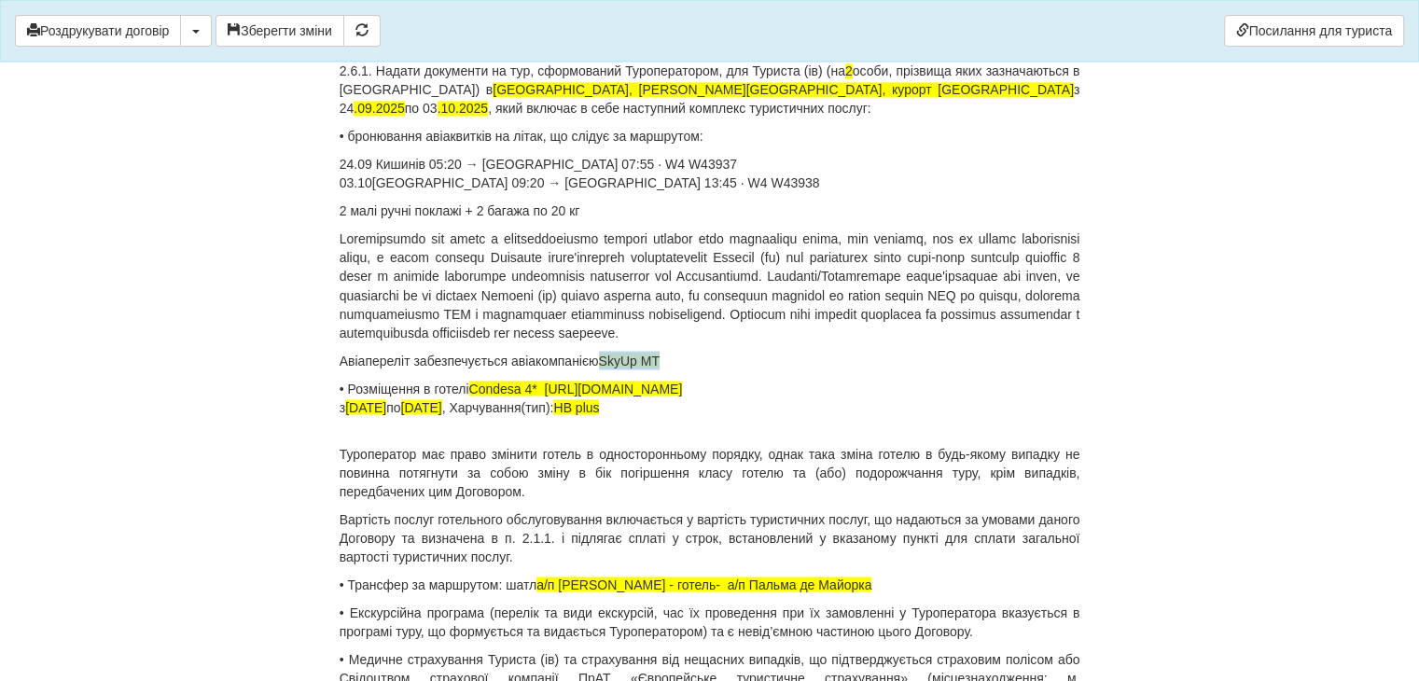
drag, startPoint x: 604, startPoint y: 376, endPoint x: 664, endPoint y: 384, distance: 61.2
click at [664, 369] on p "Авіапереліт забезпечується авіакомпанією SkyUp MT" at bounding box center [710, 360] width 741 height 19
drag, startPoint x: 474, startPoint y: 407, endPoint x: 820, endPoint y: 408, distance: 346.1
click at [820, 408] on p "• Розміщення в готелі Condesa 4* [URL][DOMAIN_NAME] з [DATE] по [DATE] , Харчув…" at bounding box center [710, 397] width 741 height 37
click at [350, 414] on span "[DATE]" at bounding box center [365, 406] width 41 height 15
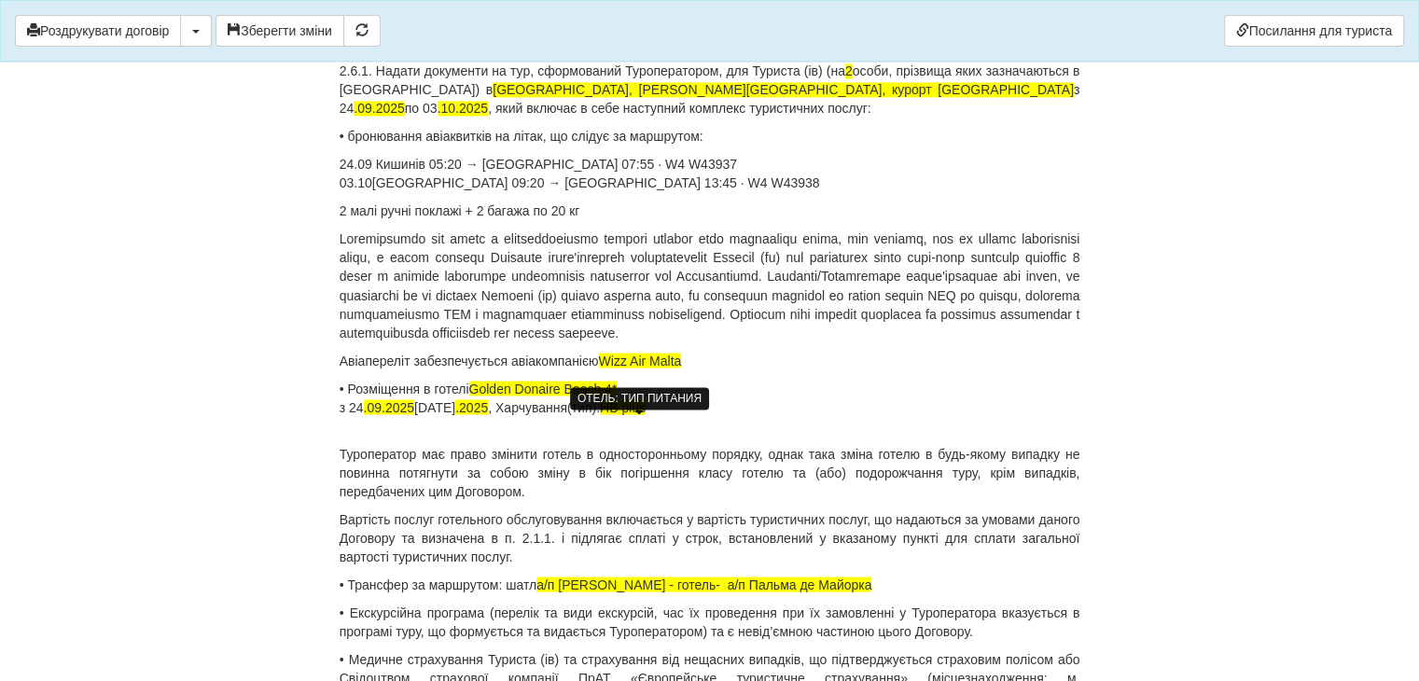
click at [646, 414] on span "HB plus" at bounding box center [623, 406] width 46 height 15
click at [661, 403] on p "• Розміщення в готелі [GEOGRAPHIC_DATA] 4* з [DATE] по [DATE] , Харчування(тип)…" at bounding box center [710, 397] width 741 height 37
click at [627, 396] on span "Golden Donaire Beach 4* Standard balcony" at bounding box center [596, 388] width 254 height 15
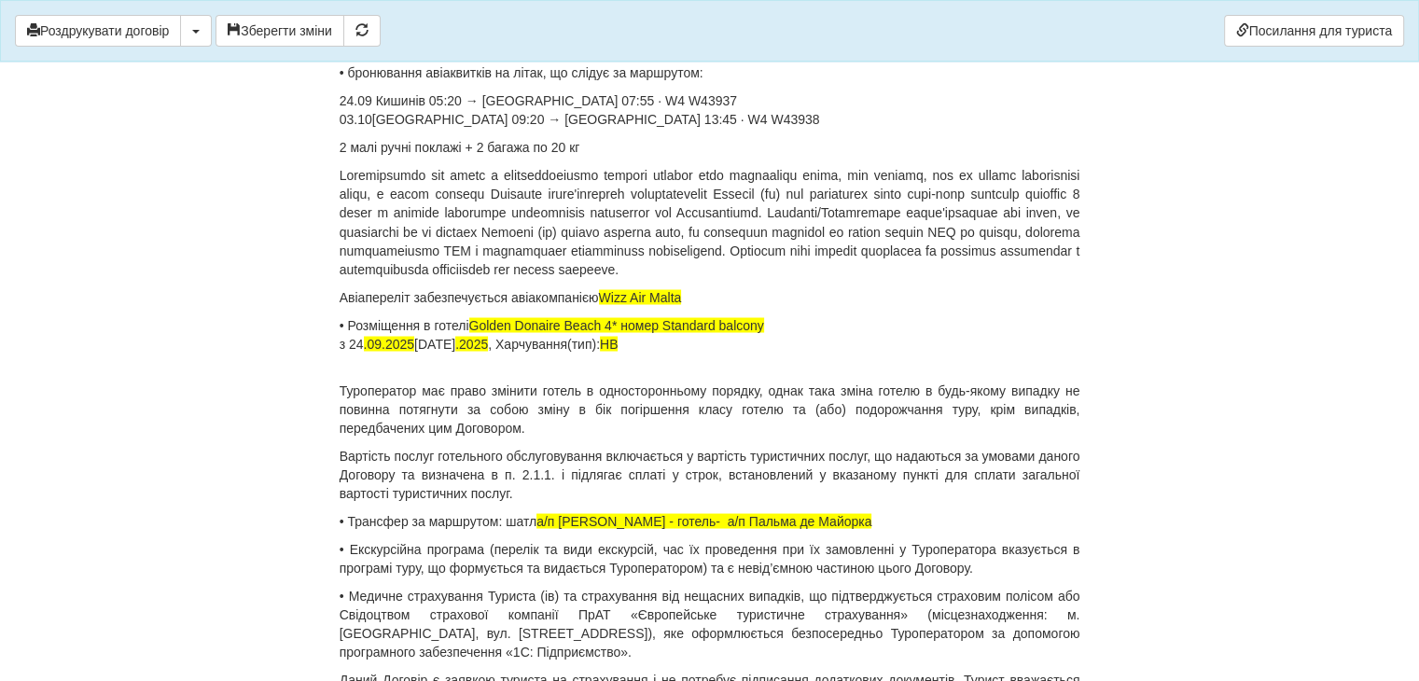
scroll to position [3452, 0]
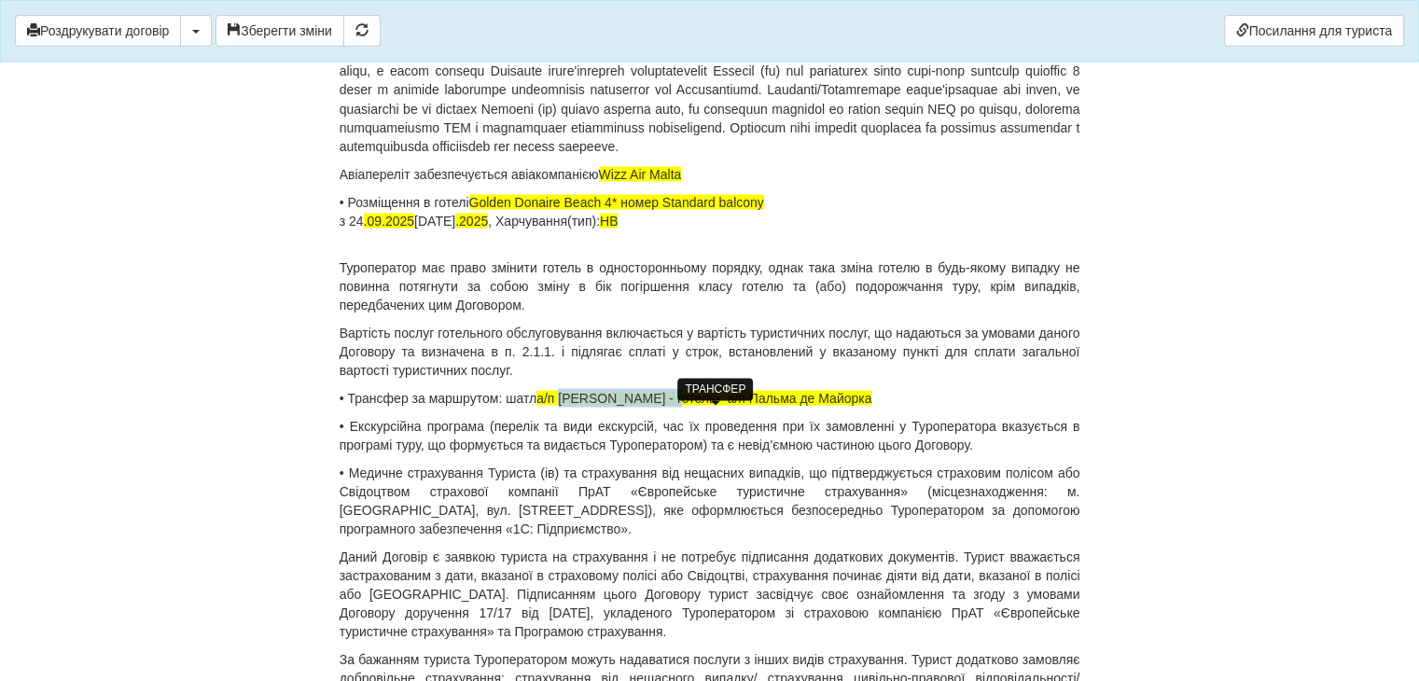
drag, startPoint x: 565, startPoint y: 413, endPoint x: 682, endPoint y: 416, distance: 116.6
click at [682, 405] on span "а/п [PERSON_NAME] - готель- а/п Пальма де Майорка" at bounding box center [703, 397] width 335 height 15
click at [676, 405] on span "а/п [PERSON_NAME] - готель- а/п Пальма де Майорка" at bounding box center [703, 397] width 335 height 15
click at [638, 405] on span "а/п [PERSON_NAME] - готель- а/п Пальма де Майорка" at bounding box center [703, 397] width 335 height 15
click at [577, 405] on span "а/п [PERSON_NAME] - готель- а/п Пальма де Майорка" at bounding box center [703, 397] width 335 height 15
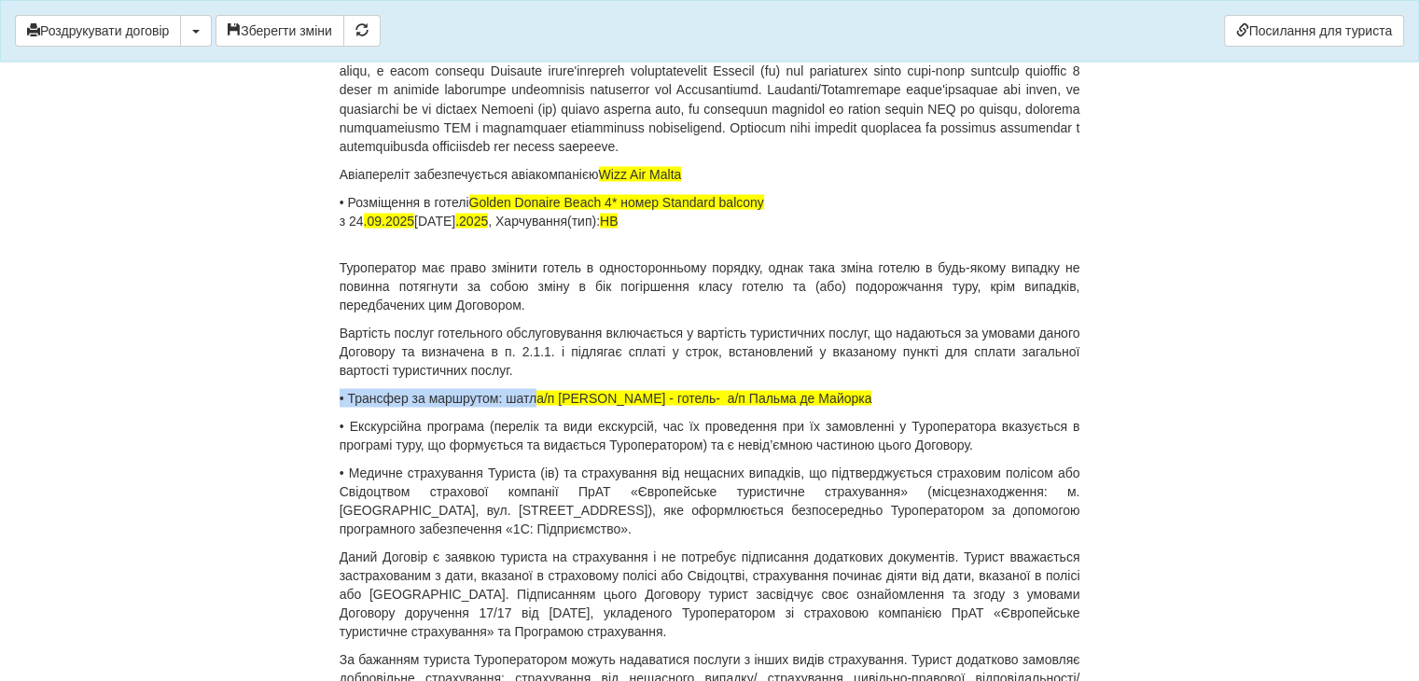
click at [569, 405] on span "а/п [PERSON_NAME] - готель- а/п Пальма де Майорка" at bounding box center [703, 397] width 335 height 15
click at [569, 379] on p "Вартість послуг готельного обслуговування включається у вартість туристичних по…" at bounding box center [710, 351] width 741 height 56
click at [563, 405] on span "а/п [PERSON_NAME] - готель- а/п Пальма де Майорка" at bounding box center [703, 397] width 335 height 15
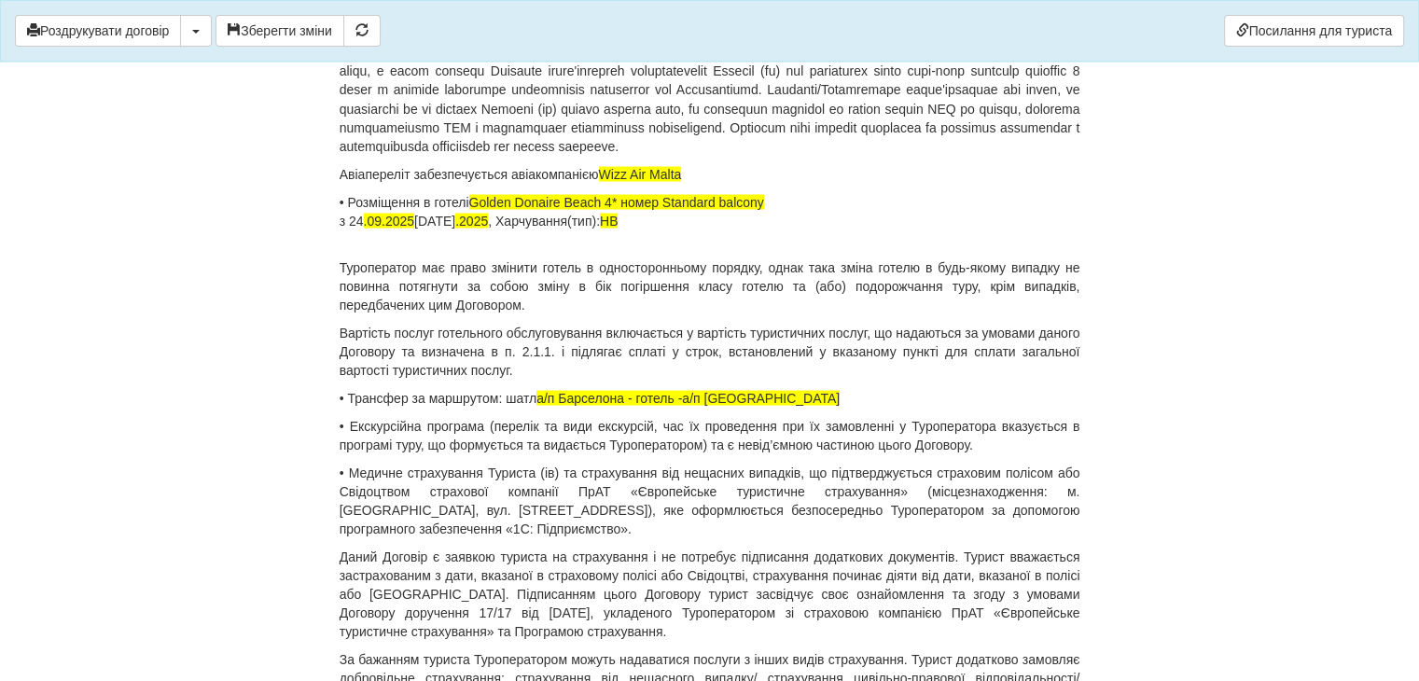
click at [749, 313] on p "Туроператор має право змінити готель в односторонньому порядку, однак така змін…" at bounding box center [710, 276] width 741 height 75
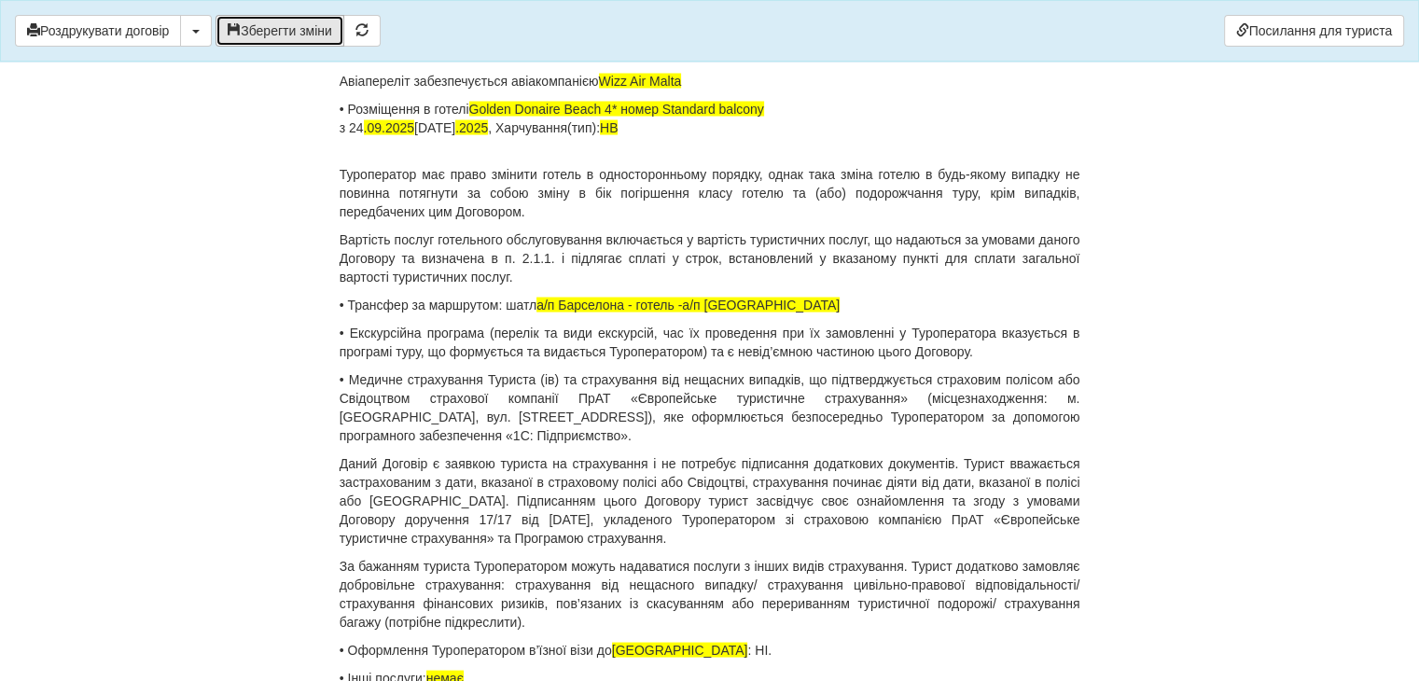
click at [288, 38] on button "Зберегти зміни" at bounding box center [280, 31] width 129 height 32
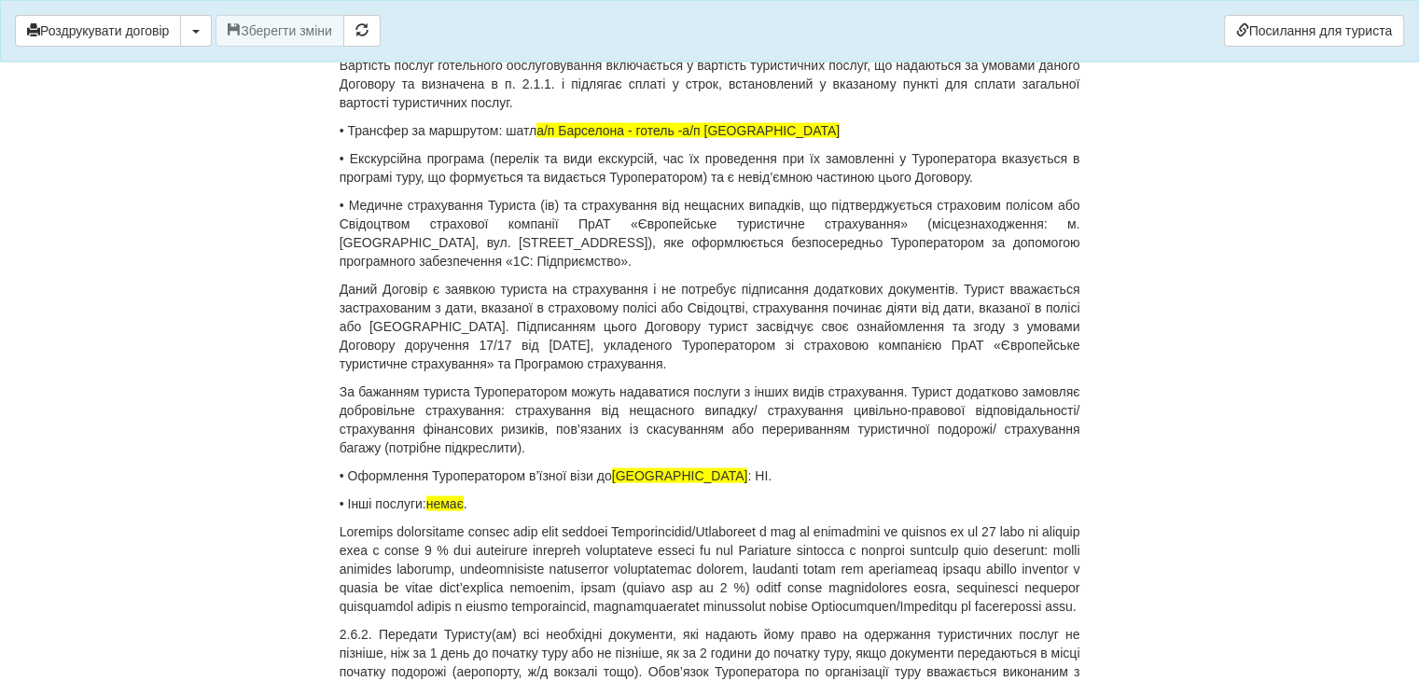
scroll to position [3825, 0]
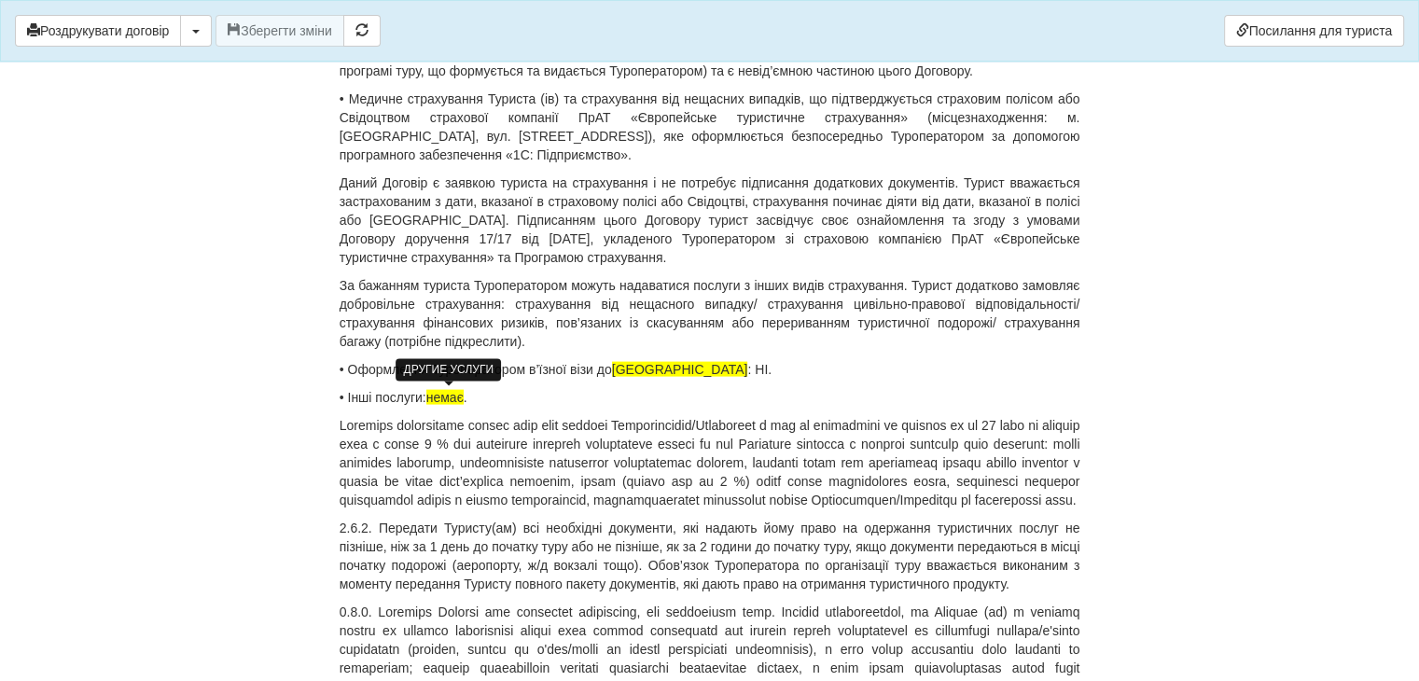
click at [440, 395] on span "немає" at bounding box center [444, 397] width 37 height 15
click at [489, 391] on span "туристичн амедична страховка" at bounding box center [520, 397] width 188 height 15
click at [674, 410] on div "ДОГОВІР ПРО НАДАННЯ ТУРИСТИЧНИХ ПОСЛУГ № 1014660 м. [GEOGRAPHIC_DATA] [DATE] [P…" at bounding box center [710, 472] width 741 height 8556
click at [506, 399] on span "туристична амедична страховка" at bounding box center [524, 397] width 196 height 15
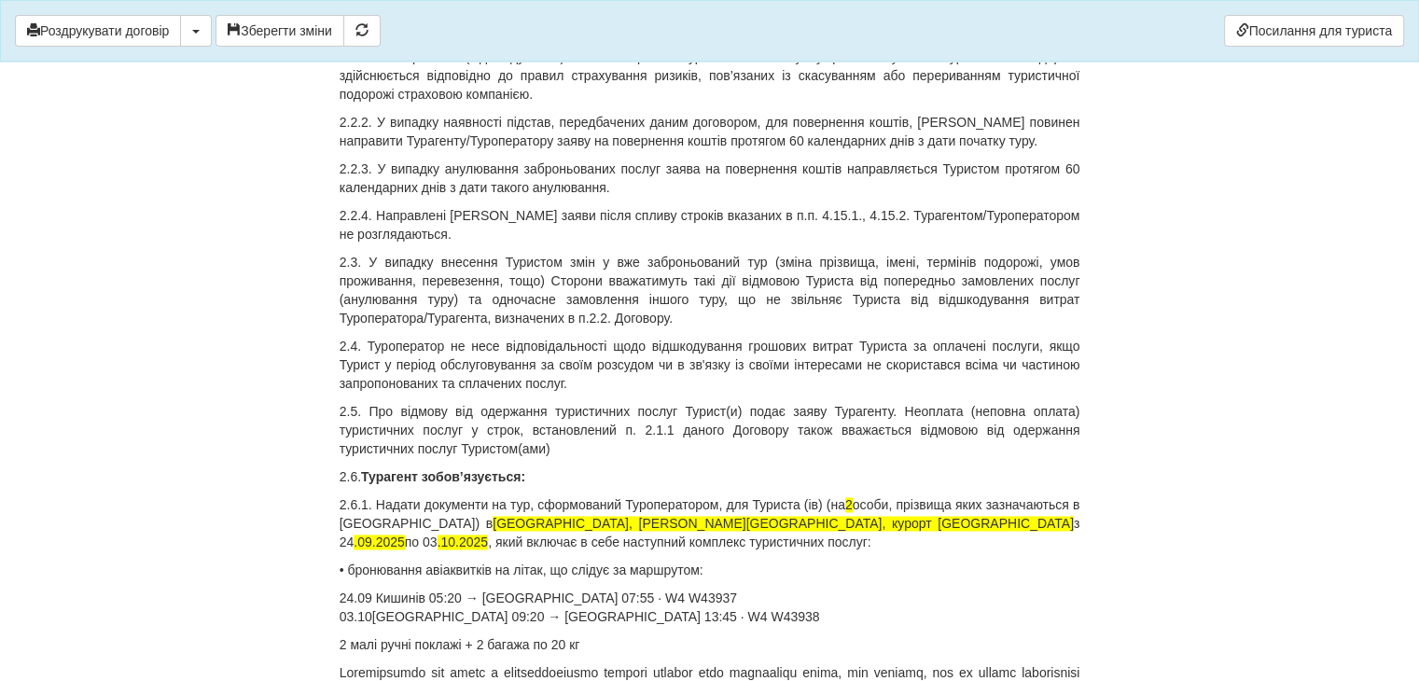
scroll to position [2799, 0]
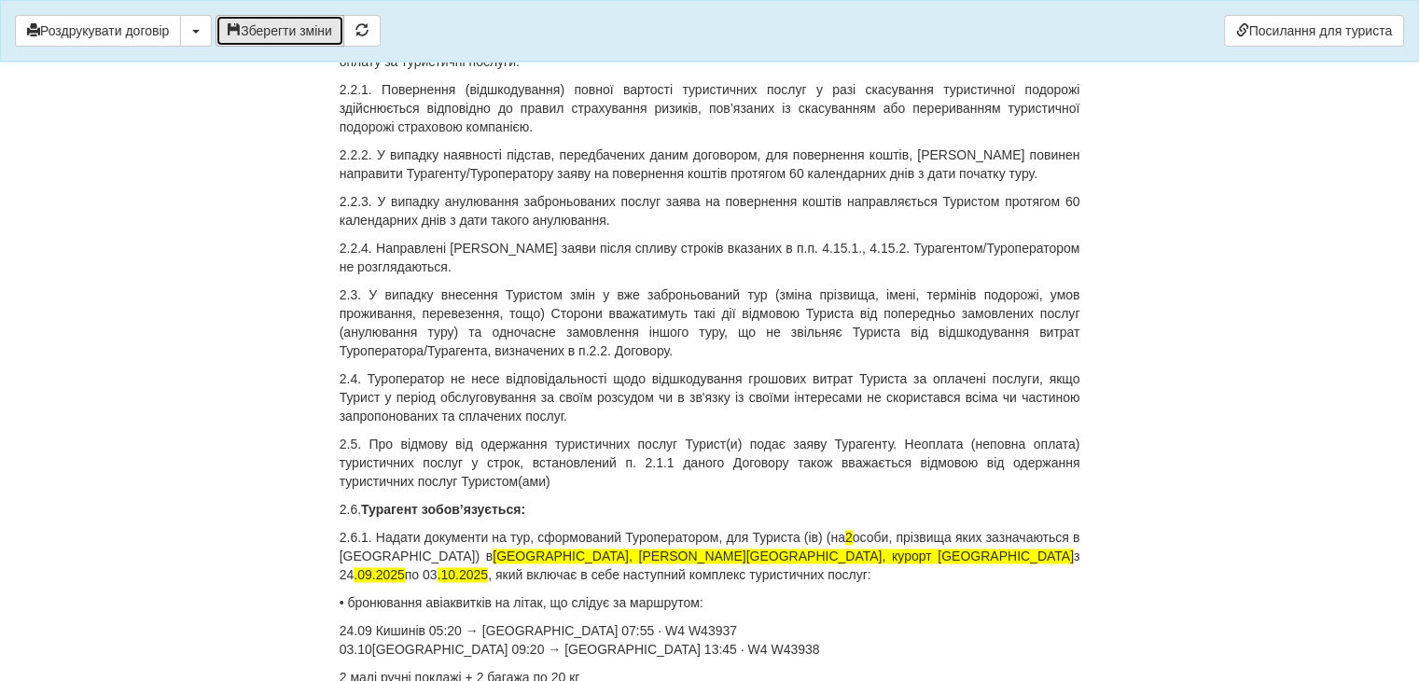
click at [265, 18] on button "Зберегти зміни" at bounding box center [280, 31] width 129 height 32
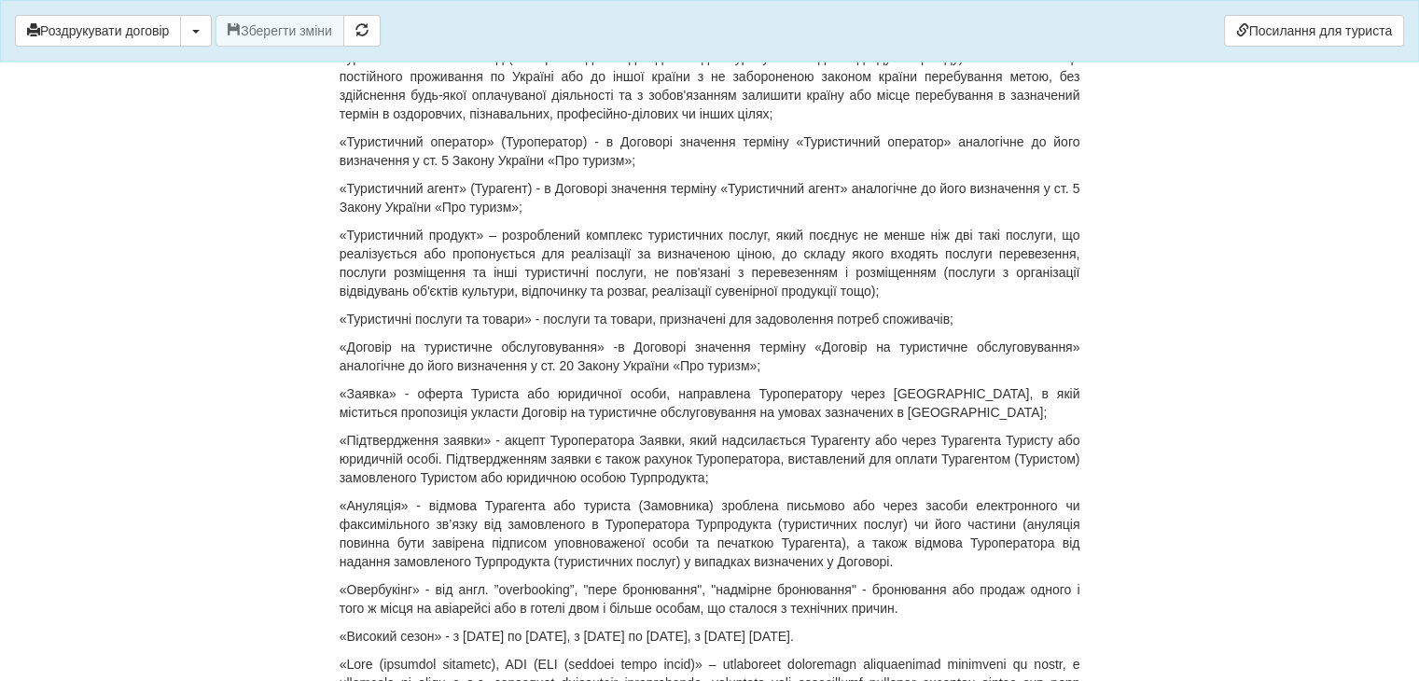
scroll to position [0, 0]
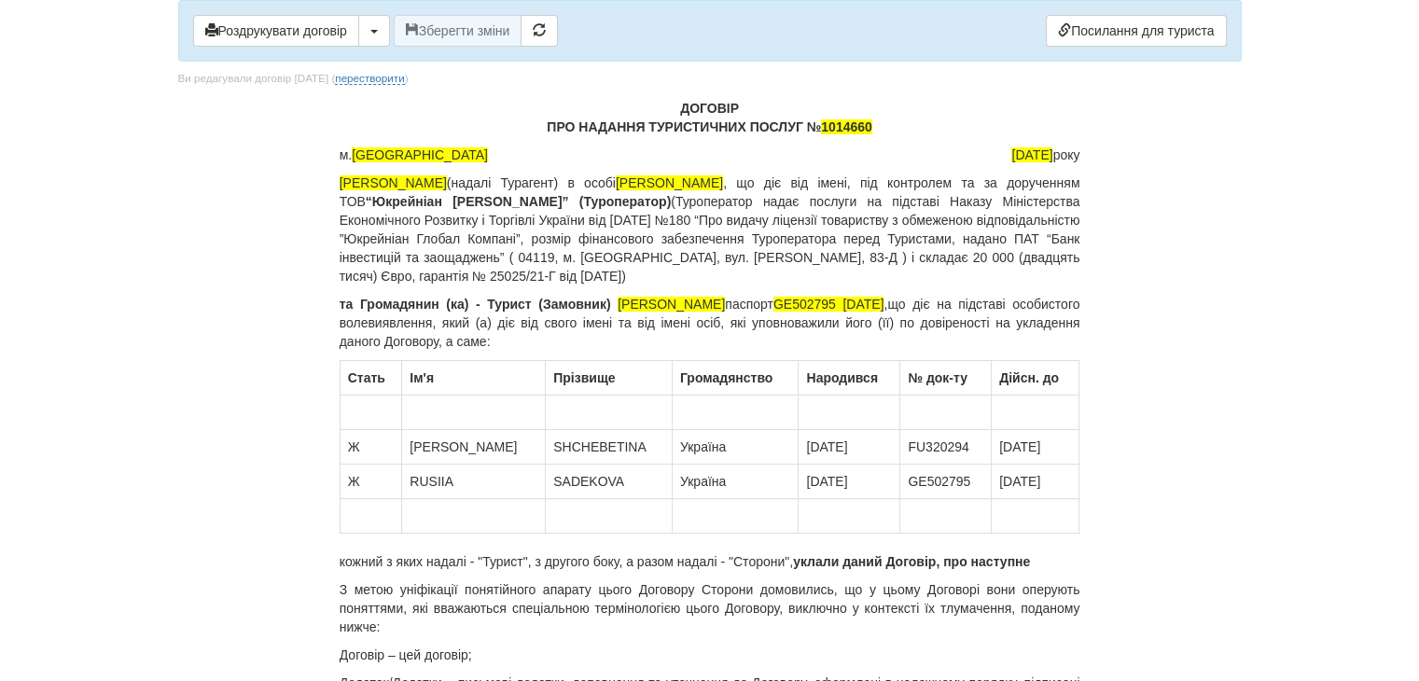
drag, startPoint x: 604, startPoint y: 291, endPoint x: 769, endPoint y: 292, distance: 165.1
copy span "[PERSON_NAME]"
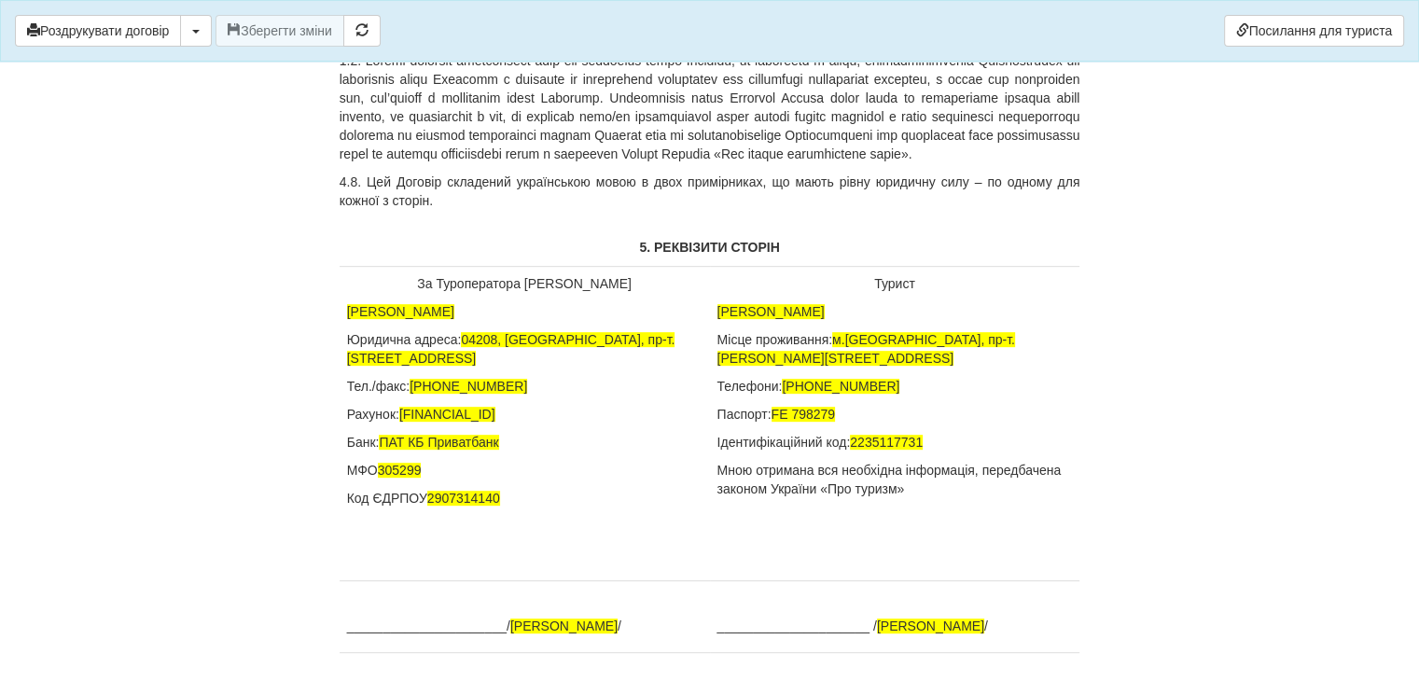
scroll to position [8042, 0]
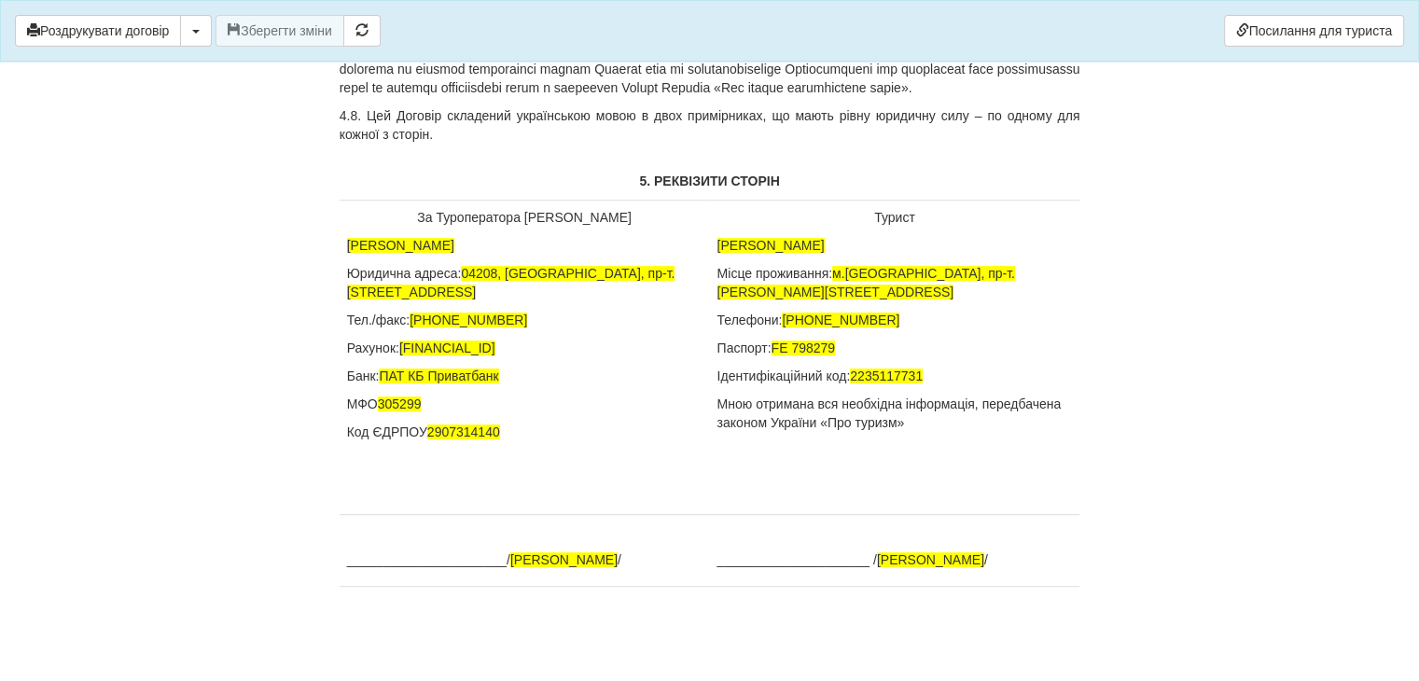
drag, startPoint x: 715, startPoint y: 261, endPoint x: 922, endPoint y: 262, distance: 207.1
click at [922, 262] on td "Турист [PERSON_NAME] Місце проживання: м.[GEOGRAPHIC_DATA], пр-т. [PERSON_NAME]…" at bounding box center [895, 358] width 370 height 314
drag, startPoint x: 882, startPoint y: 293, endPoint x: 882, endPoint y: 303, distance: 10.3
click at [882, 301] on p "Місце проживання: м.[GEOGRAPHIC_DATA], пр-т. [PERSON_NAME][STREET_ADDRESS]" at bounding box center [894, 282] width 355 height 37
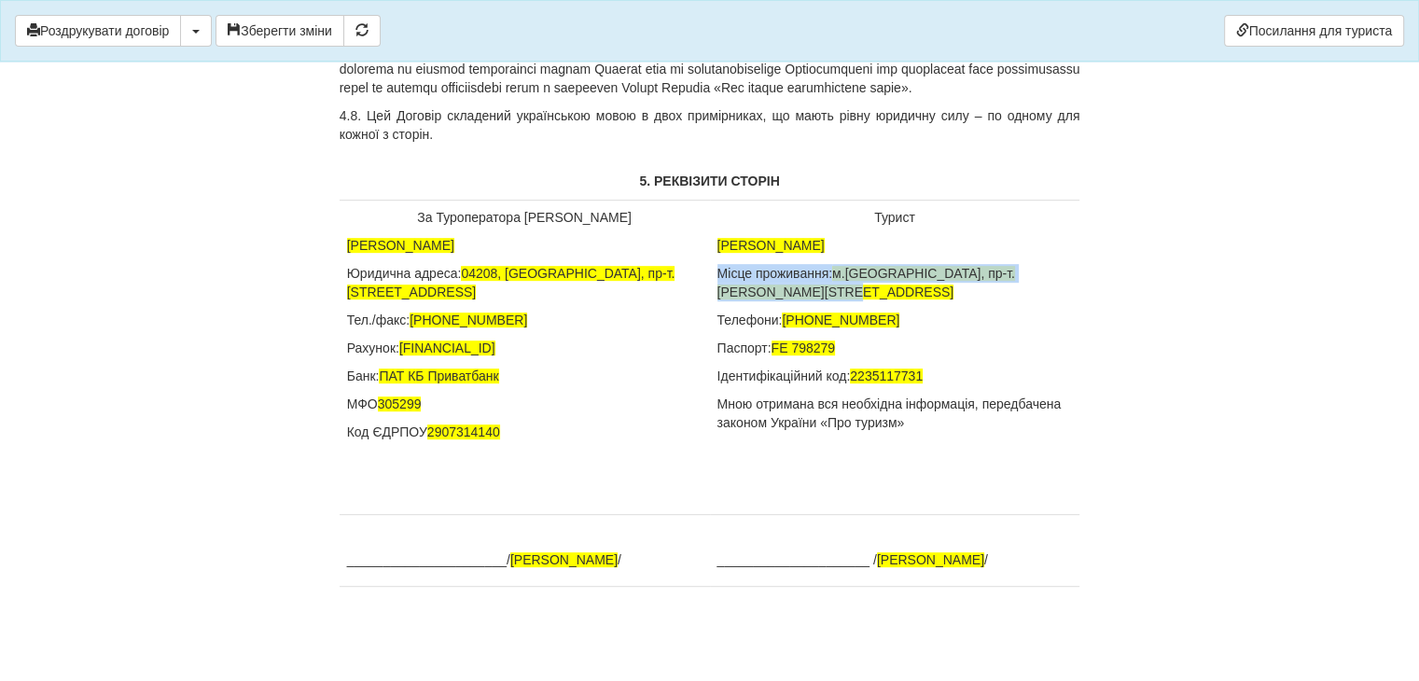
drag, startPoint x: 718, startPoint y: 291, endPoint x: 754, endPoint y: 308, distance: 39.2
click at [754, 301] on p "Місце проживання: м.[GEOGRAPHIC_DATA], пр-т. [PERSON_NAME][STREET_ADDRESS]" at bounding box center [894, 282] width 355 height 37
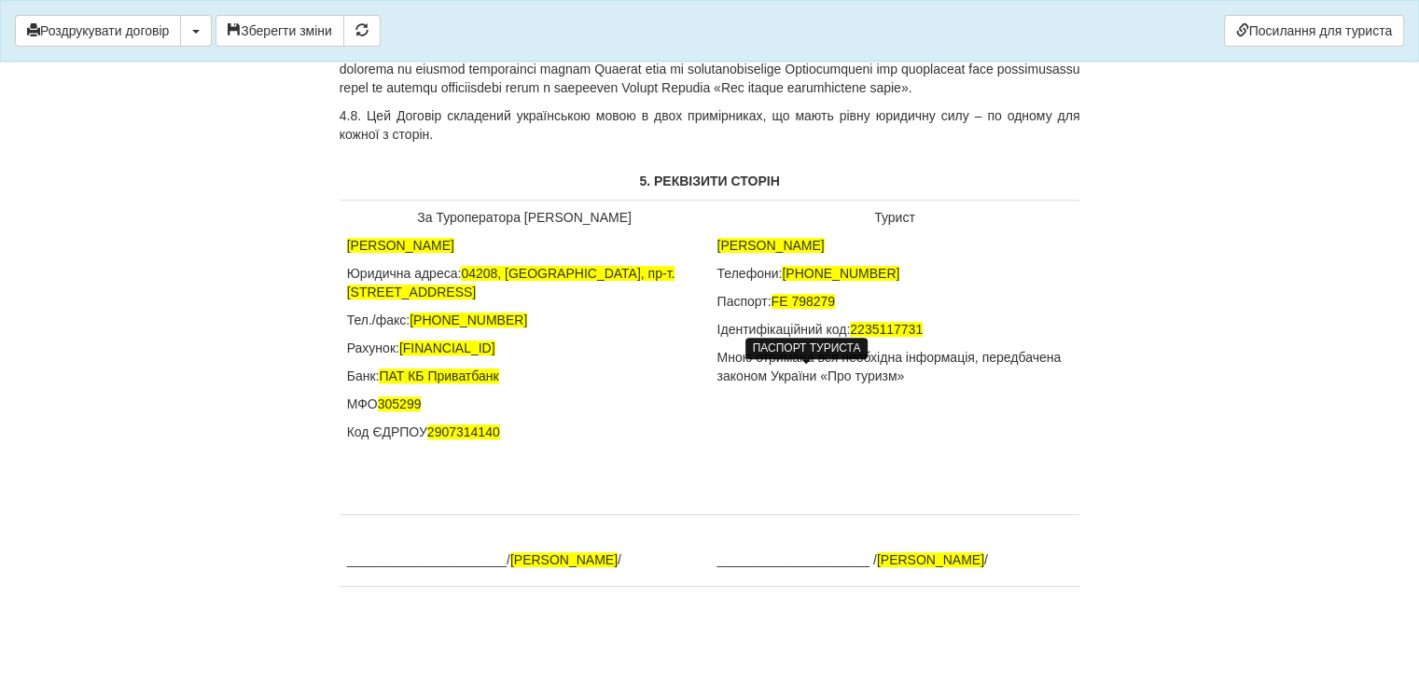
click at [832, 309] on span "FE 798279" at bounding box center [804, 301] width 64 height 15
click at [876, 311] on p "Паспорт: [PASSPORT]" at bounding box center [894, 301] width 355 height 19
drag, startPoint x: 817, startPoint y: 292, endPoint x: 888, endPoint y: 294, distance: 70.9
click at [888, 281] on span "[PHONE_NUMBER]" at bounding box center [841, 273] width 118 height 15
click at [799, 281] on span "+ 380509631314" at bounding box center [831, 273] width 99 height 15
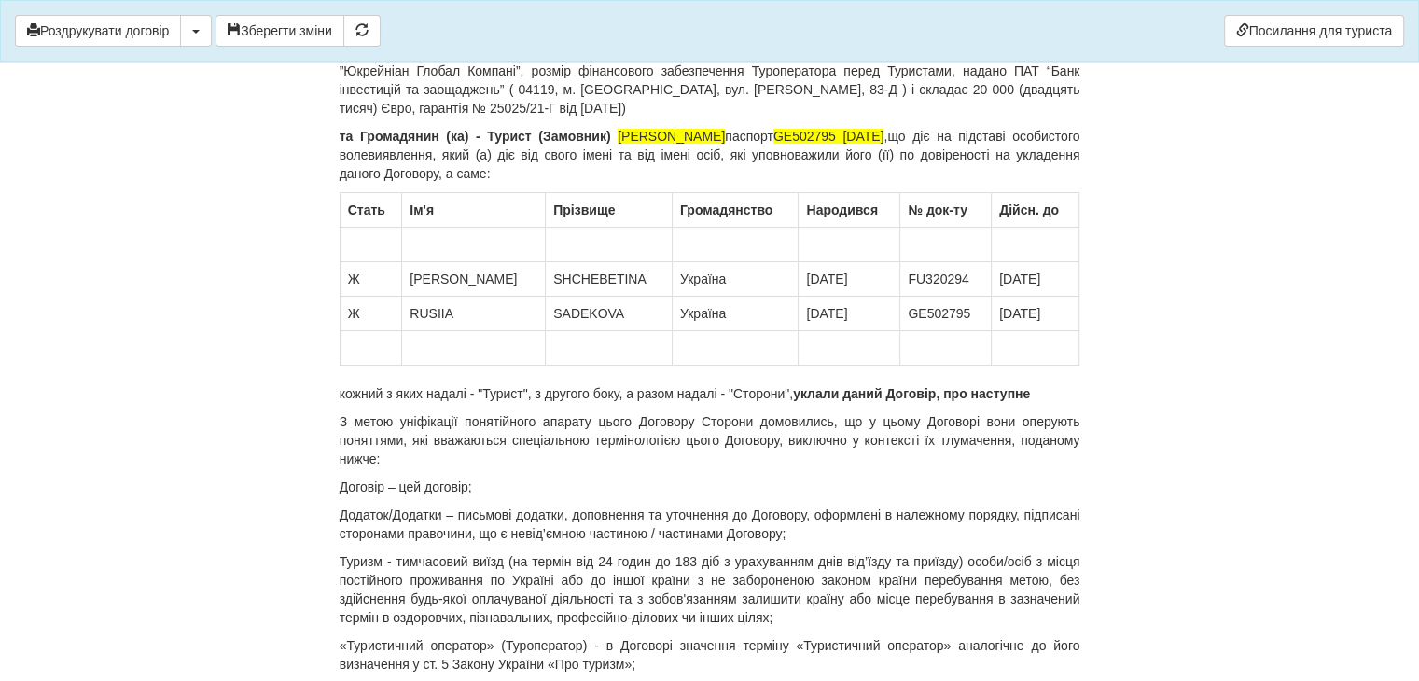
scroll to position [0, 0]
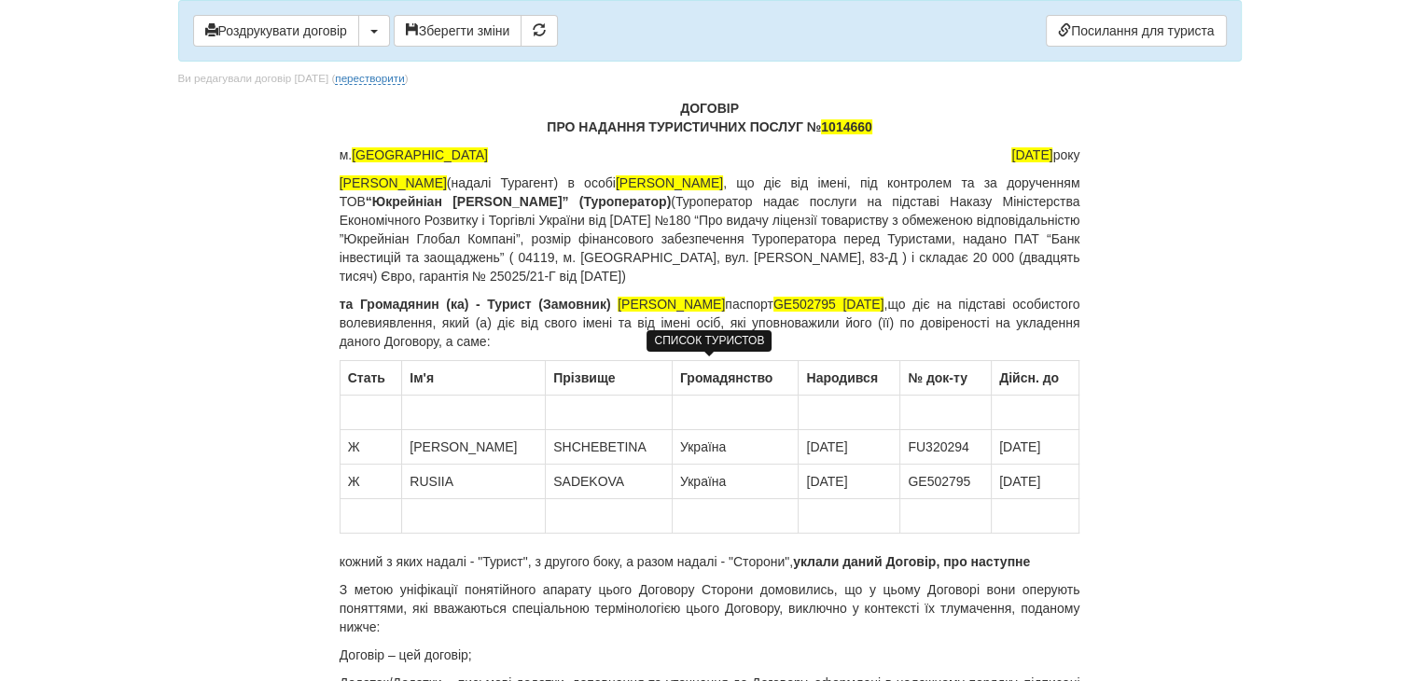
click at [730, 433] on td "Україна" at bounding box center [735, 447] width 127 height 35
click at [900, 480] on td "GE502795" at bounding box center [945, 482] width 91 height 35
copy td "GE502795"
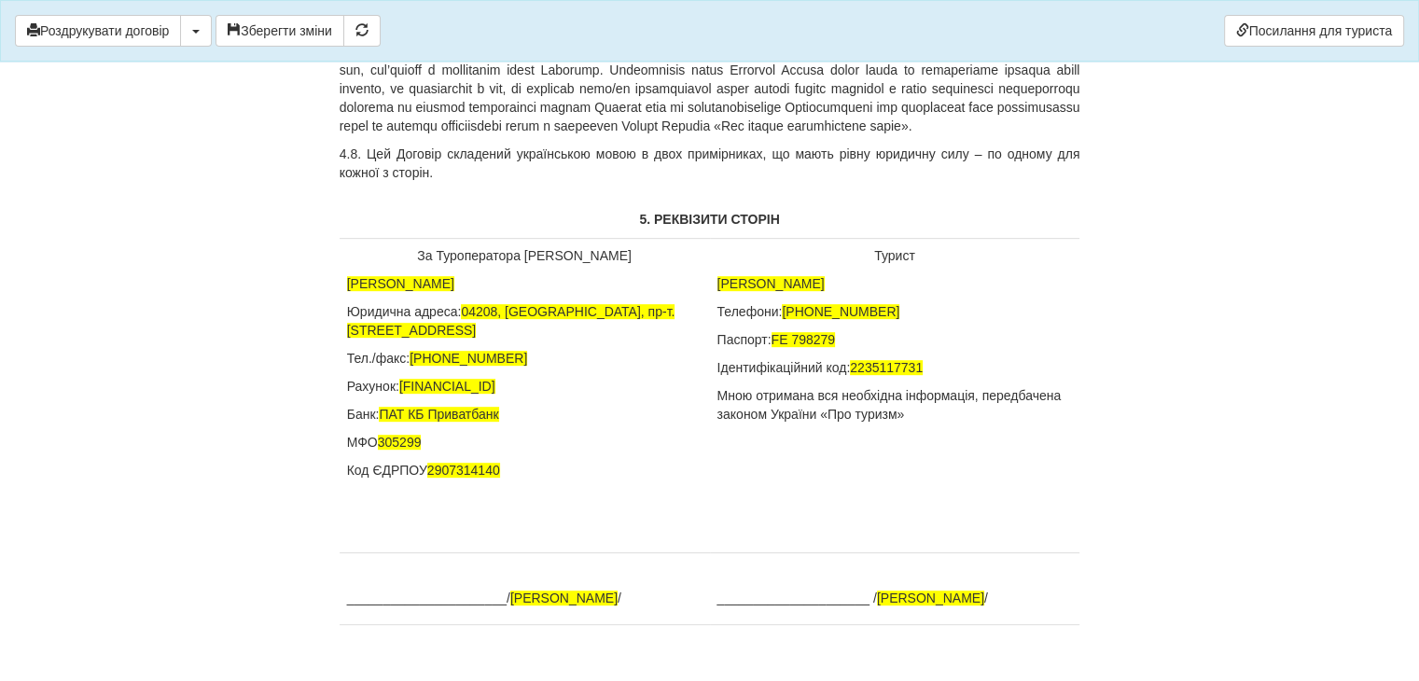
scroll to position [8001, 0]
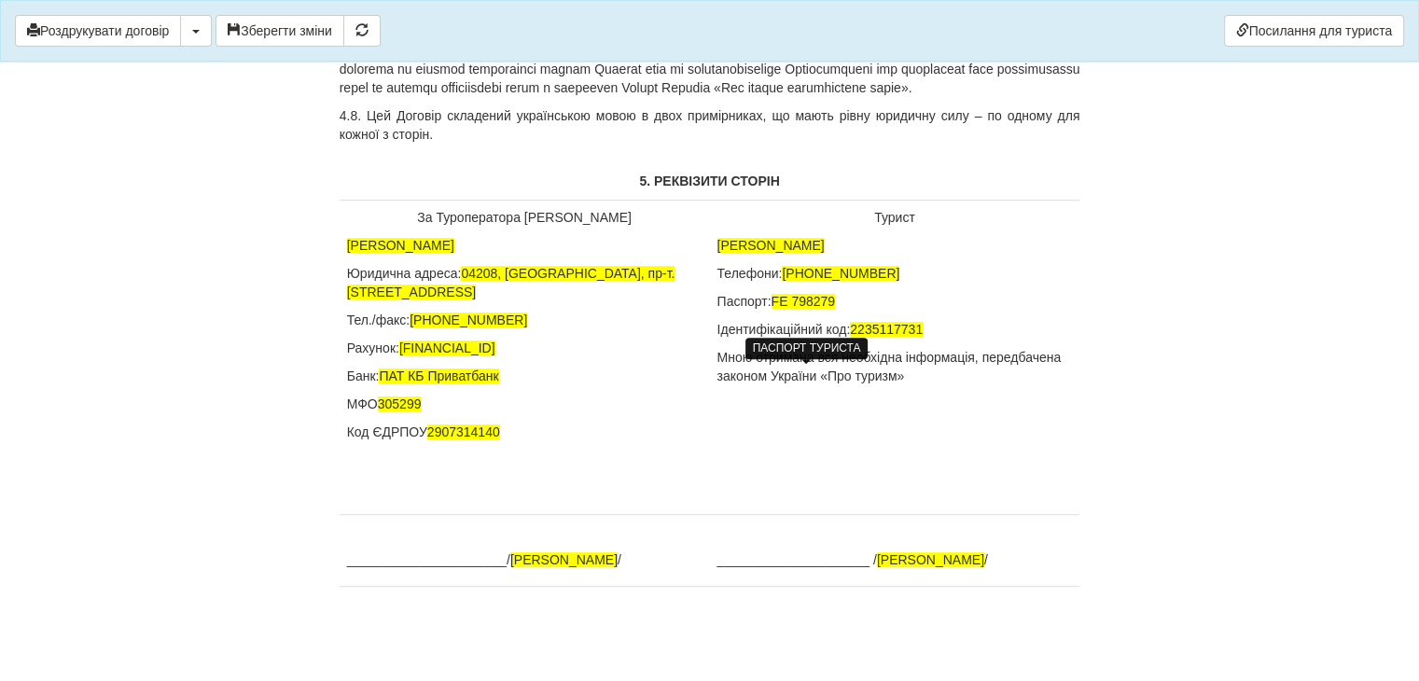
click at [796, 309] on span "FE 798279" at bounding box center [804, 301] width 64 height 15
click at [894, 337] on span "2235117731" at bounding box center [886, 329] width 73 height 15
click at [271, 25] on button "Зберегти зміни" at bounding box center [280, 31] width 129 height 32
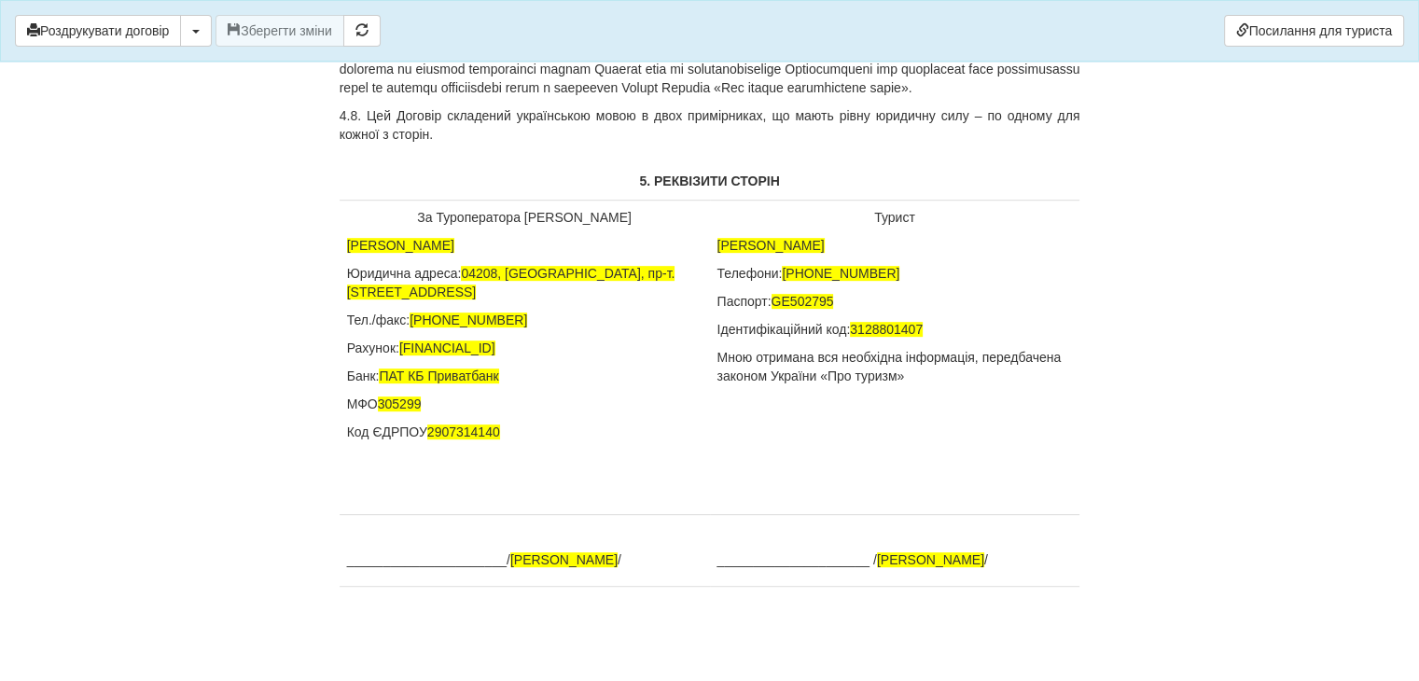
scroll to position [8042, 0]
click at [765, 364] on td "Турист [PERSON_NAME] Телефони: [PHONE_NUMBER] Паспорт: [PASSPORT] Ідентифікацій…" at bounding box center [895, 358] width 370 height 314
drag, startPoint x: 719, startPoint y: 258, endPoint x: 877, endPoint y: 261, distance: 157.7
click at [825, 253] on span "[PERSON_NAME]" at bounding box center [770, 245] width 107 height 15
copy span "[PERSON_NAME]"
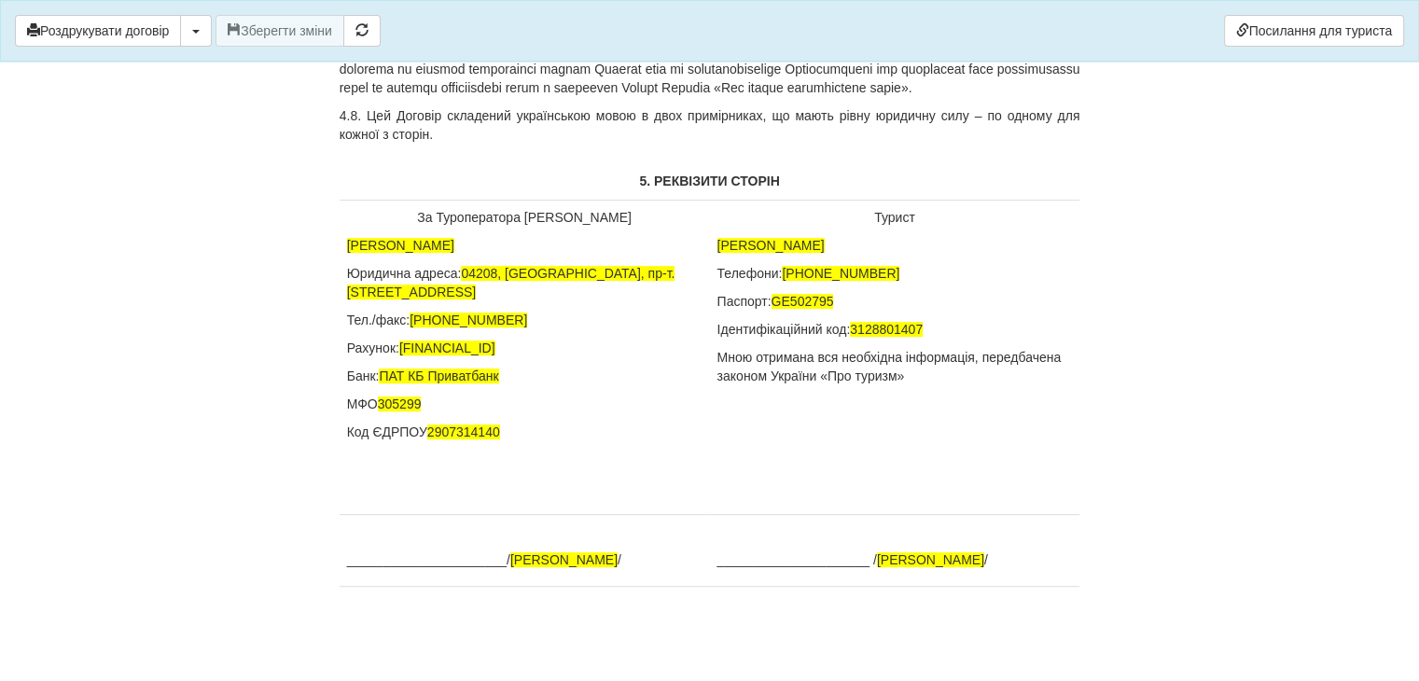
drag, startPoint x: 877, startPoint y: 560, endPoint x: 1067, endPoint y: 563, distance: 190.4
click at [1067, 563] on p "_____________________ / [PERSON_NAME] /" at bounding box center [894, 559] width 355 height 19
click at [276, 31] on button "Зберегти зміни" at bounding box center [280, 31] width 129 height 32
click at [1281, 38] on link "Посилання для туриста" at bounding box center [1314, 31] width 180 height 32
click at [199, 36] on button "button" at bounding box center [196, 31] width 32 height 32
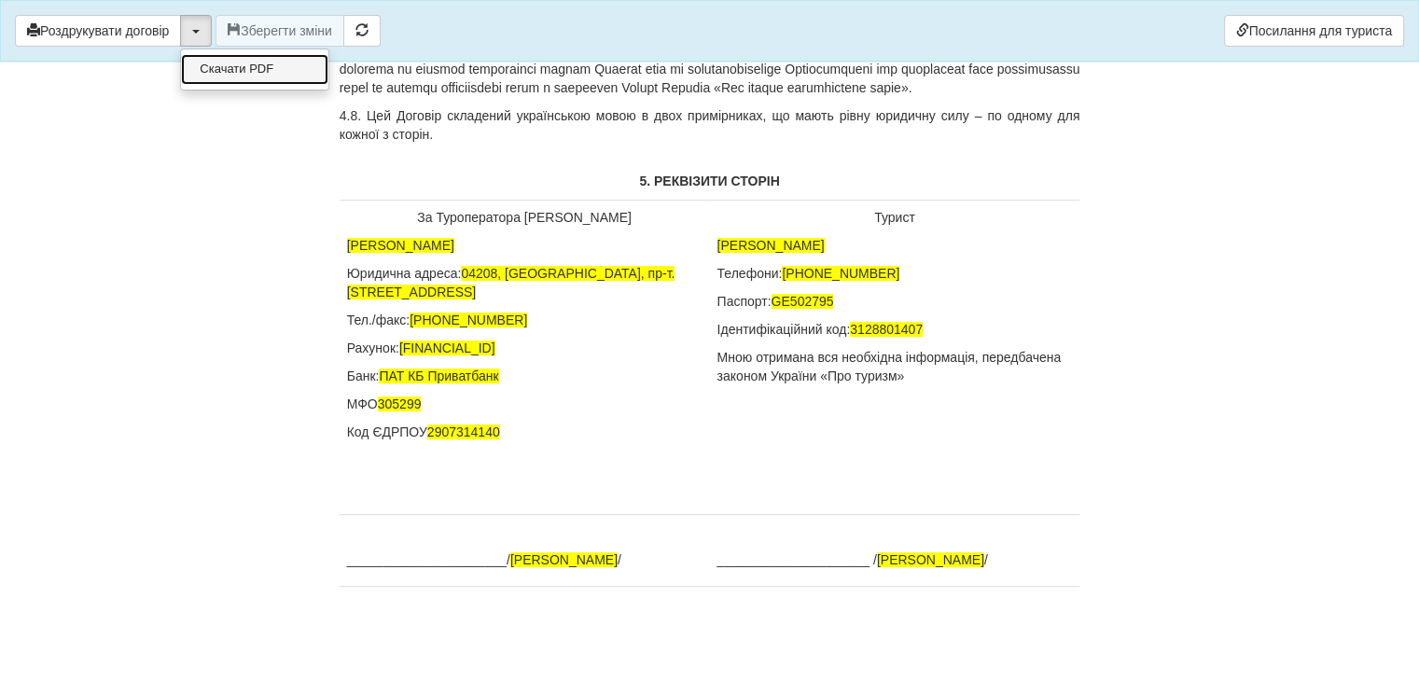
click at [219, 71] on link "Скачати PDF" at bounding box center [254, 69] width 147 height 31
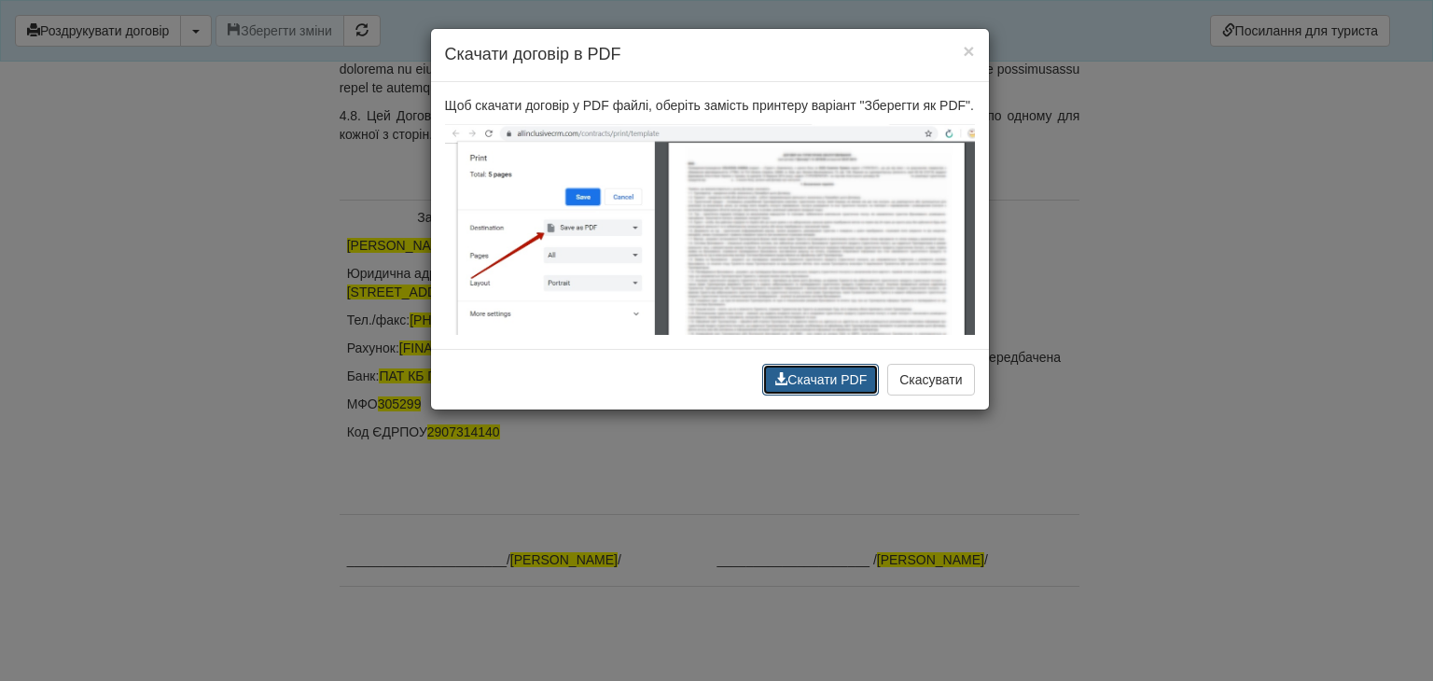
click at [817, 378] on button "Скачати PDF" at bounding box center [820, 380] width 117 height 32
